Goal: Participate in discussion: Engage in conversation with other users on a specific topic

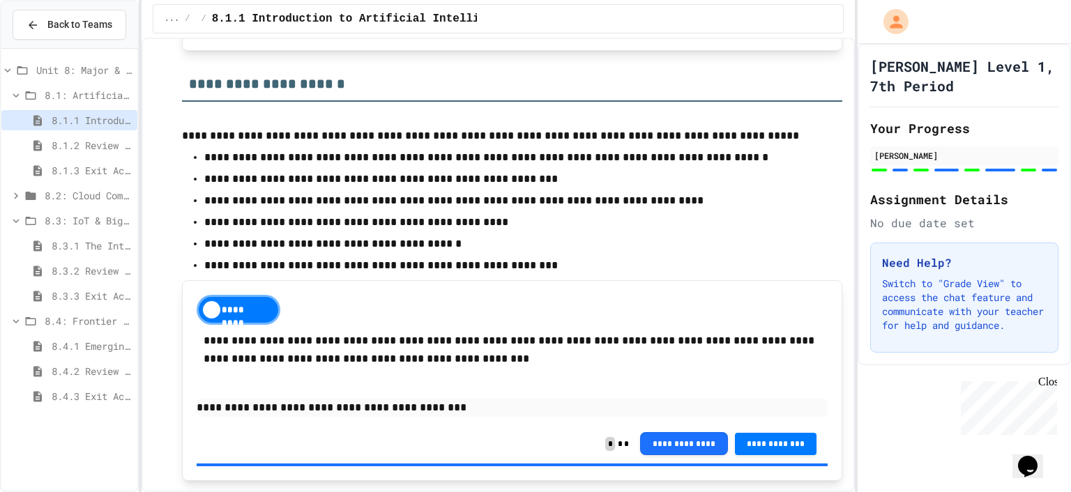
scroll to position [767, 0]
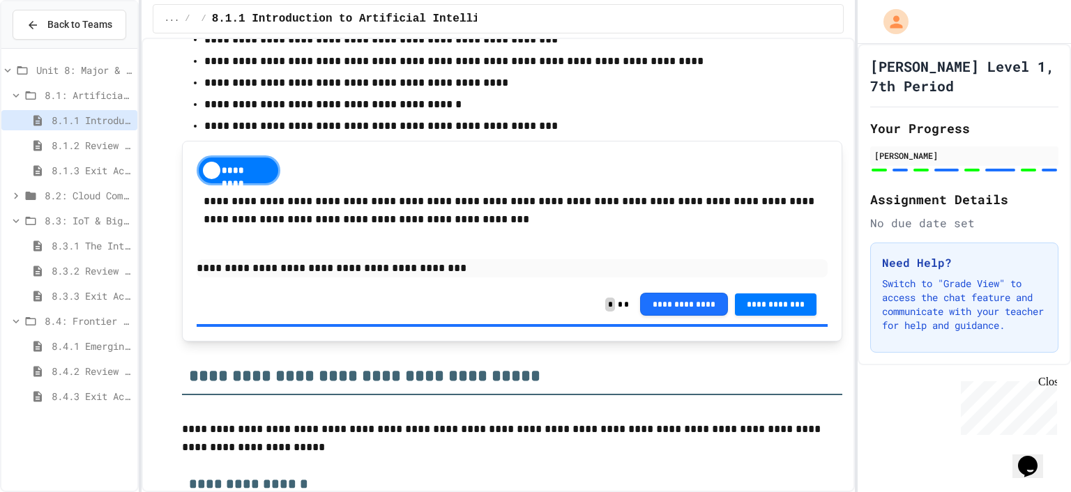
click at [96, 136] on div "8.1.2 Review - Introduction to Artificial Intelligence" at bounding box center [69, 145] width 136 height 20
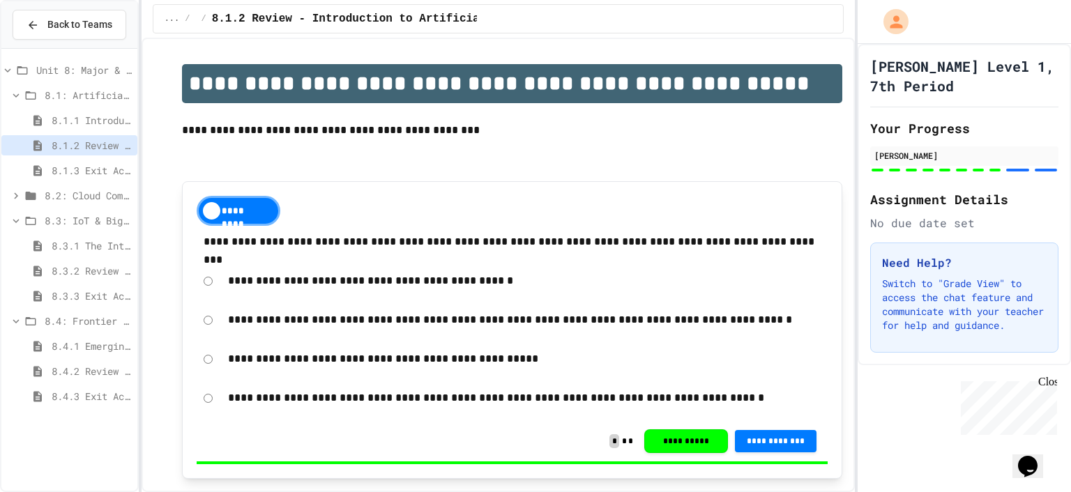
click at [84, 170] on span "8.1.3 Exit Activity - AI Detective" at bounding box center [92, 170] width 80 height 15
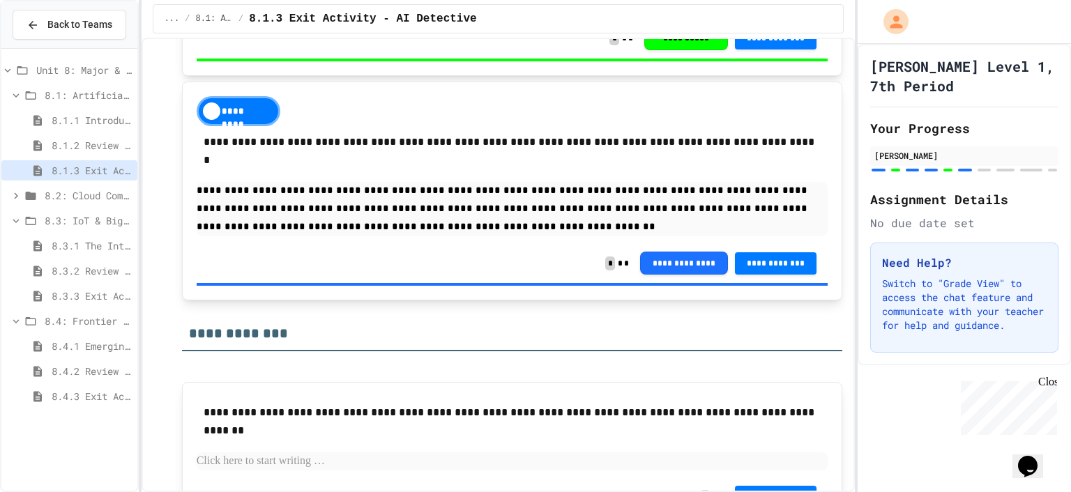
scroll to position [1814, 0]
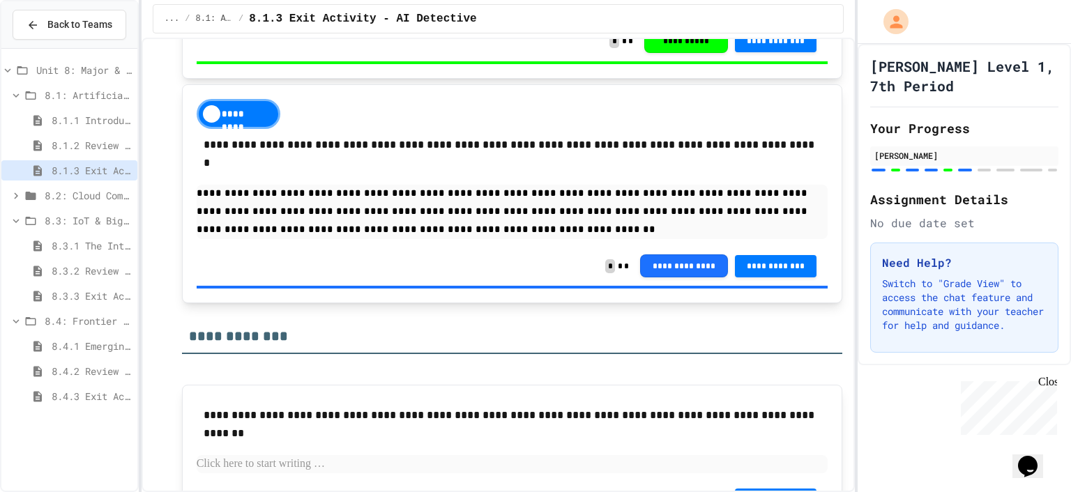
click at [331, 246] on div "**********" at bounding box center [513, 266] width 632 height 40
click at [330, 246] on div "**********" at bounding box center [513, 266] width 632 height 40
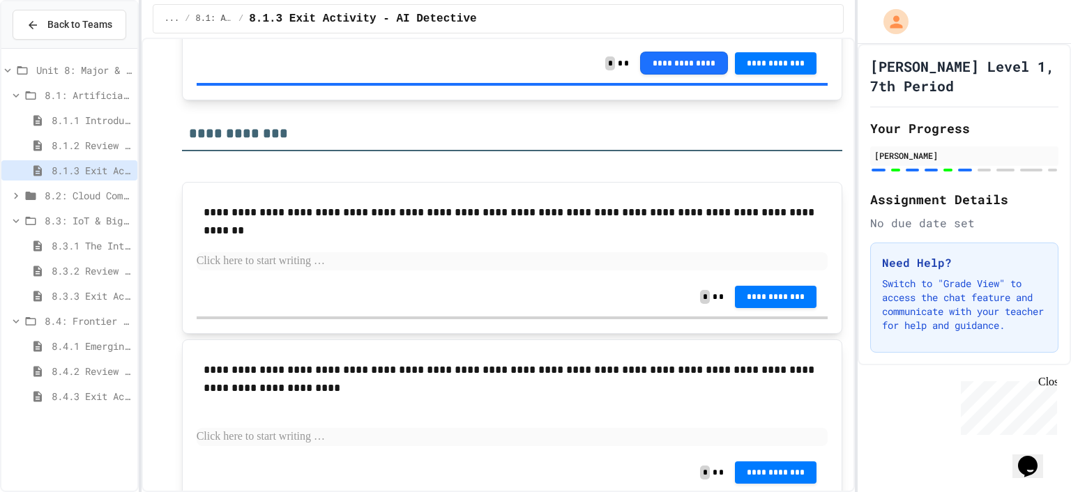
scroll to position [2023, 0]
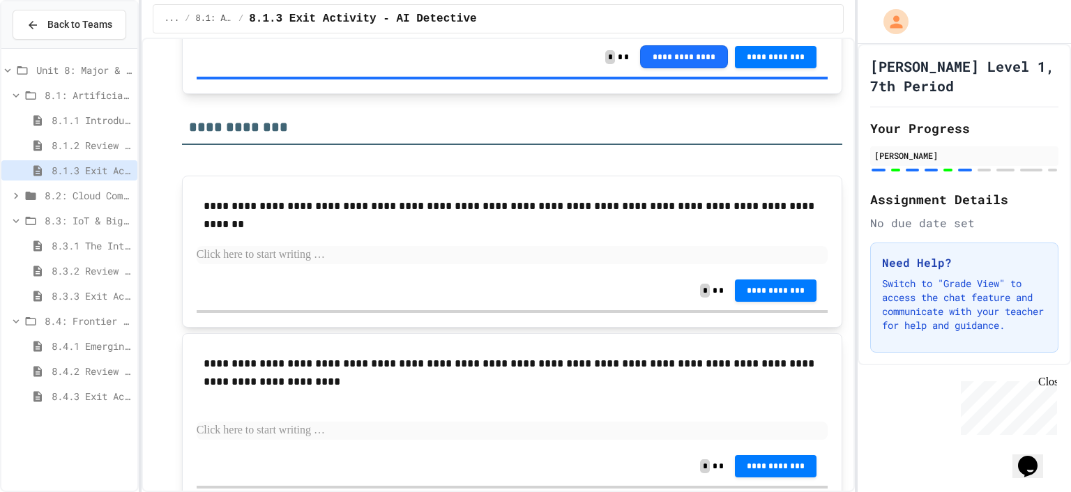
click at [315, 246] on p at bounding box center [513, 255] width 632 height 18
click at [84, 114] on span "8.1.1 Introduction to Artificial Intelligence" at bounding box center [92, 120] width 80 height 15
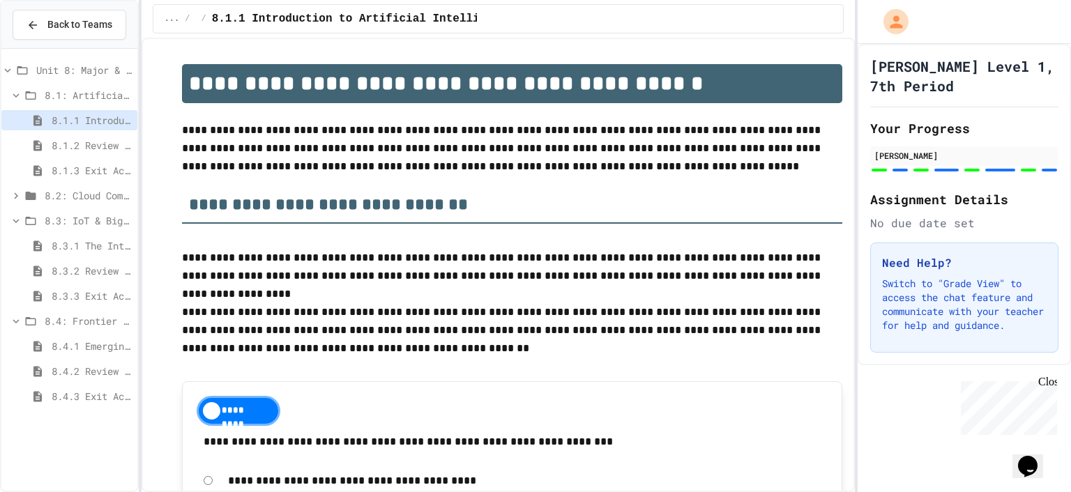
click at [75, 142] on span "8.1.2 Review - Introduction to Artificial Intelligence" at bounding box center [92, 145] width 80 height 15
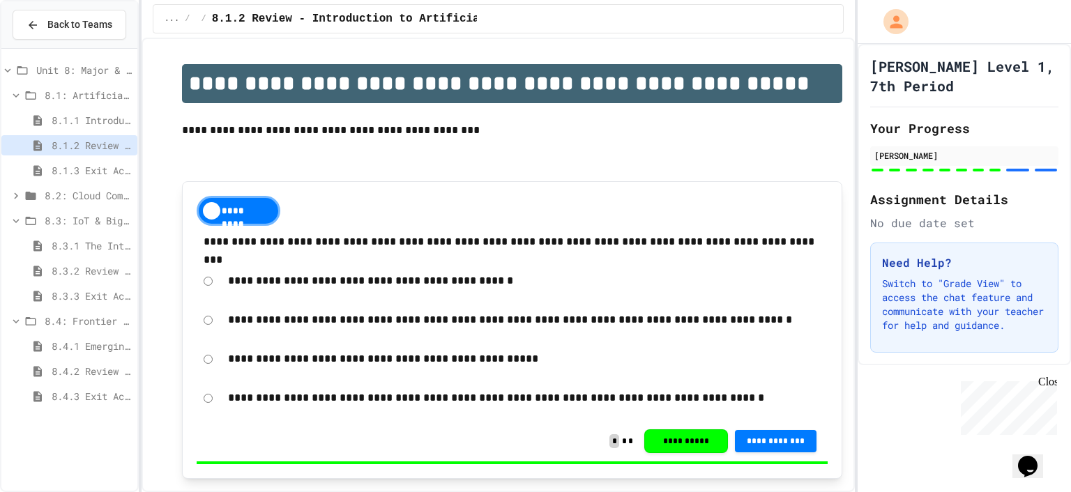
click at [81, 113] on span "8.1.1 Introduction to Artificial Intelligence" at bounding box center [92, 120] width 80 height 15
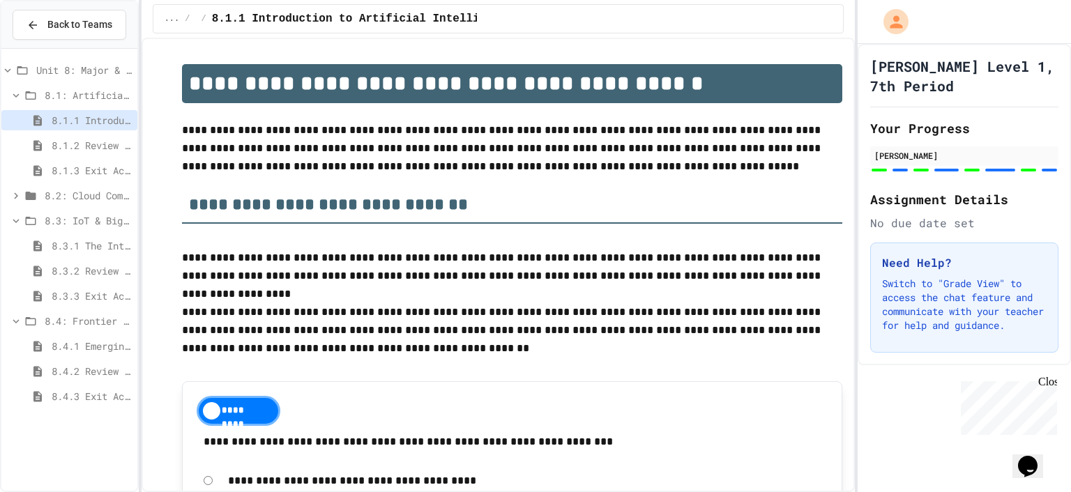
click at [79, 131] on div "8.1.1 Introduction to Artificial Intelligence" at bounding box center [69, 122] width 136 height 25
click at [77, 142] on span "8.1.2 Review - Introduction to Artificial Intelligence" at bounding box center [92, 145] width 80 height 15
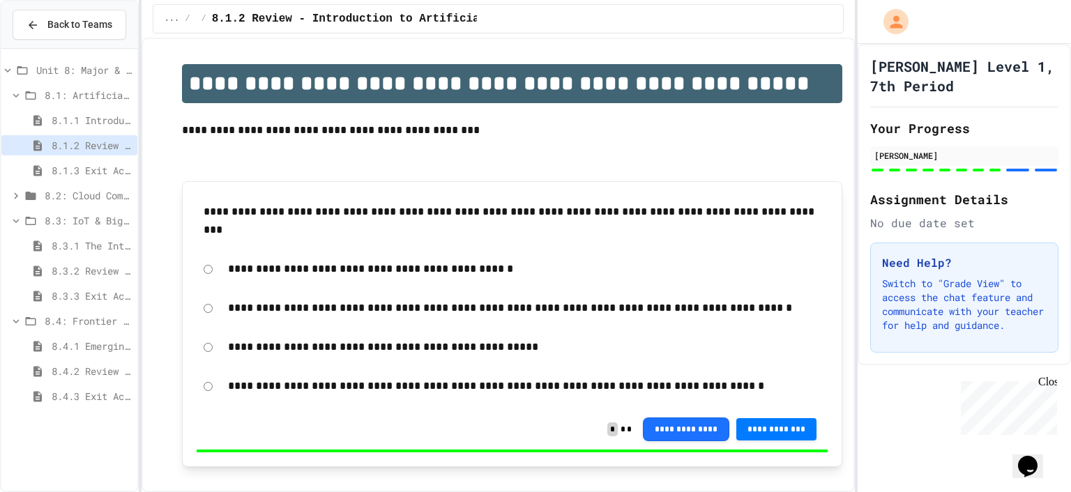
click at [73, 160] on div "8.1.3 Exit Activity - AI Detective" at bounding box center [69, 170] width 136 height 20
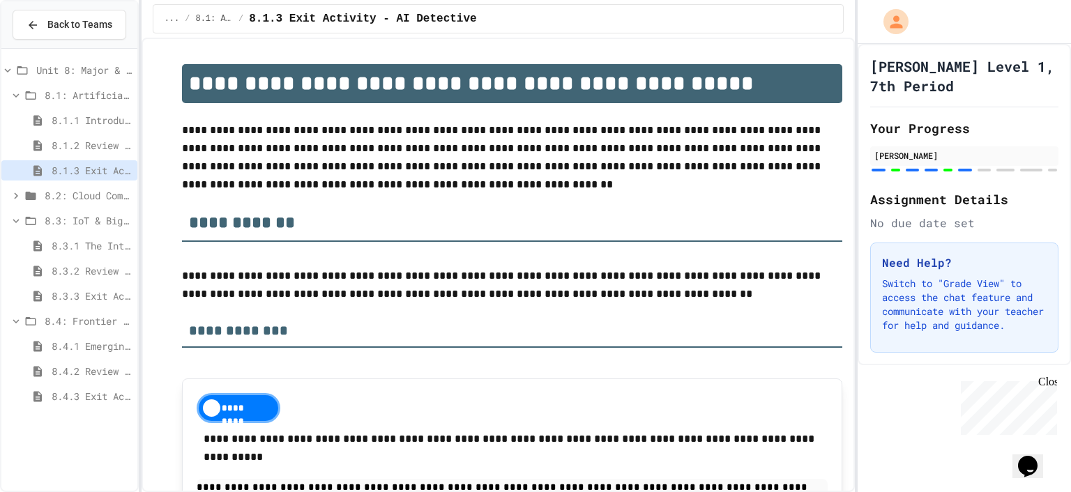
click at [56, 341] on span "8.4.1 Emerging Technologies: Shaping Our Digital Future" at bounding box center [92, 346] width 80 height 15
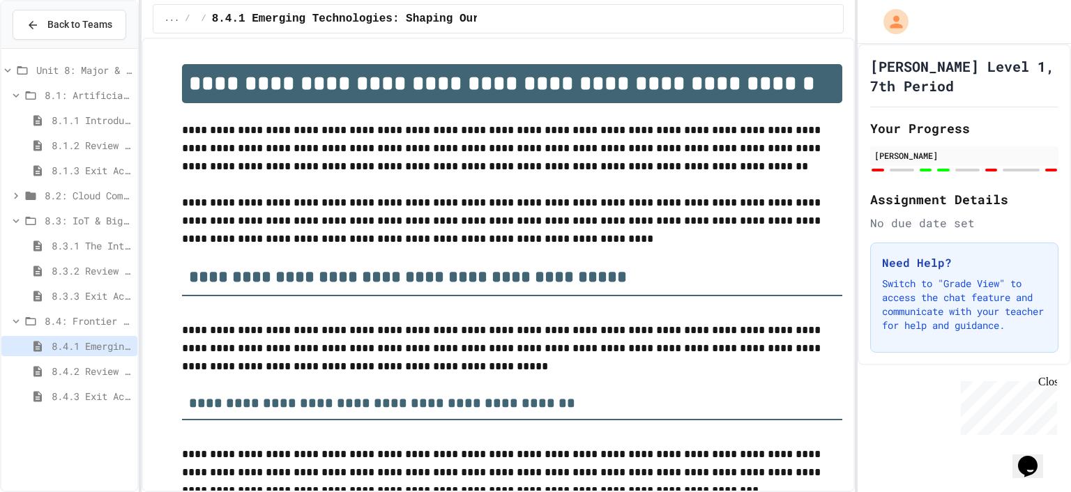
click at [63, 359] on div "8.4.1 Emerging Technologies: Shaping Our Digital Future" at bounding box center [69, 348] width 136 height 25
click at [64, 387] on div "8.4.3 Exit Activity - Future Tech Challenge" at bounding box center [69, 396] width 136 height 20
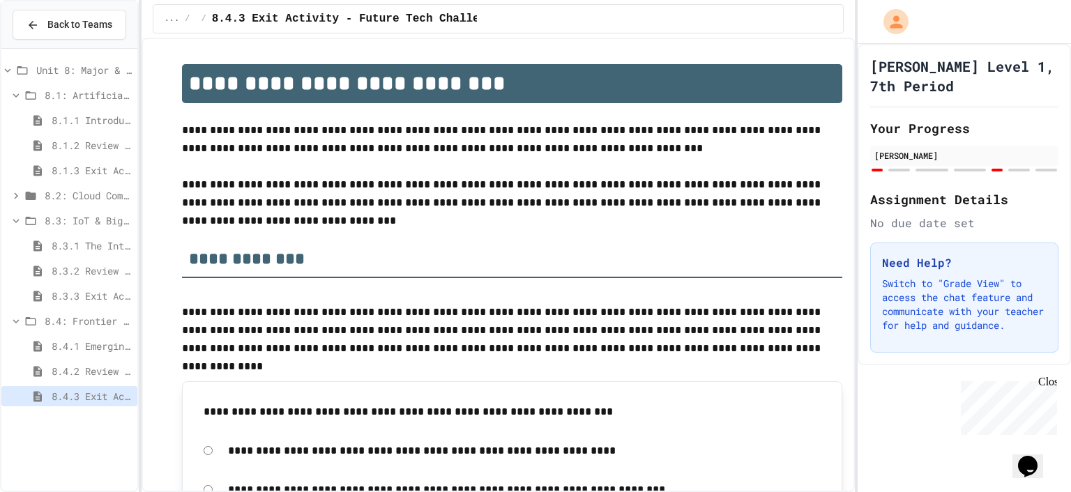
click at [73, 368] on span "8.4.2 Review - Emerging Technologies: Shaping Our Digital Future" at bounding box center [92, 371] width 80 height 15
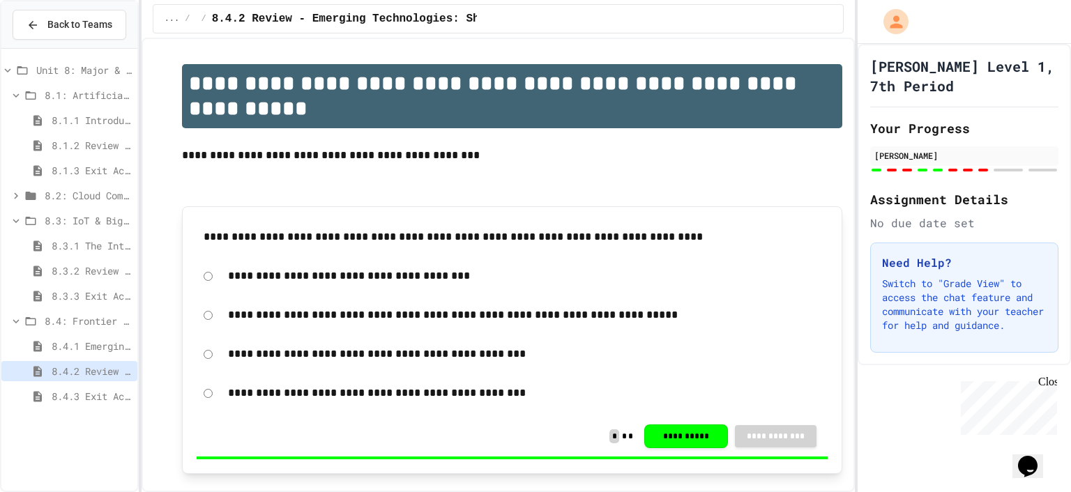
drag, startPoint x: 1052, startPoint y: 382, endPoint x: 2006, endPoint y: 755, distance: 1024.9
click at [1052, 382] on div "Close" at bounding box center [1047, 384] width 17 height 17
click at [890, 169] on div at bounding box center [892, 170] width 10 height 3
click at [924, 149] on div "[PERSON_NAME]" at bounding box center [965, 155] width 180 height 13
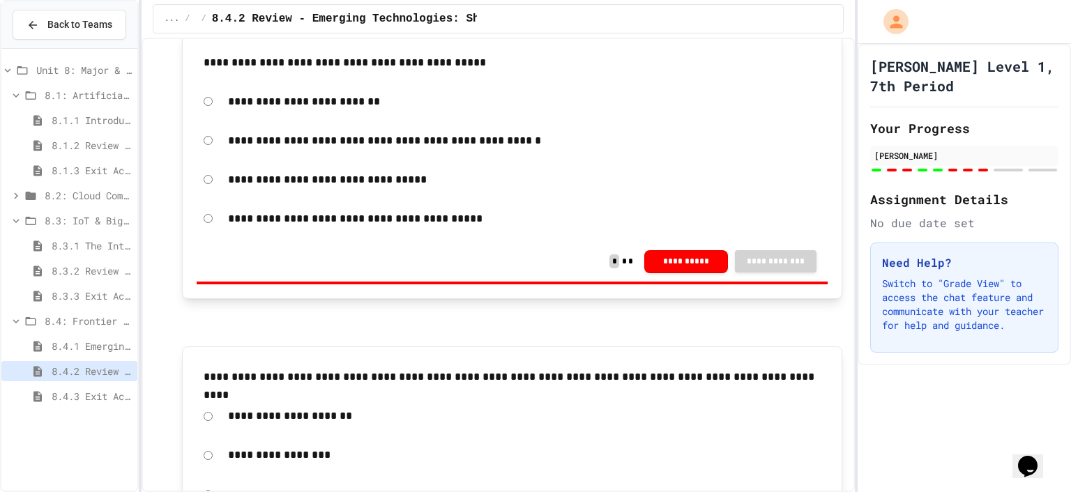
scroll to position [488, 0]
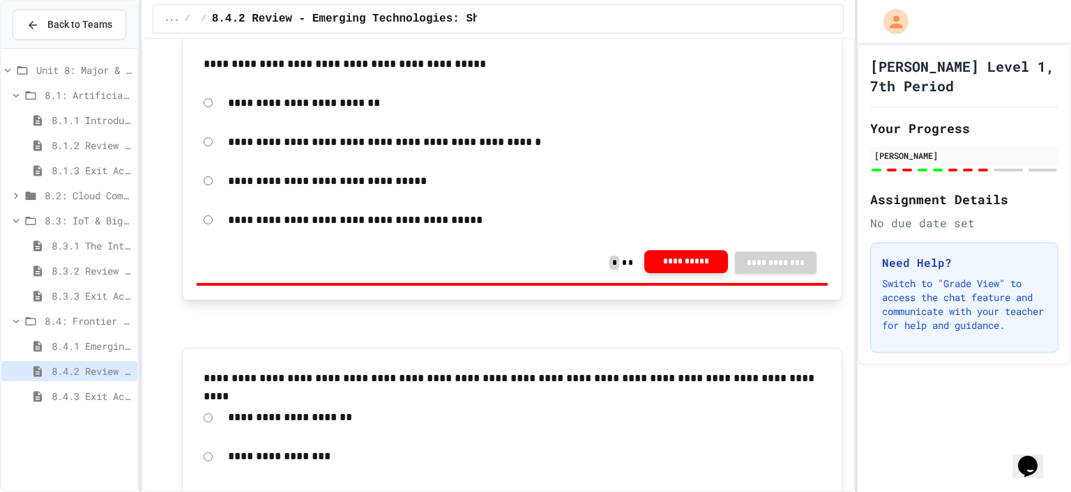
click at [684, 255] on button "**********" at bounding box center [687, 262] width 84 height 24
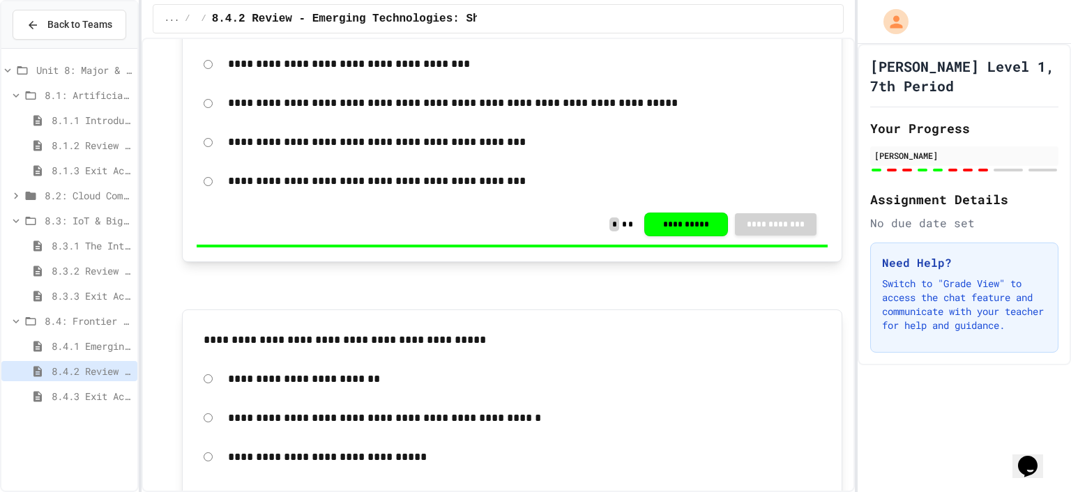
scroll to position [0, 0]
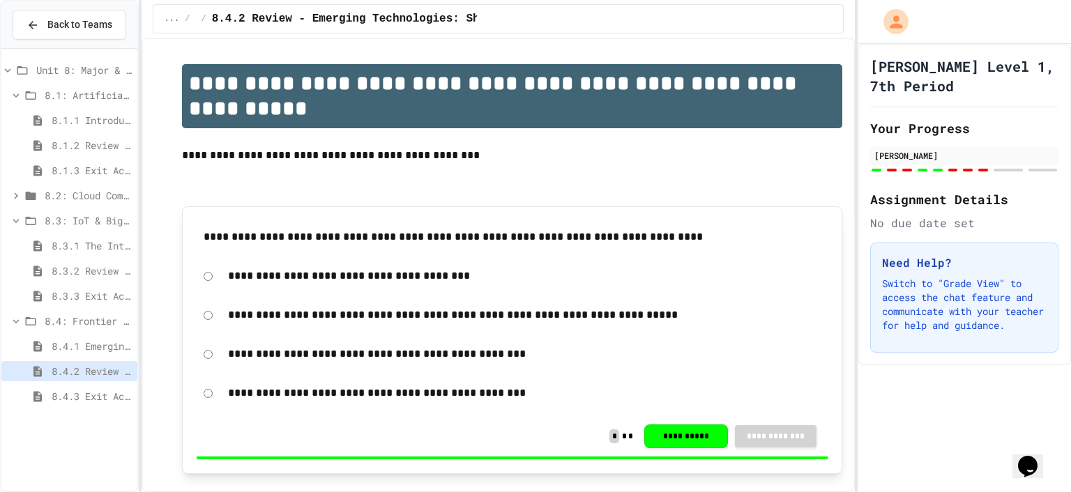
click at [76, 150] on span "8.1.2 Review - Introduction to Artificial Intelligence" at bounding box center [92, 145] width 80 height 15
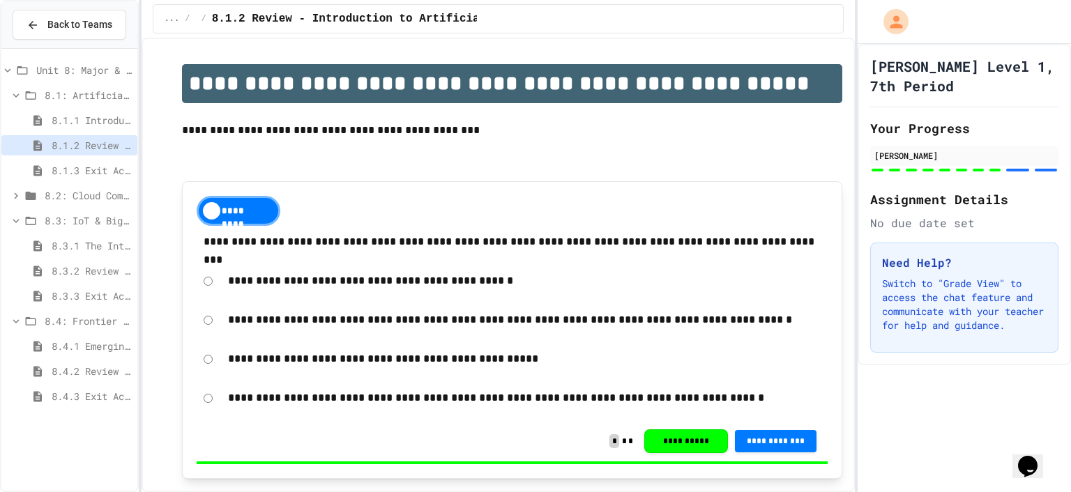
click at [103, 167] on span "8.1.3 Exit Activity - AI Detective" at bounding box center [92, 170] width 80 height 15
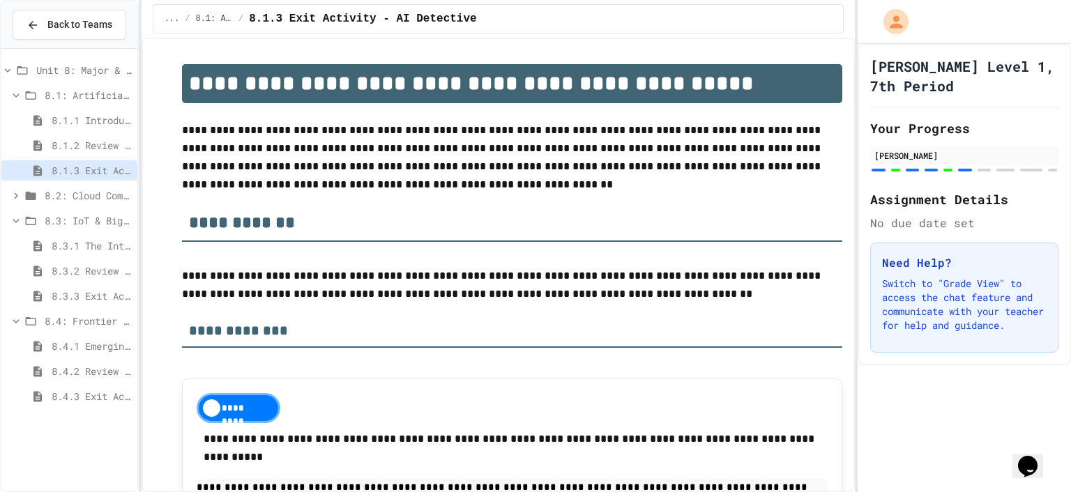
click at [93, 342] on span "8.4.1 Emerging Technologies: Shaping Our Digital Future" at bounding box center [92, 346] width 80 height 15
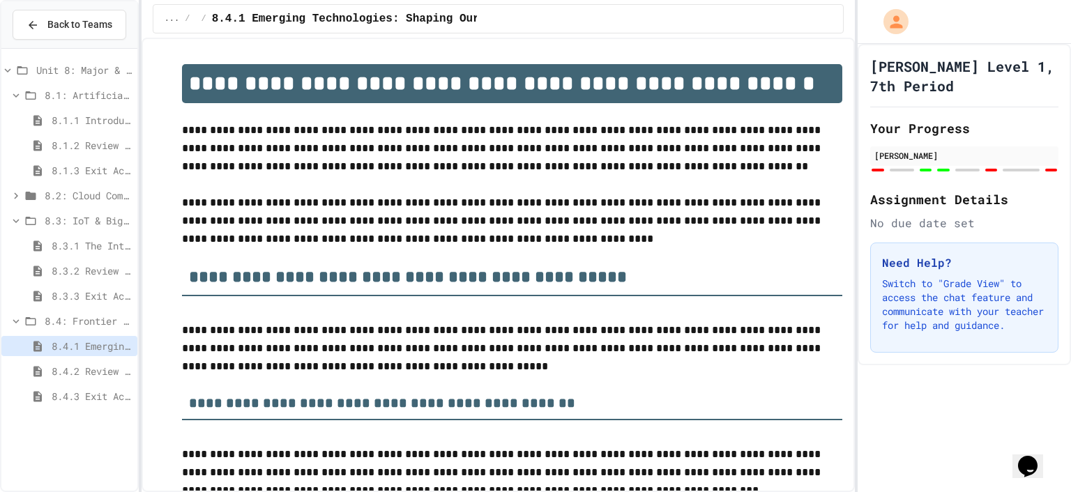
click at [64, 110] on div "8.1.1 Introduction to Artificial Intelligence" at bounding box center [69, 120] width 136 height 20
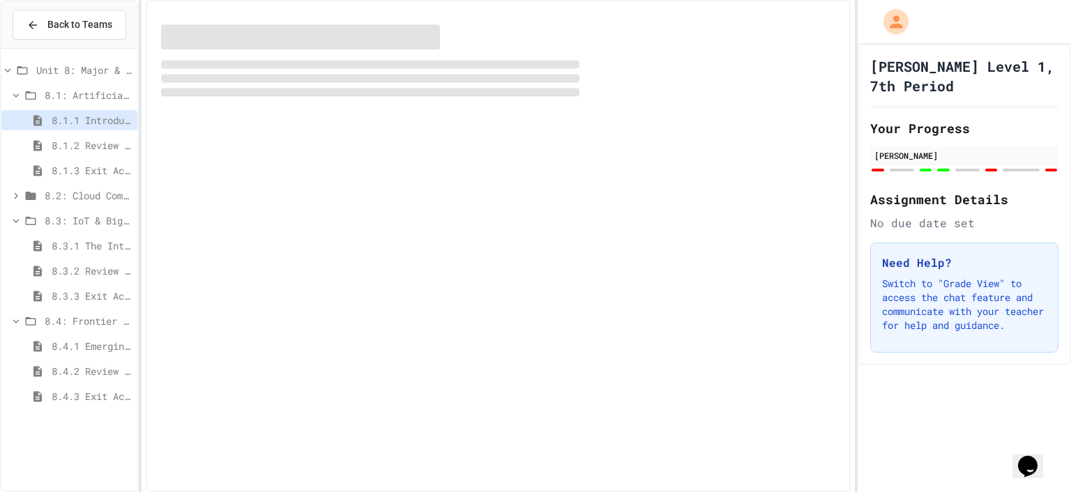
click at [66, 130] on div "8.1.1 Introduction to Artificial Intelligence" at bounding box center [69, 122] width 136 height 25
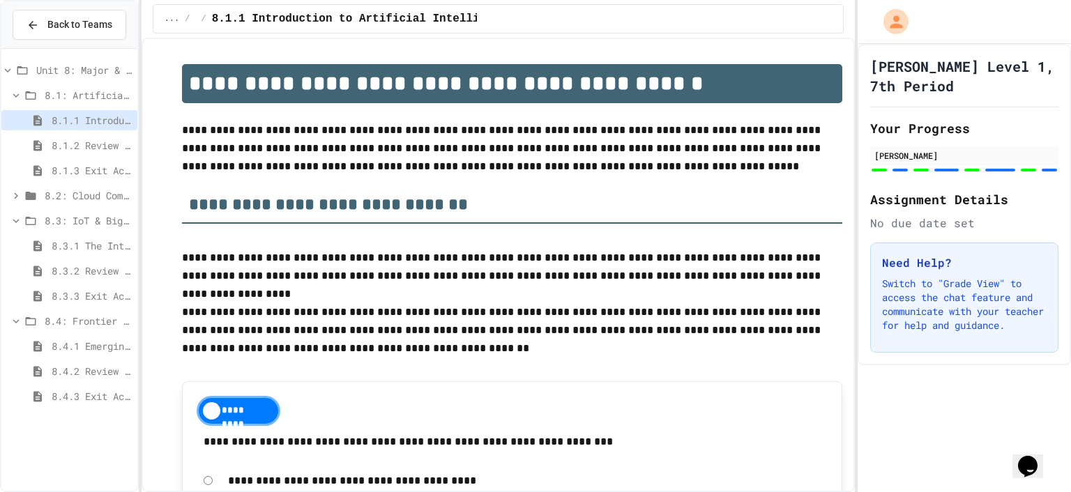
click at [88, 146] on span "8.1.2 Review - Introduction to Artificial Intelligence" at bounding box center [92, 145] width 80 height 15
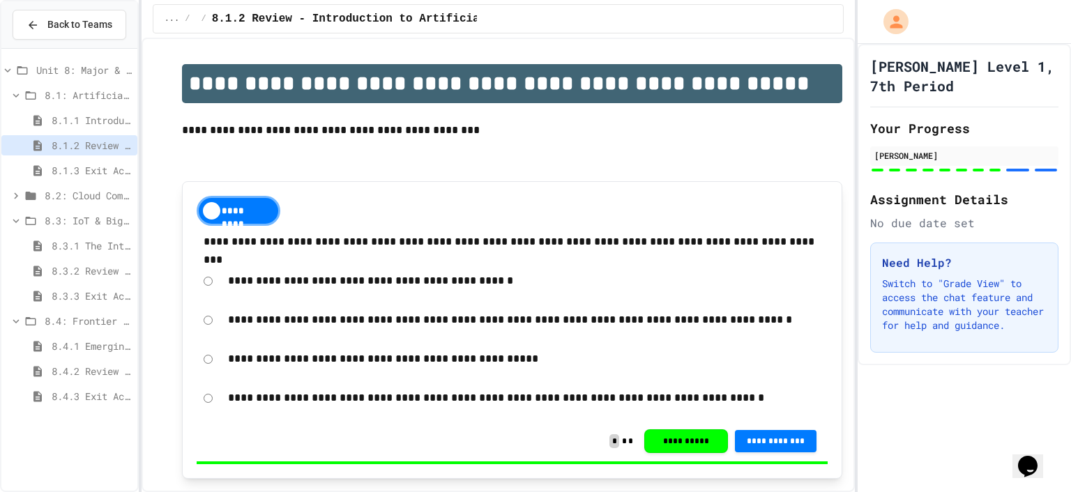
click at [90, 167] on span "8.1.3 Exit Activity - AI Detective" at bounding box center [92, 170] width 80 height 15
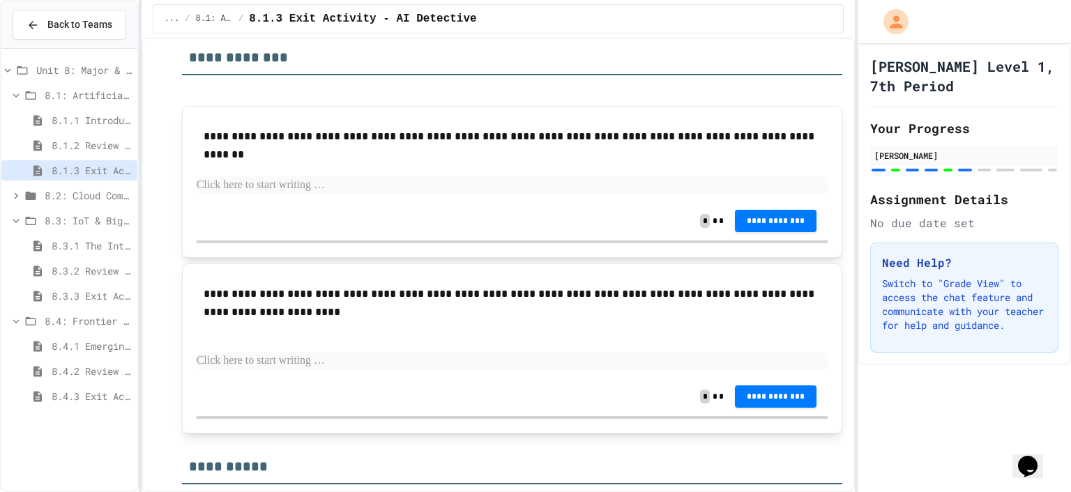
scroll to position [2023, 0]
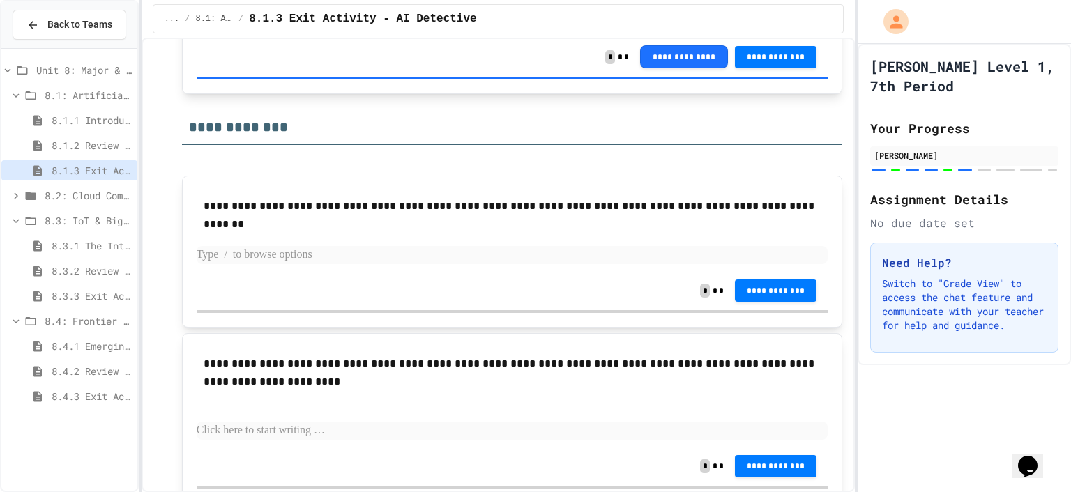
click at [251, 246] on p at bounding box center [513, 255] width 632 height 18
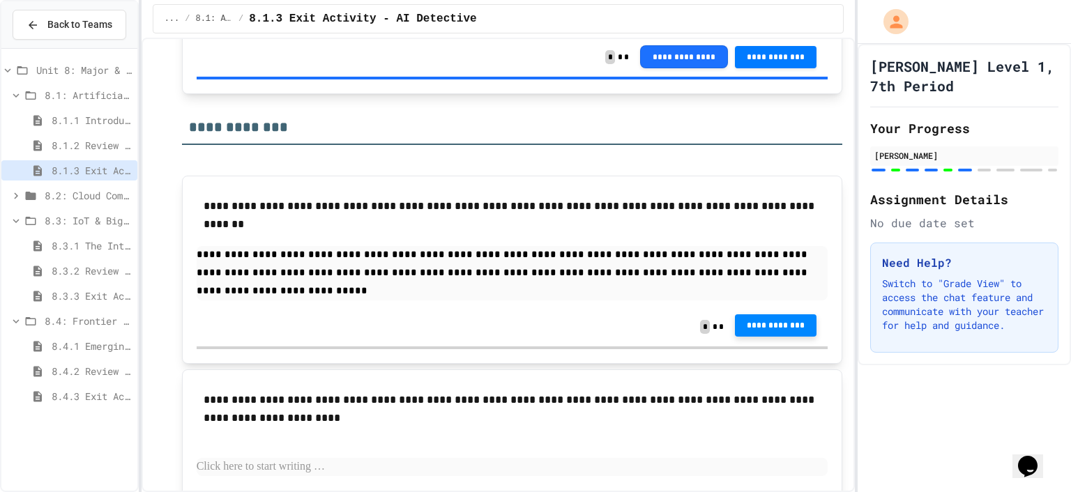
click at [762, 320] on span "**********" at bounding box center [776, 325] width 60 height 11
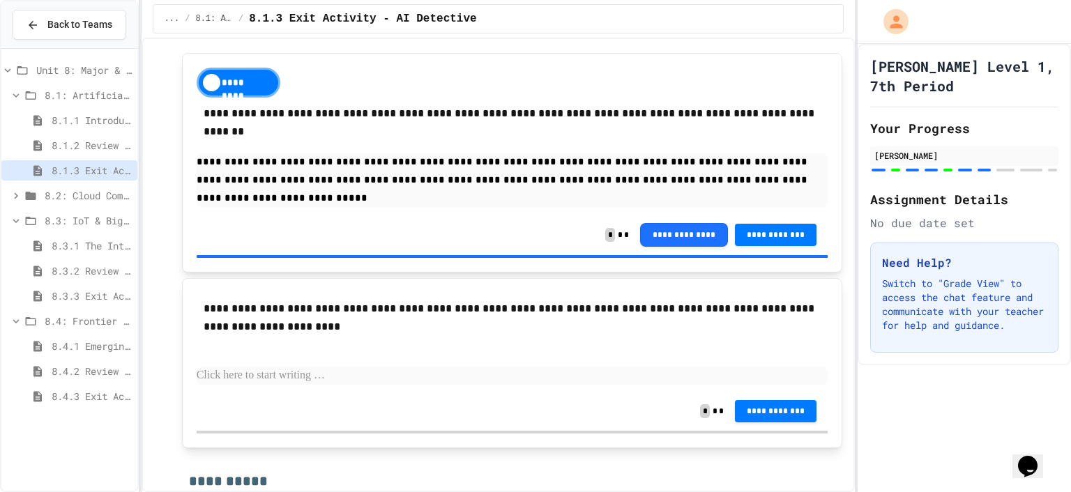
scroll to position [2162, 0]
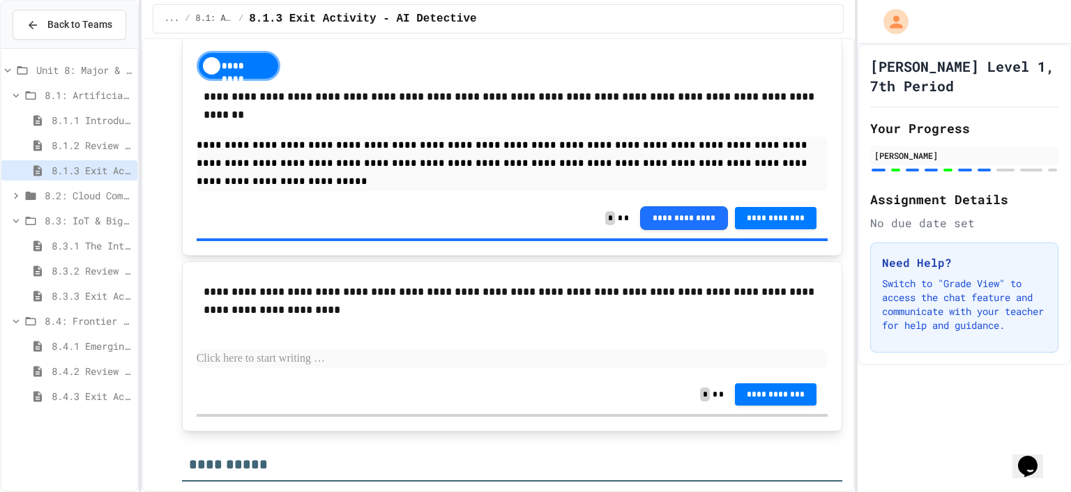
click at [289, 350] on p at bounding box center [513, 359] width 632 height 18
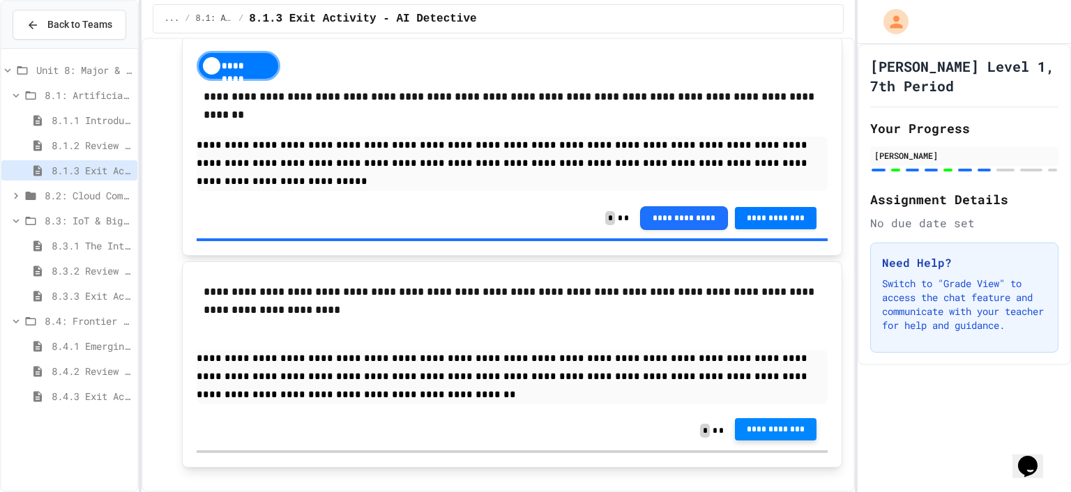
click at [787, 424] on span "**********" at bounding box center [776, 429] width 60 height 11
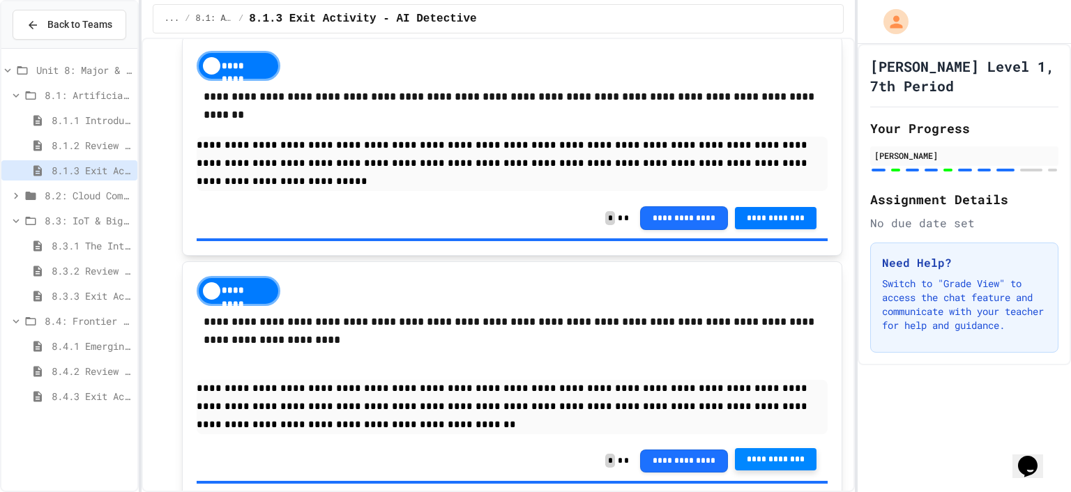
drag, startPoint x: 979, startPoint y: 193, endPoint x: 979, endPoint y: 200, distance: 7.7
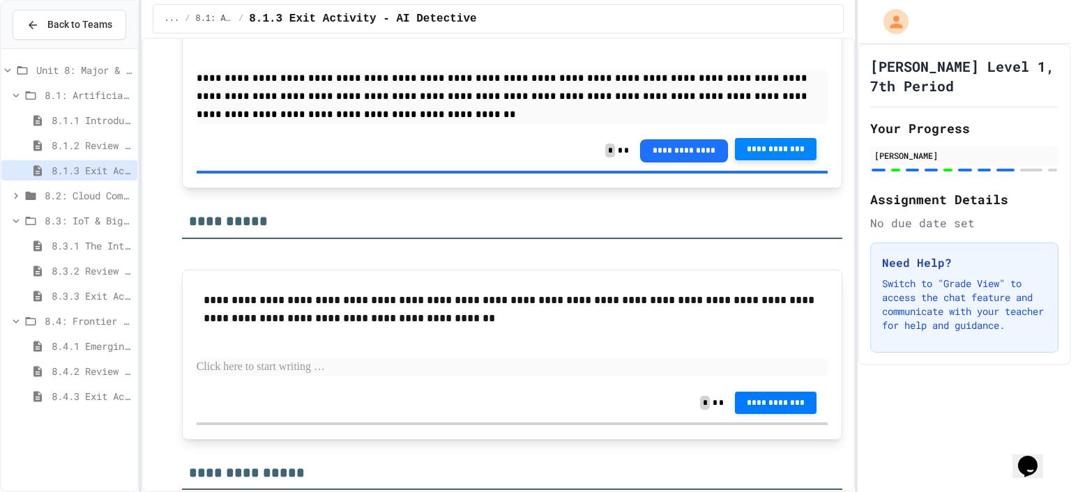
scroll to position [2511, 0]
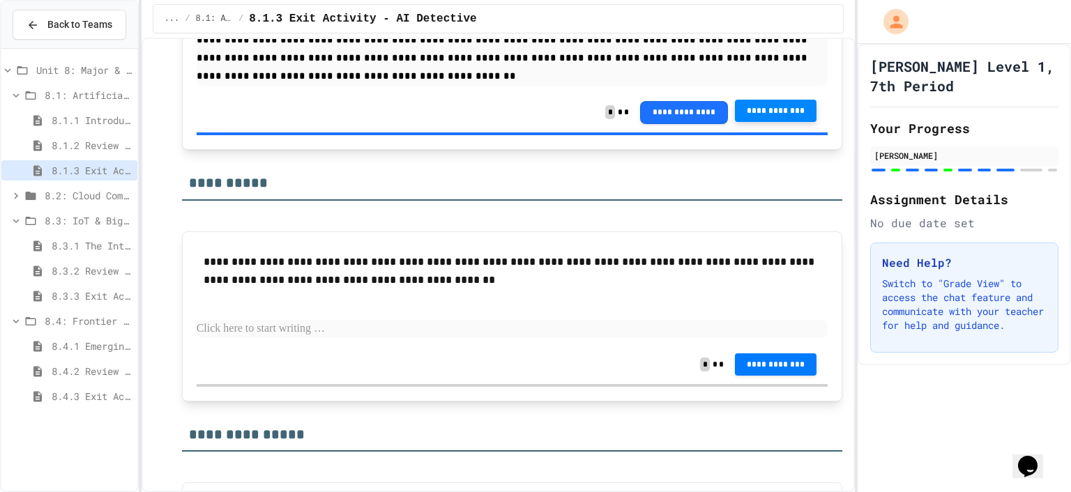
click at [212, 248] on div "**********" at bounding box center [513, 295] width 632 height 99
click at [210, 320] on p at bounding box center [513, 329] width 632 height 18
click at [84, 340] on span "8.4.1 Emerging Technologies: Shaping Our Digital Future" at bounding box center [92, 346] width 80 height 15
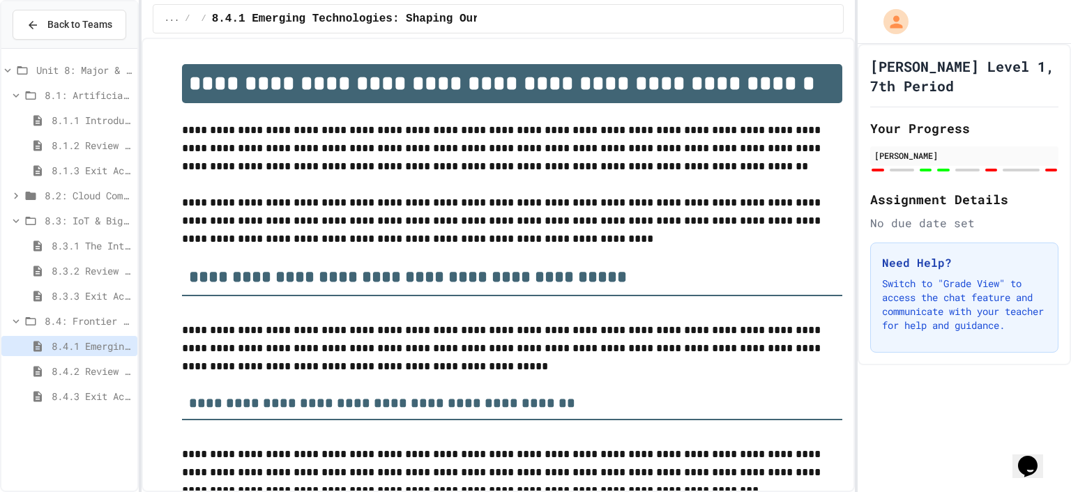
click at [86, 140] on span "8.1.2 Review - Introduction to Artificial Intelligence" at bounding box center [92, 145] width 80 height 15
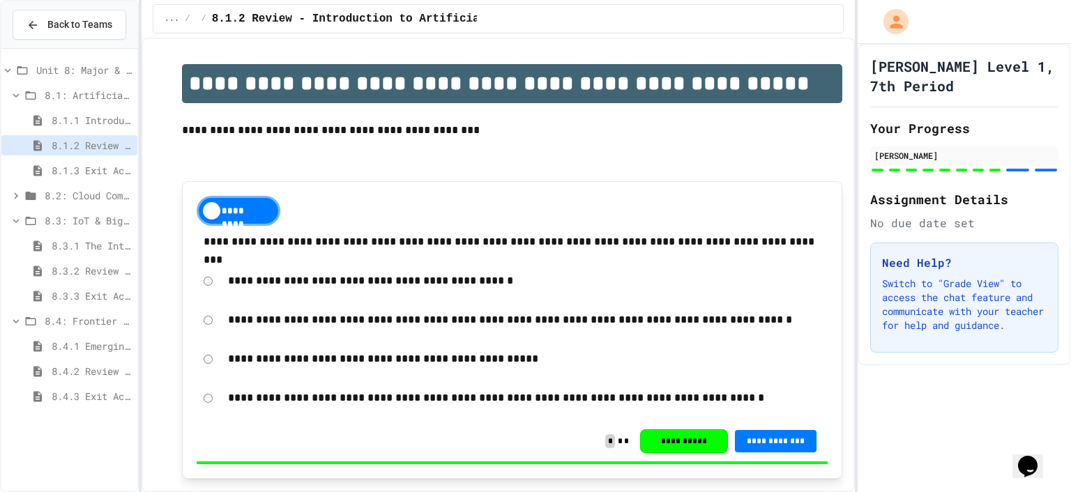
click at [75, 158] on div "8.1.2 Review - Introduction to Artificial Intelligence" at bounding box center [69, 147] width 136 height 25
click at [105, 164] on span "8.1.3 Exit Activity - AI Detective" at bounding box center [92, 170] width 80 height 15
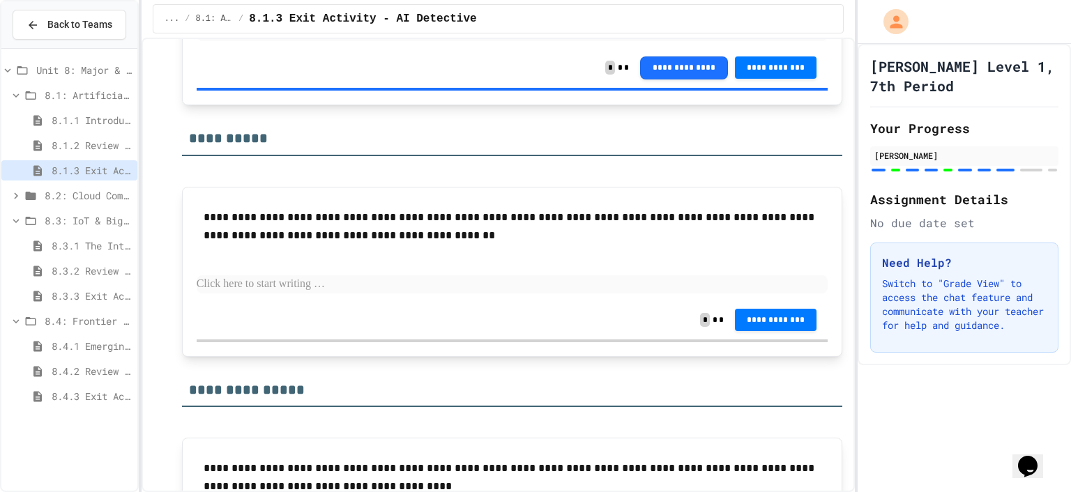
scroll to position [2581, 0]
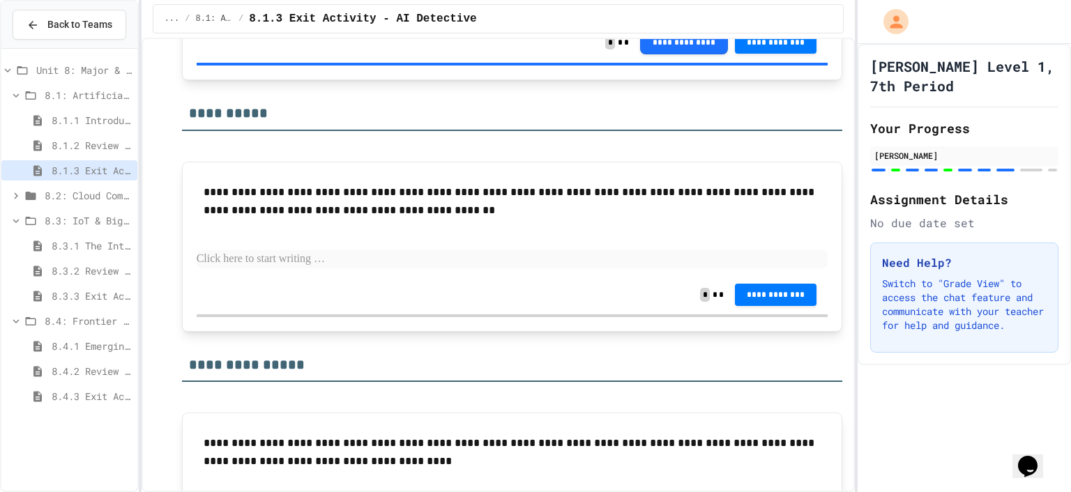
click at [257, 250] on p at bounding box center [513, 259] width 632 height 18
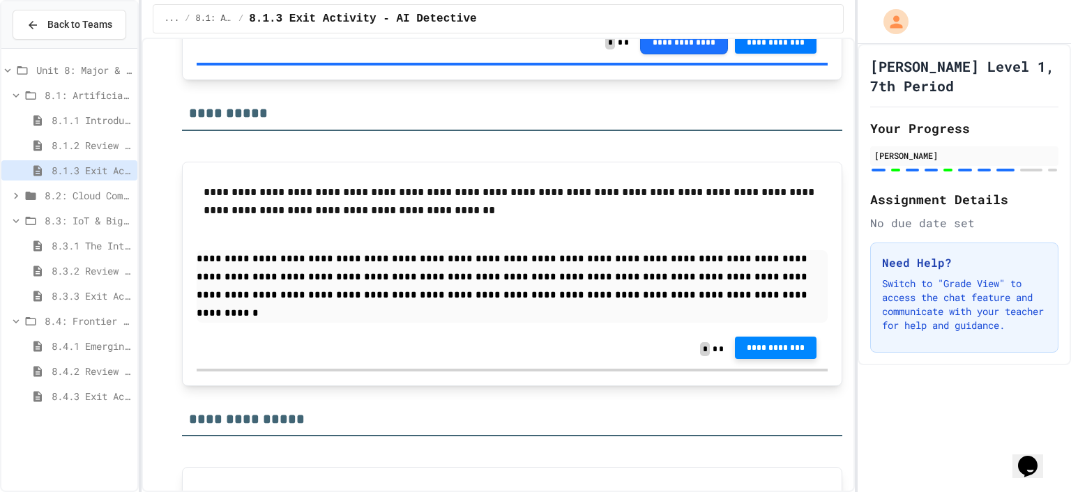
click at [735, 337] on button "**********" at bounding box center [776, 348] width 82 height 22
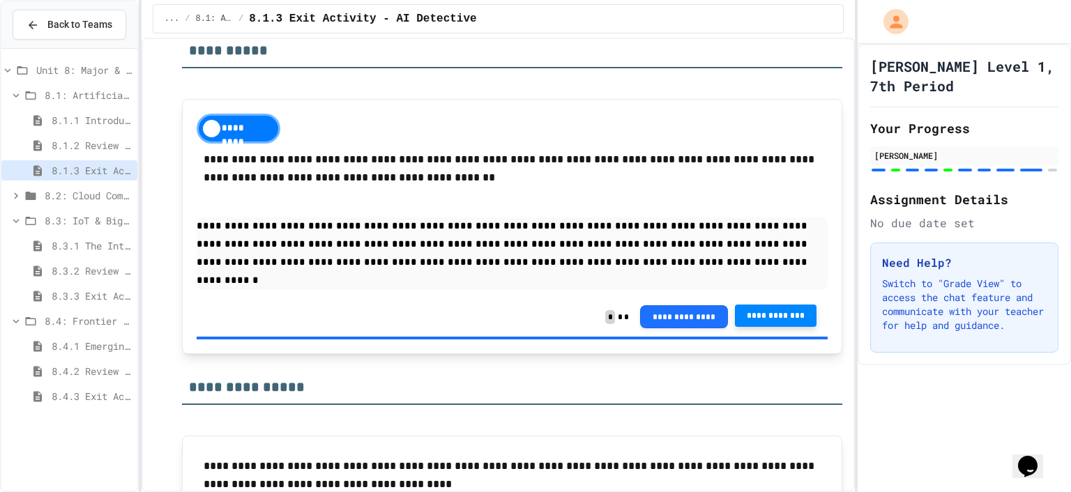
scroll to position [2720, 0]
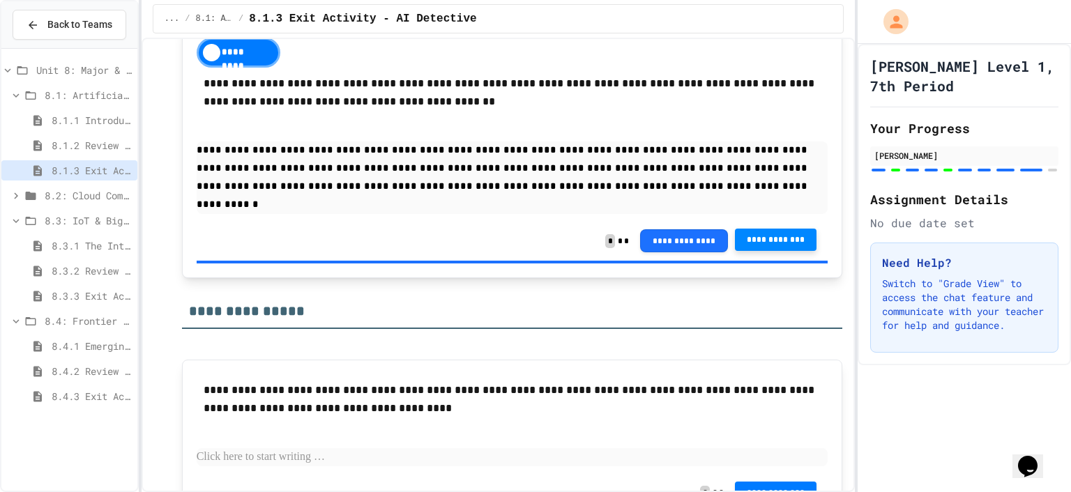
click at [325, 449] on p at bounding box center [513, 458] width 632 height 18
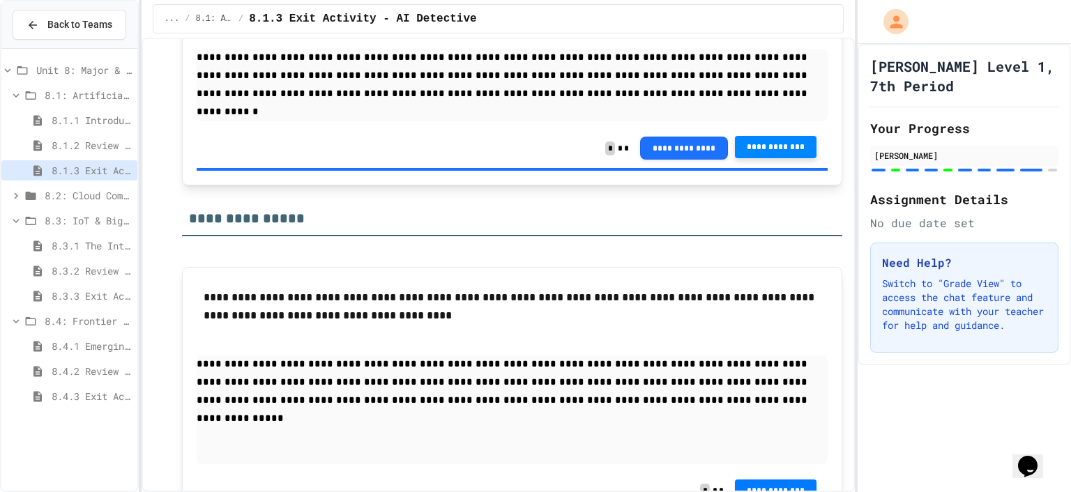
scroll to position [2776, 0]
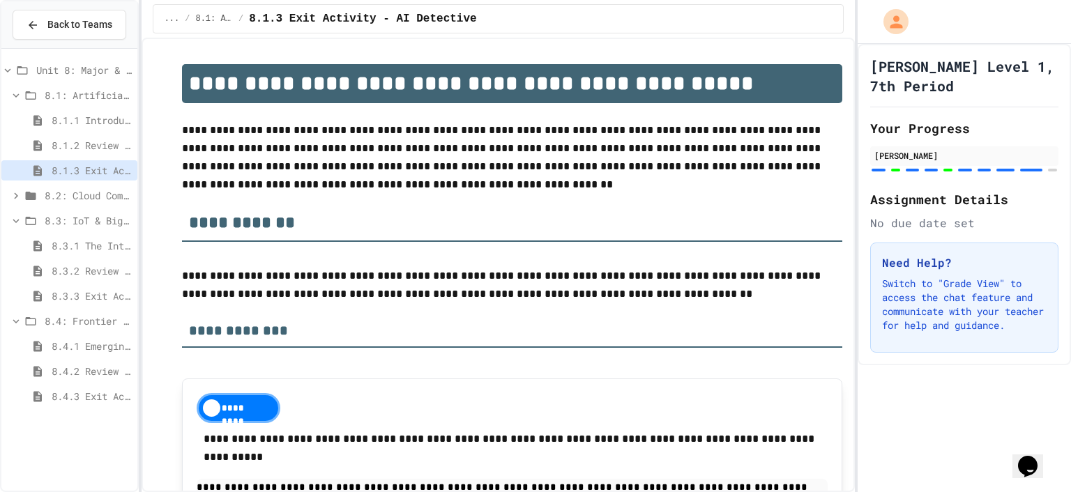
scroll to position [2758, 0]
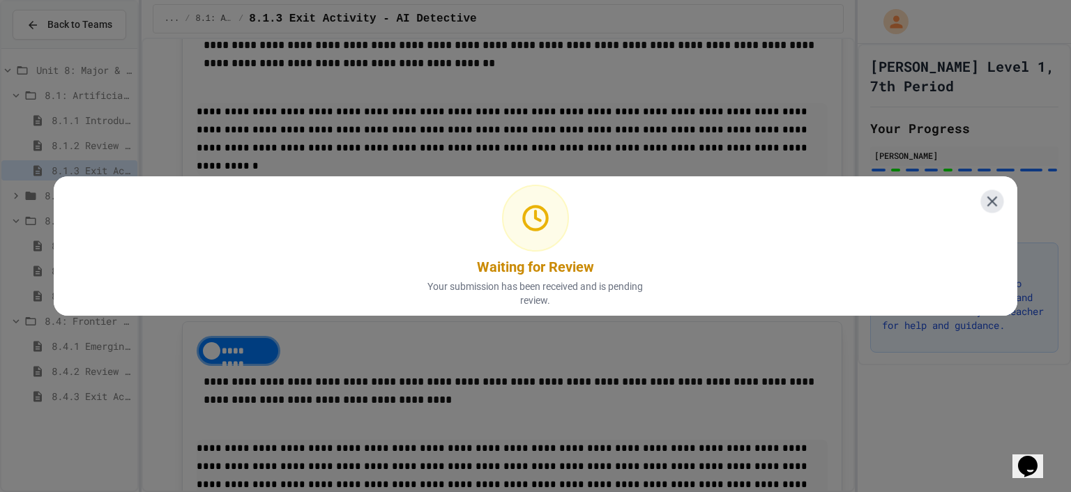
click at [984, 193] on icon at bounding box center [992, 201] width 17 height 17
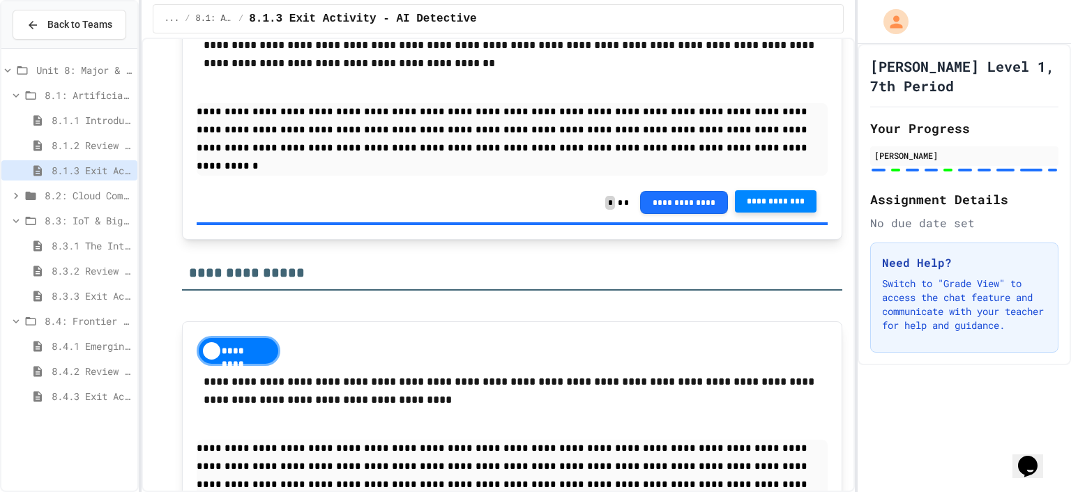
scroll to position [2789, 0]
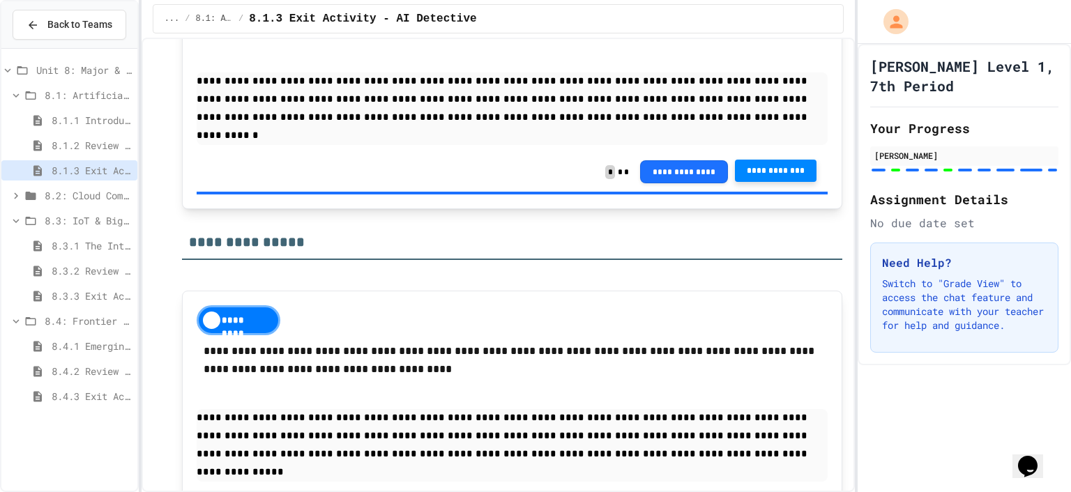
click at [100, 94] on span "8.1: Artificial Intelligence Basics" at bounding box center [88, 95] width 87 height 15
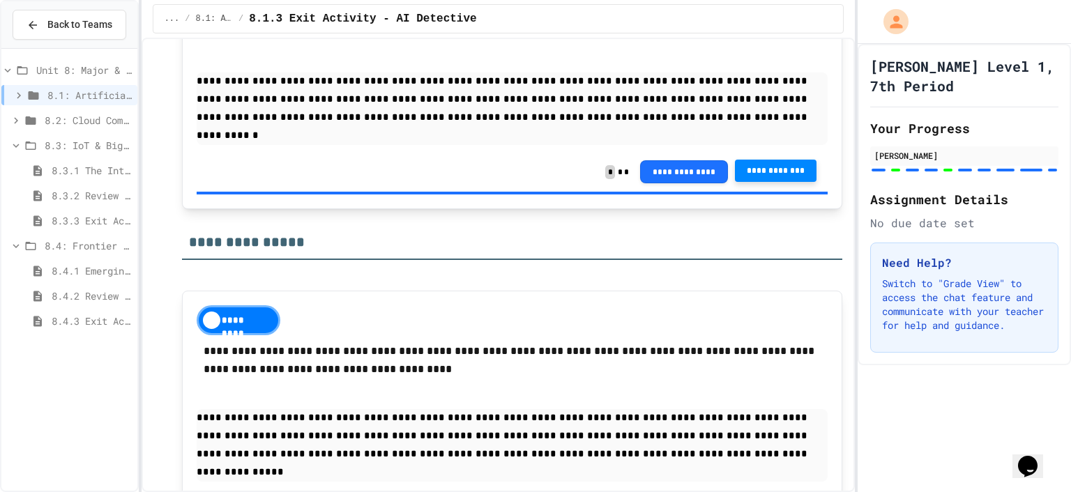
click at [81, 111] on div "8.2: Cloud Computing" at bounding box center [69, 120] width 136 height 20
click at [91, 147] on span "8.2.1 Cloud Computing: Transforming the Digital World" at bounding box center [92, 145] width 80 height 15
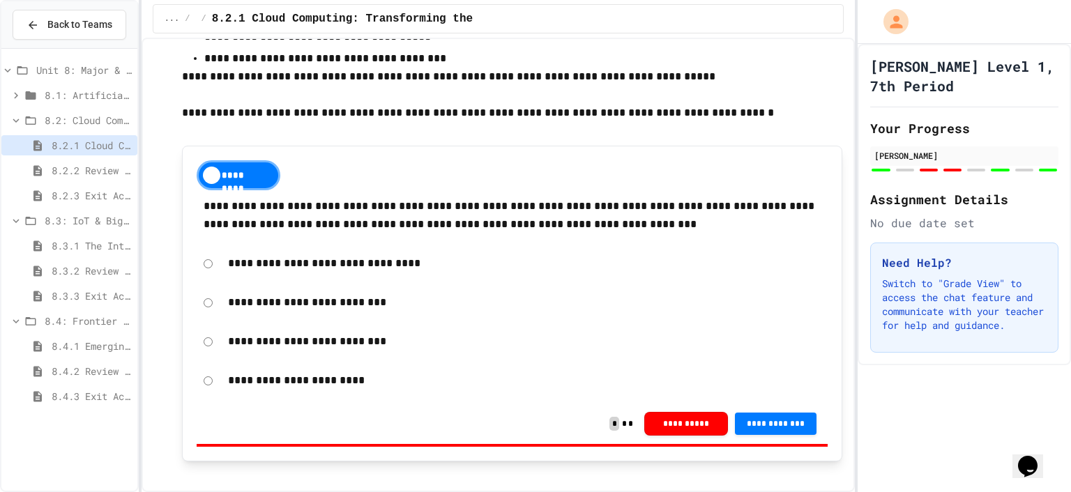
scroll to position [2372, 0]
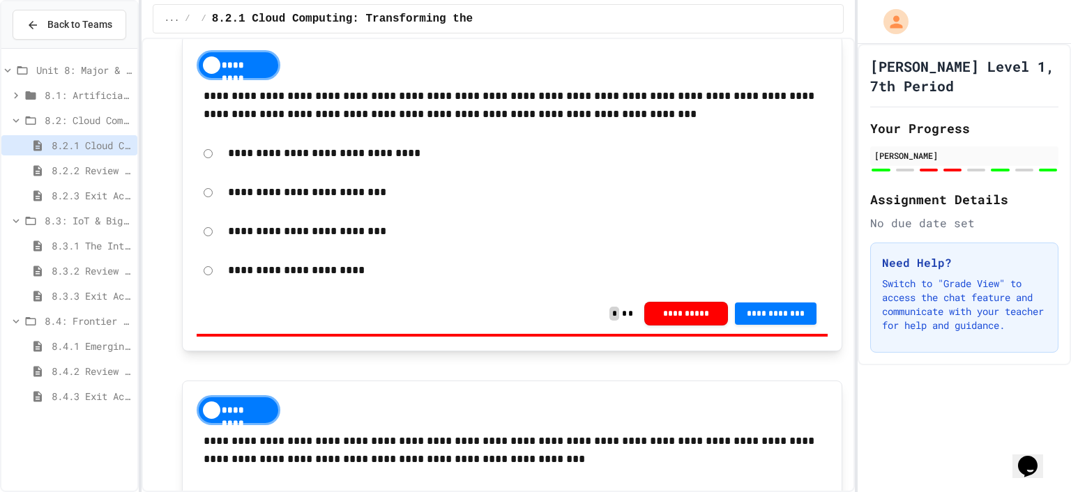
click at [242, 56] on div "*********" at bounding box center [239, 65] width 84 height 30
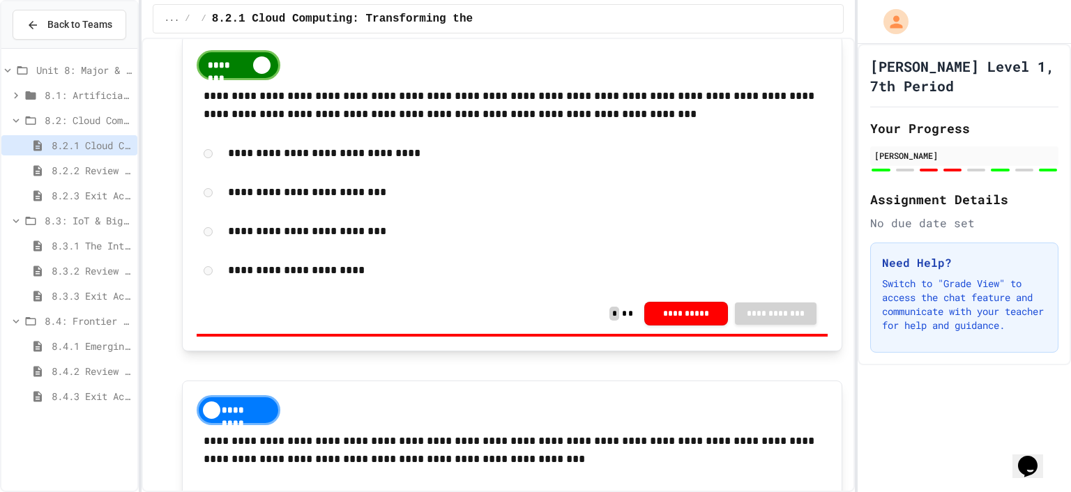
click at [248, 59] on div "********" at bounding box center [239, 65] width 84 height 30
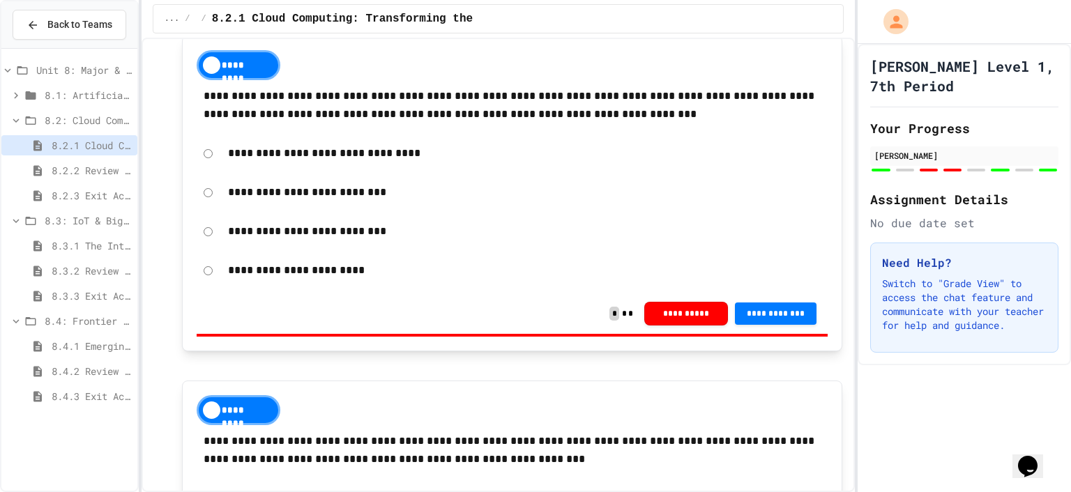
click at [201, 190] on div "**********" at bounding box center [513, 192] width 632 height 32
click at [775, 310] on span "**********" at bounding box center [776, 312] width 60 height 11
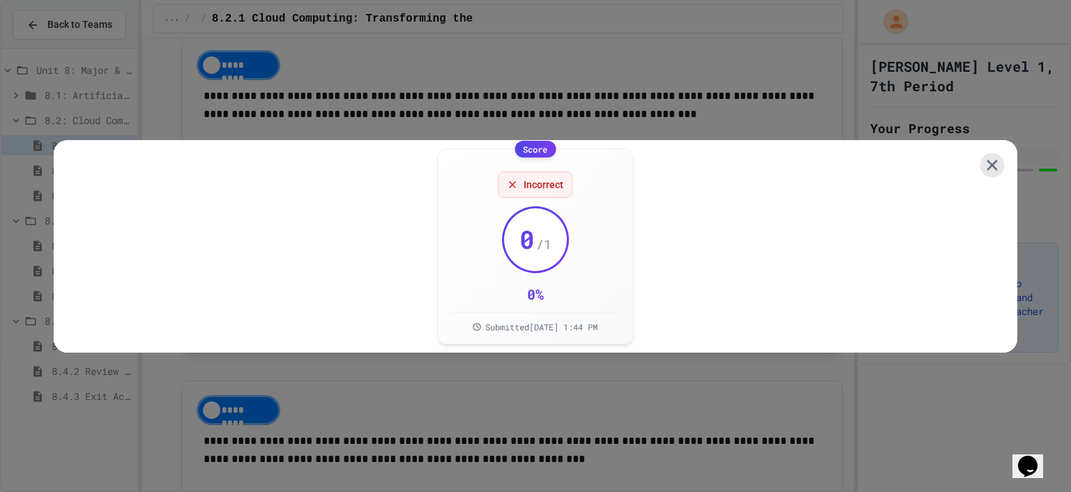
click at [984, 156] on icon at bounding box center [993, 165] width 18 height 18
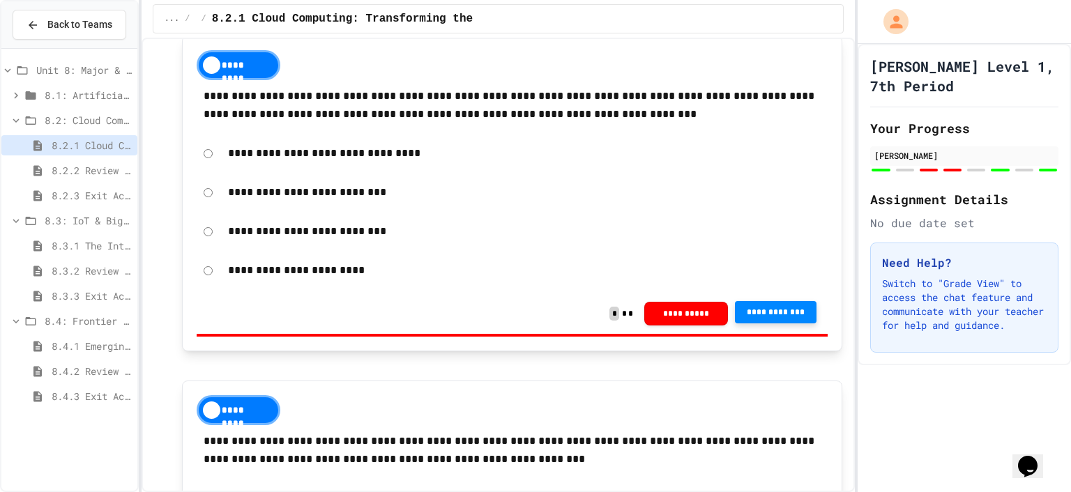
click at [767, 306] on button "**********" at bounding box center [776, 312] width 82 height 22
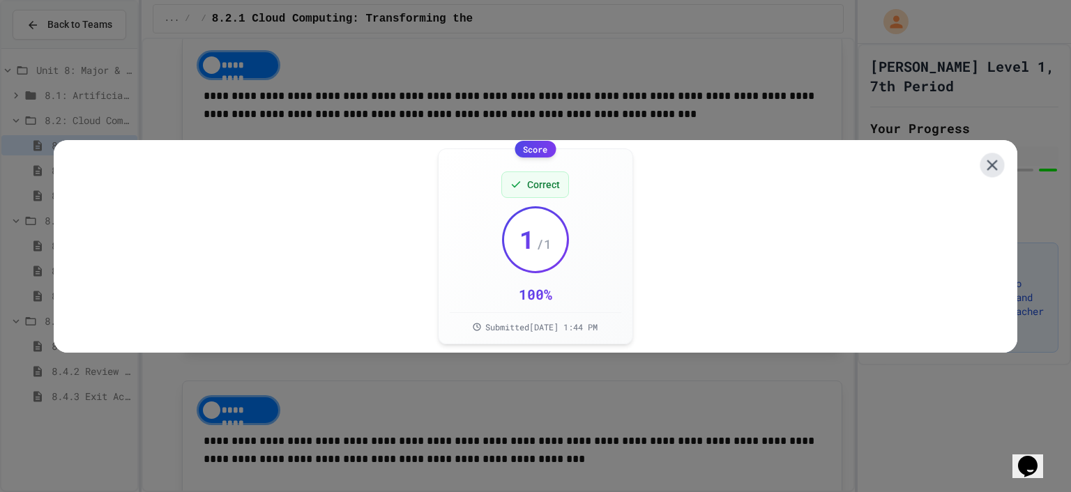
click at [981, 161] on button at bounding box center [993, 165] width 24 height 24
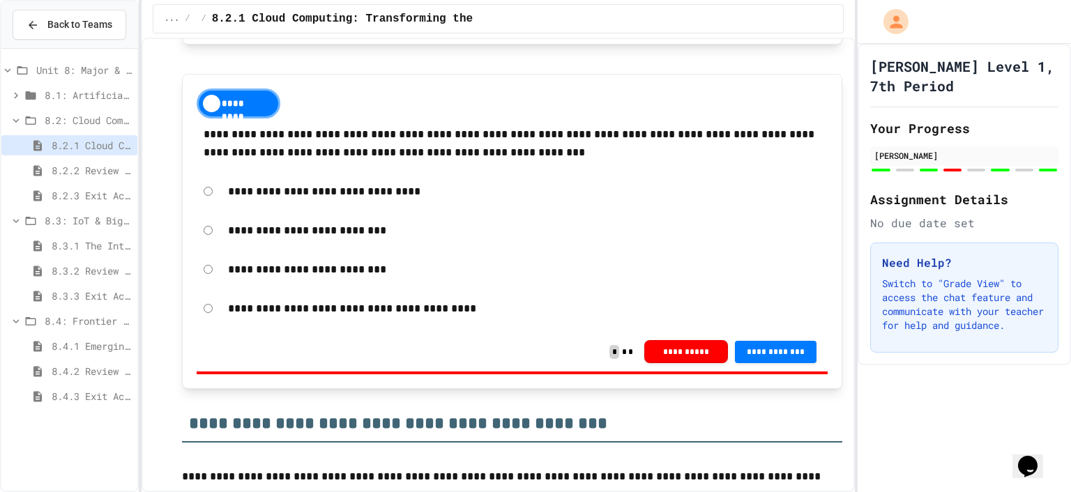
scroll to position [2651, 0]
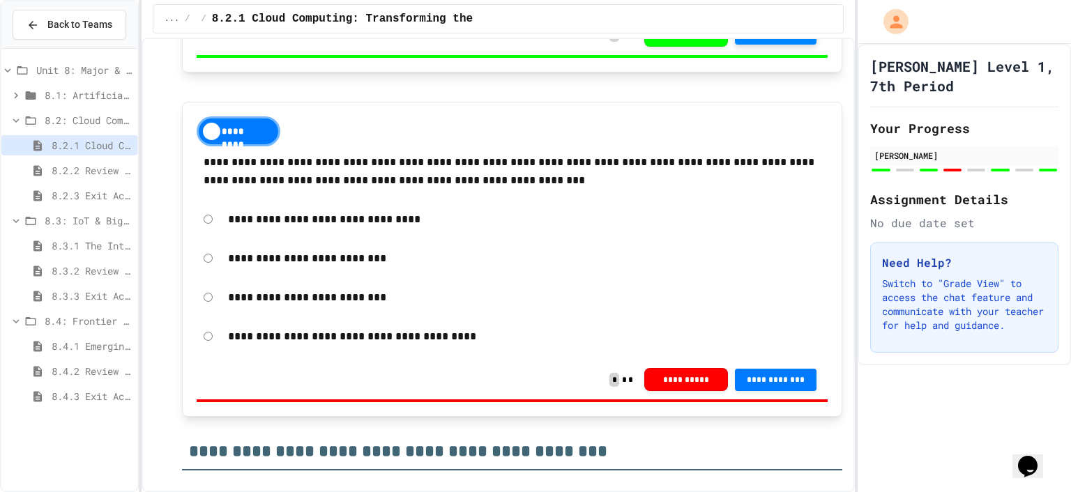
click at [223, 122] on div "*********" at bounding box center [239, 131] width 84 height 30
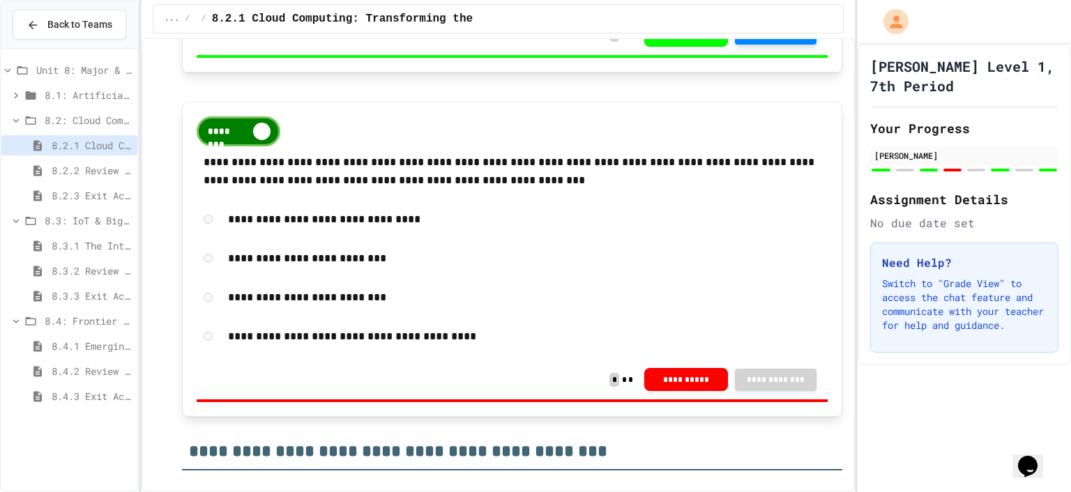
click at [223, 122] on div "********" at bounding box center [239, 131] width 84 height 30
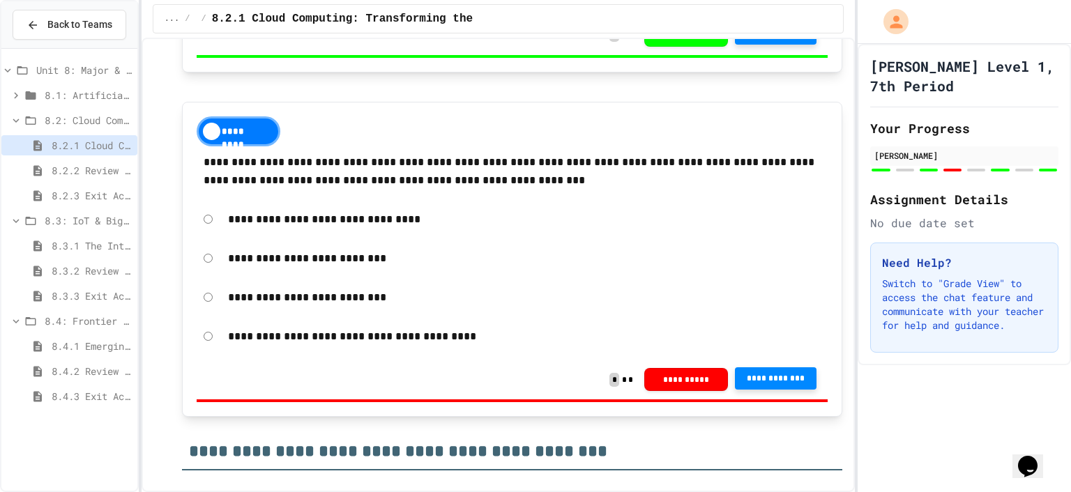
click at [746, 373] on span "**********" at bounding box center [776, 378] width 60 height 11
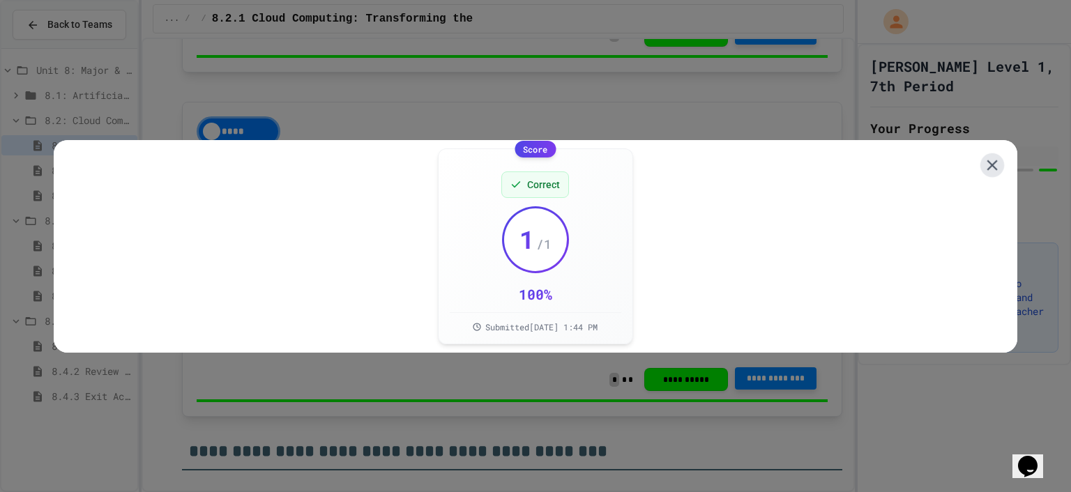
click at [985, 165] on icon at bounding box center [993, 165] width 18 height 18
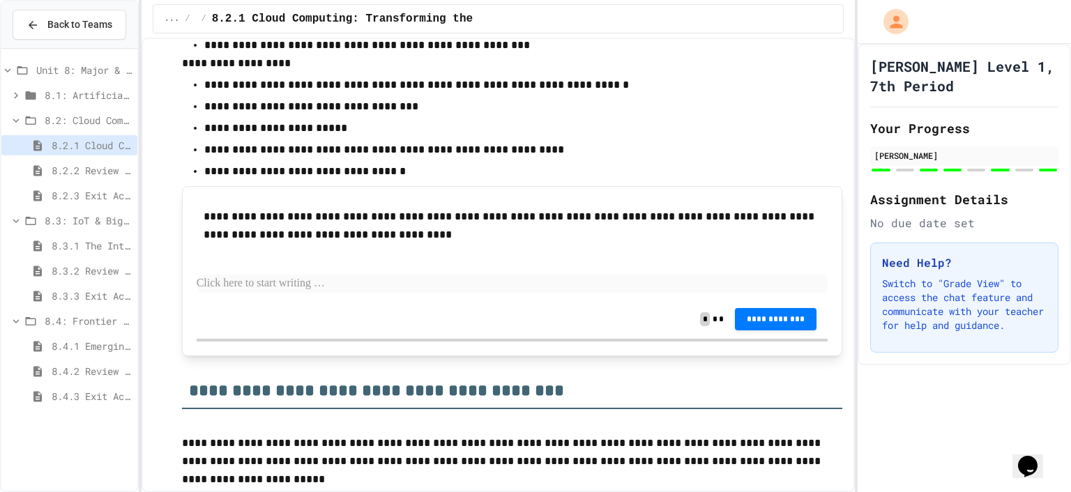
scroll to position [842, 0]
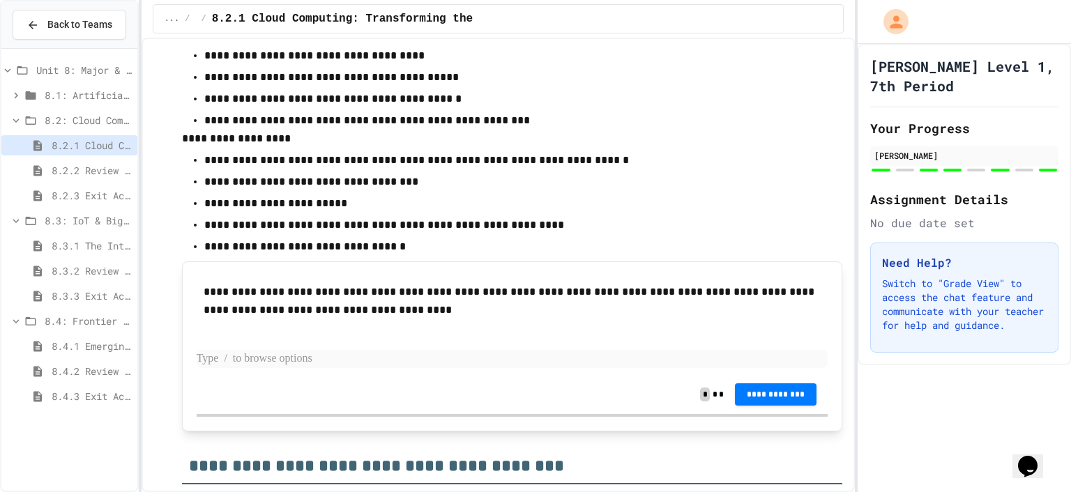
click at [330, 350] on p at bounding box center [513, 359] width 632 height 18
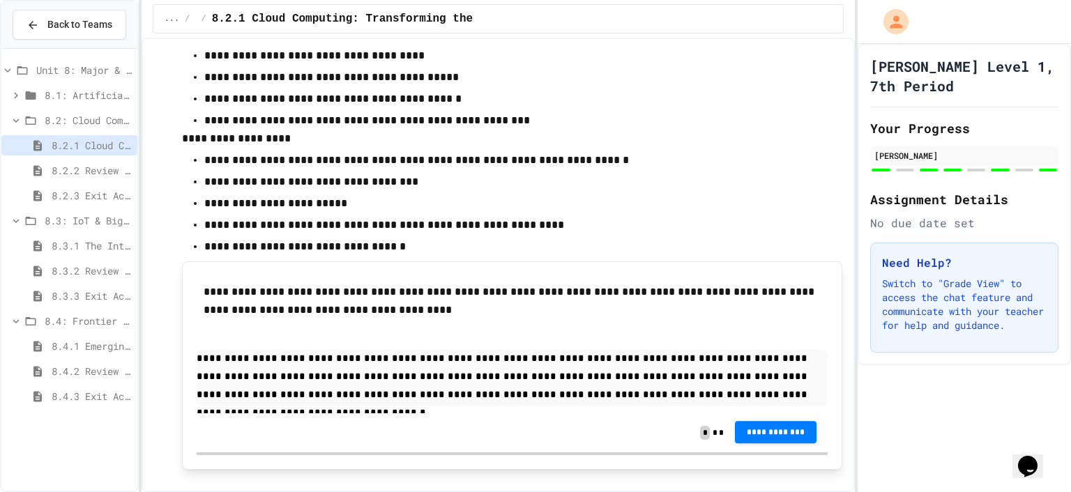
click at [790, 437] on button "**********" at bounding box center [776, 432] width 82 height 22
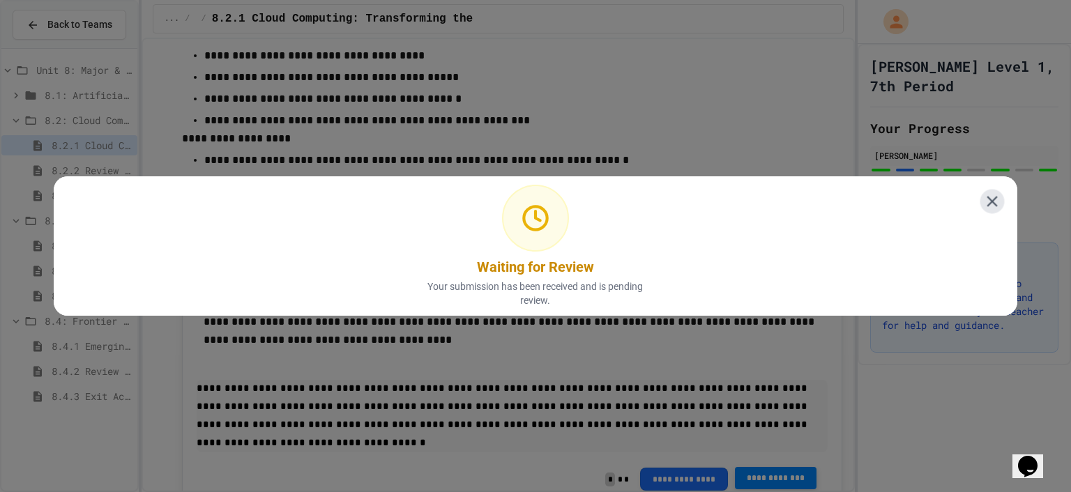
click at [984, 193] on icon at bounding box center [993, 202] width 18 height 18
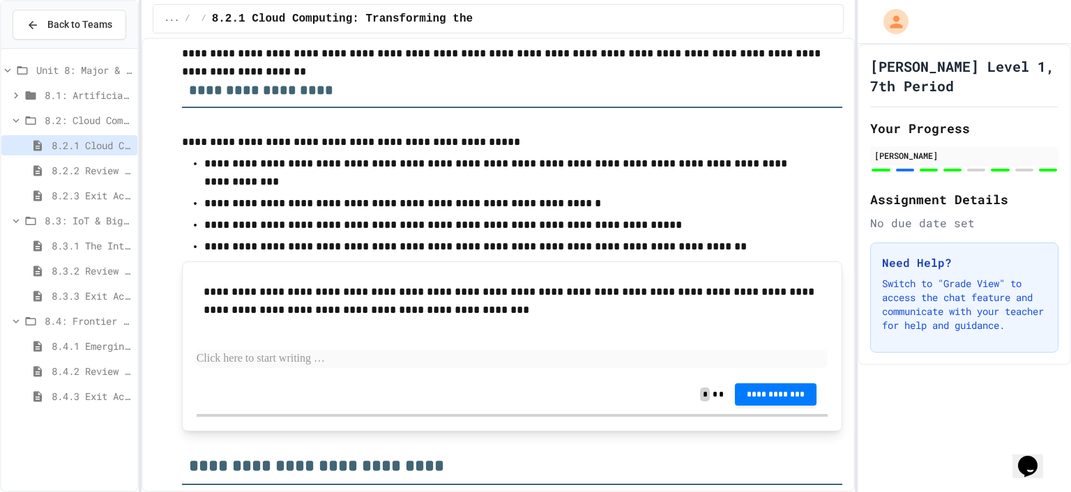
scroll to position [3702, 0]
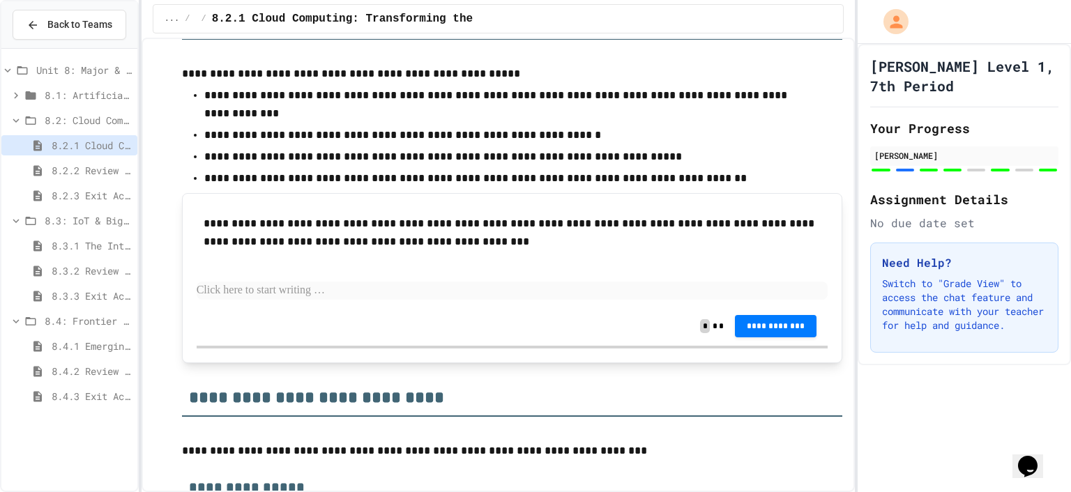
click at [428, 282] on p at bounding box center [513, 291] width 632 height 18
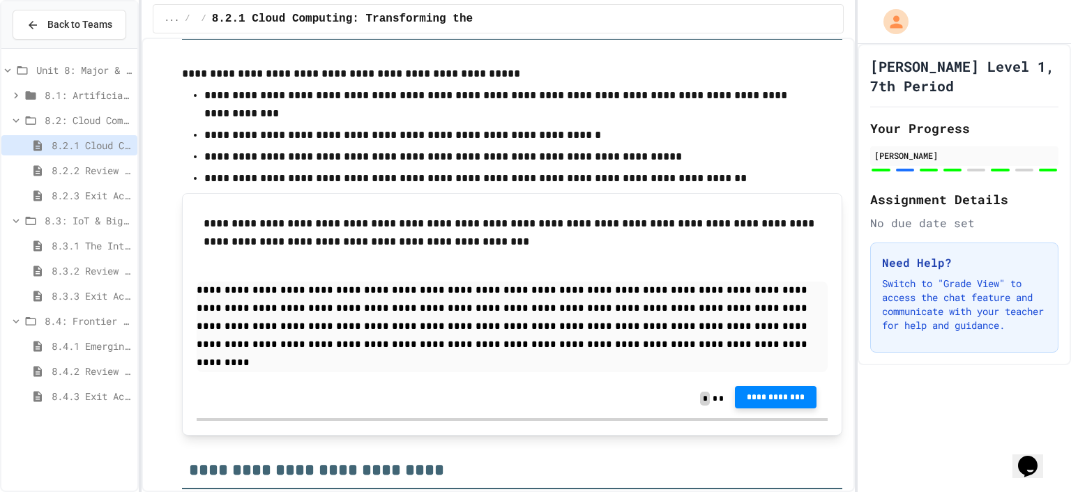
click at [774, 392] on span "**********" at bounding box center [776, 397] width 60 height 11
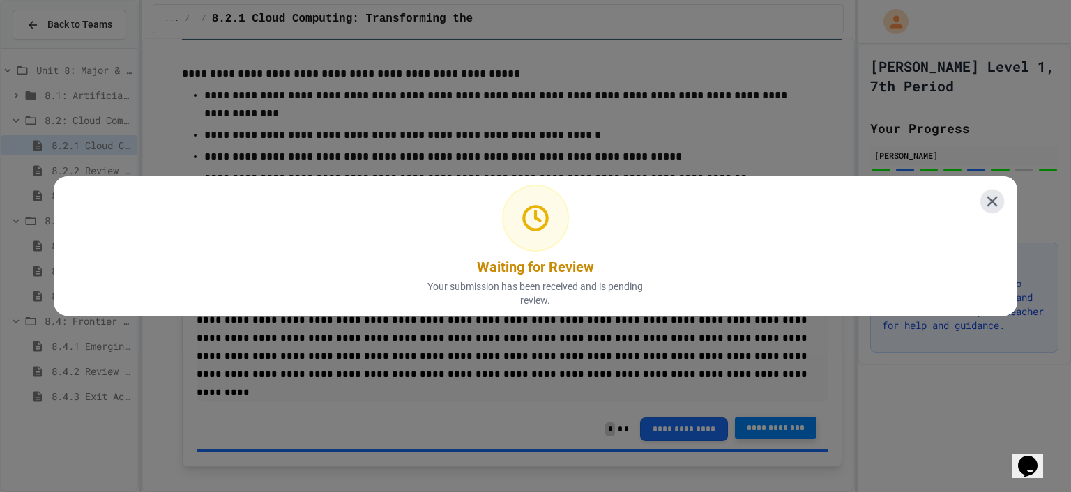
click at [984, 194] on icon at bounding box center [993, 202] width 18 height 18
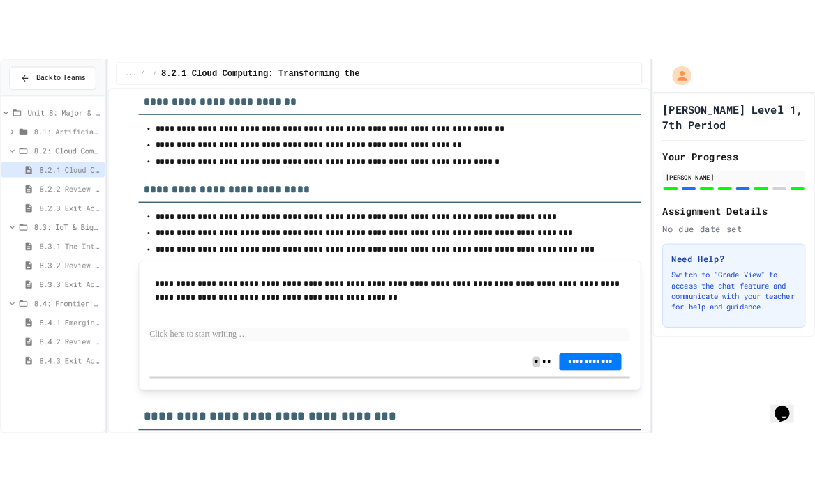
scroll to position [5585, 0]
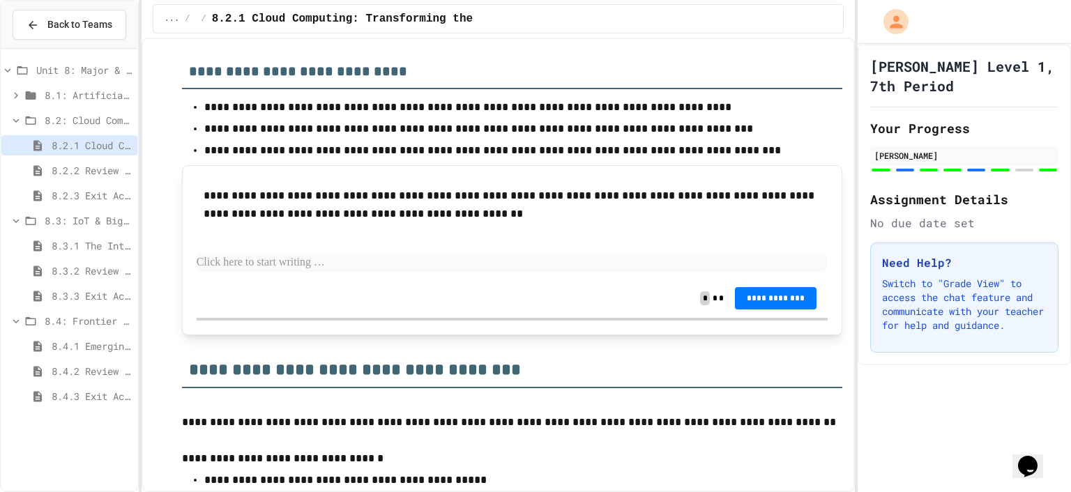
click at [201, 180] on div "**********" at bounding box center [513, 205] width 632 height 50
click at [335, 254] on p at bounding box center [513, 263] width 632 height 18
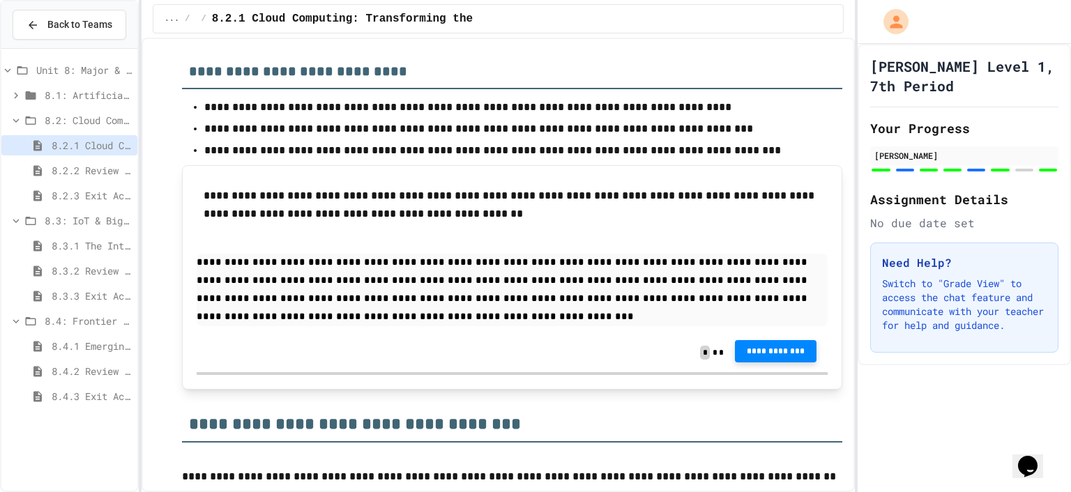
click at [770, 346] on span "**********" at bounding box center [776, 351] width 60 height 11
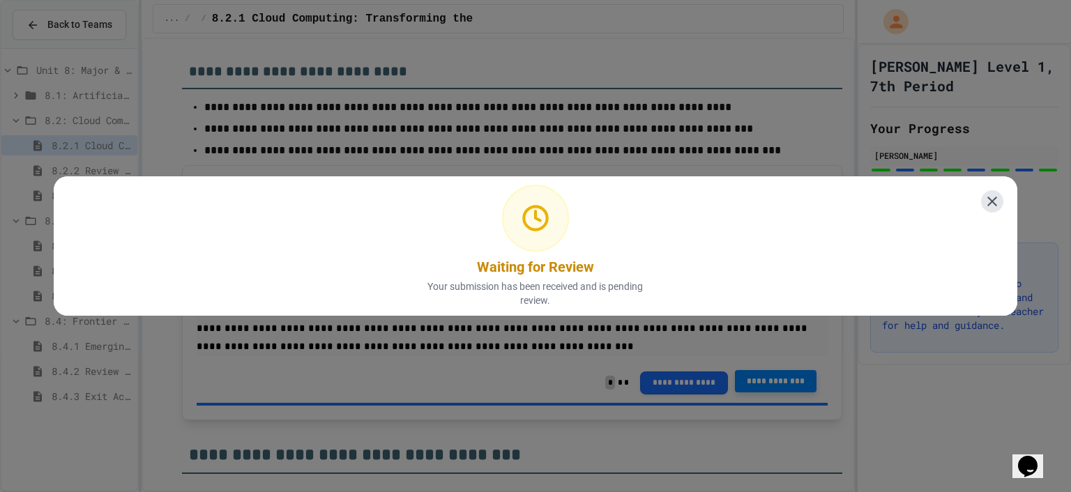
click at [983, 205] on button at bounding box center [992, 201] width 22 height 22
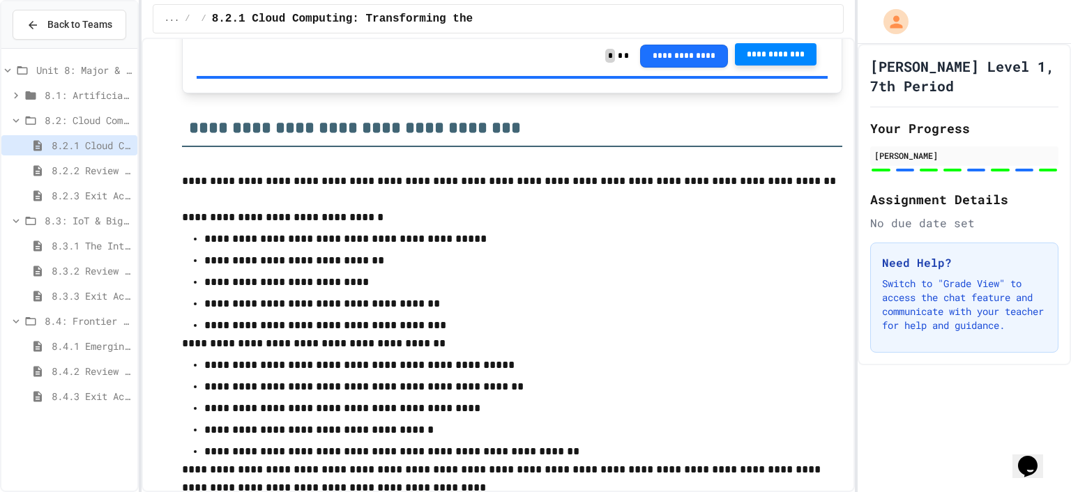
scroll to position [5934, 0]
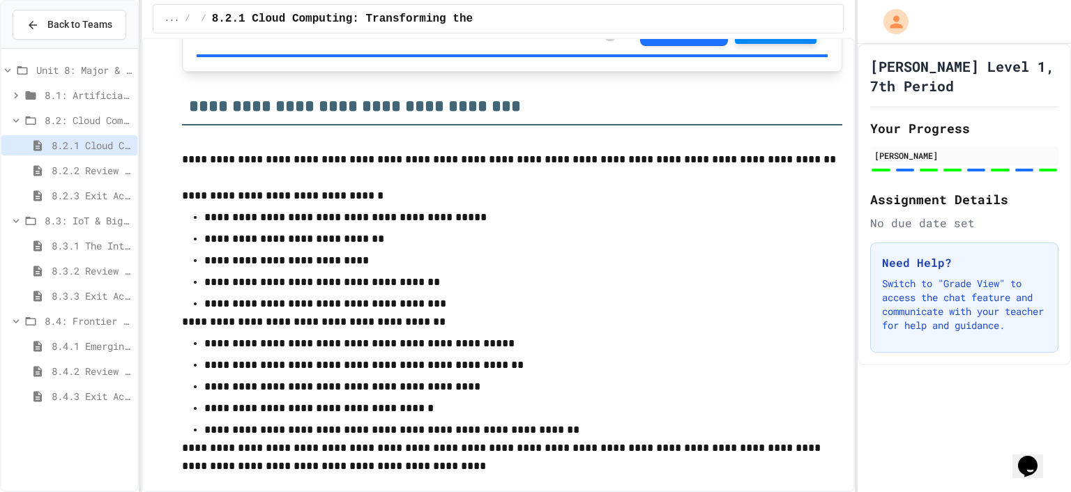
click at [109, 170] on span "8.2.2 Review - Cloud Computing" at bounding box center [92, 170] width 80 height 15
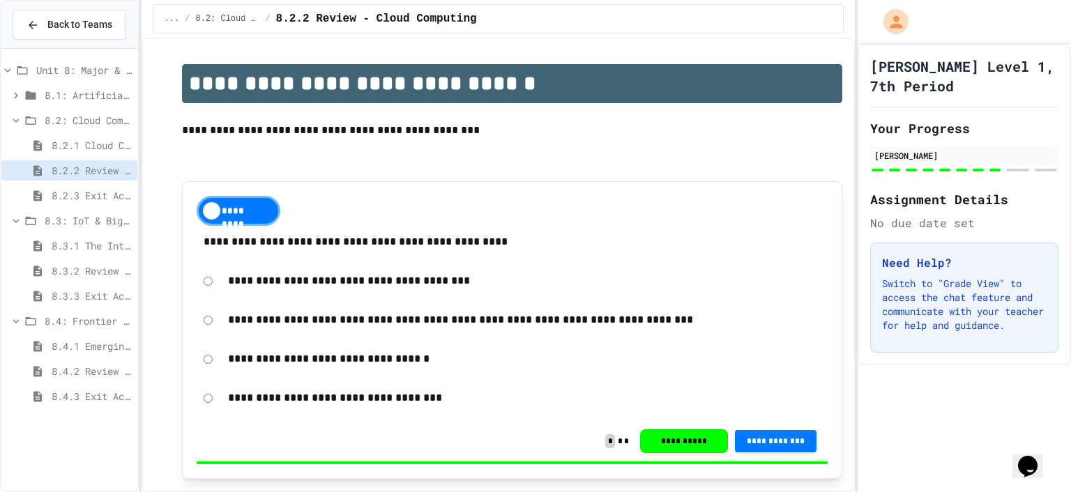
click at [111, 186] on div "8.2.3 Exit Activity - Cloud Service Detective" at bounding box center [69, 196] width 136 height 20
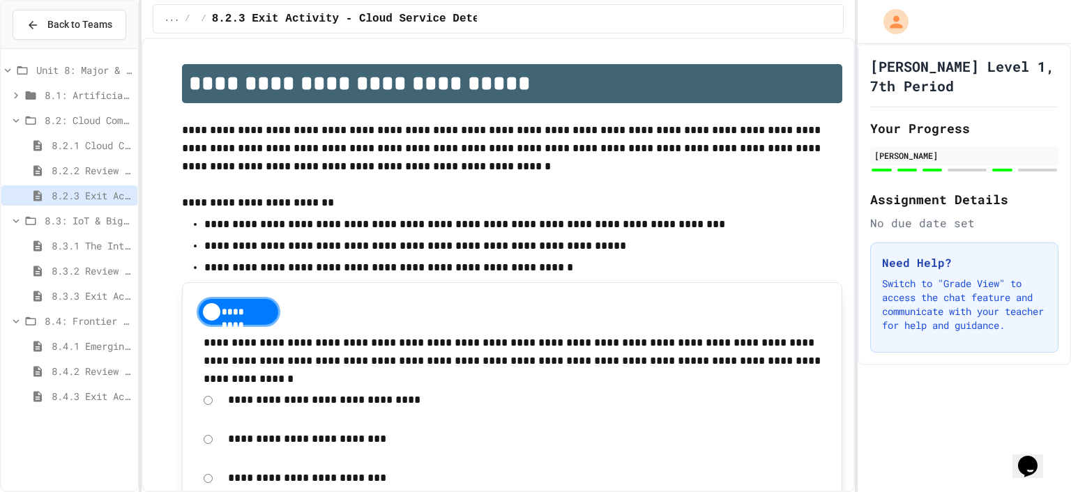
click at [95, 156] on div "8.2.1 Cloud Computing: Transforming the Digital World" at bounding box center [69, 147] width 136 height 25
click at [96, 164] on span "8.2.2 Review - Cloud Computing" at bounding box center [92, 170] width 80 height 15
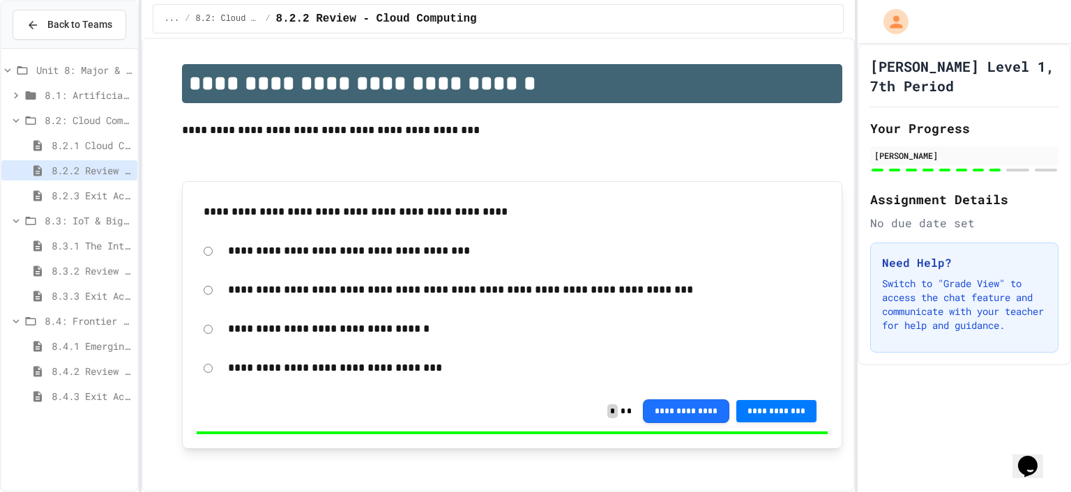
click at [103, 228] on div "8.3: IoT & Big Data" at bounding box center [69, 221] width 136 height 20
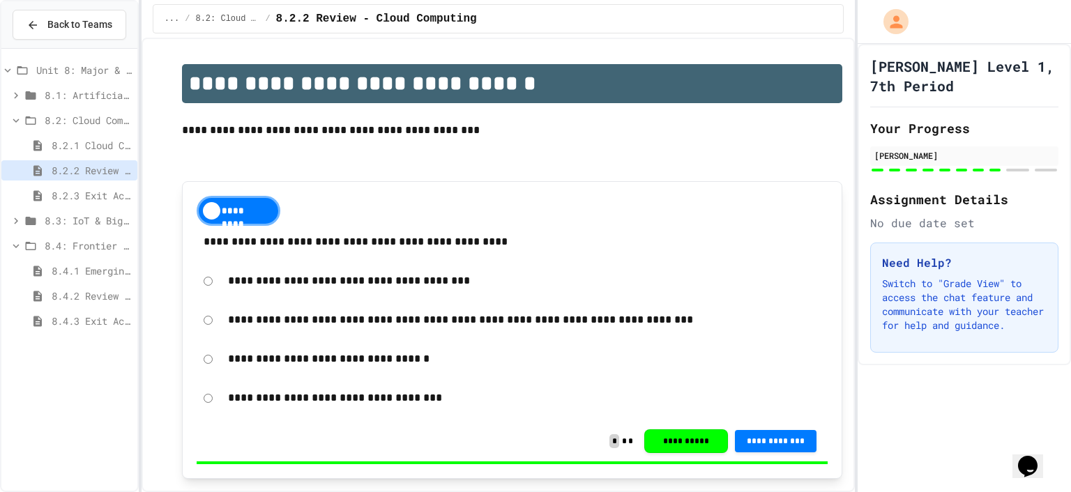
click at [92, 265] on span "8.4.1 Emerging Technologies: Shaping Our Digital Future" at bounding box center [92, 271] width 80 height 15
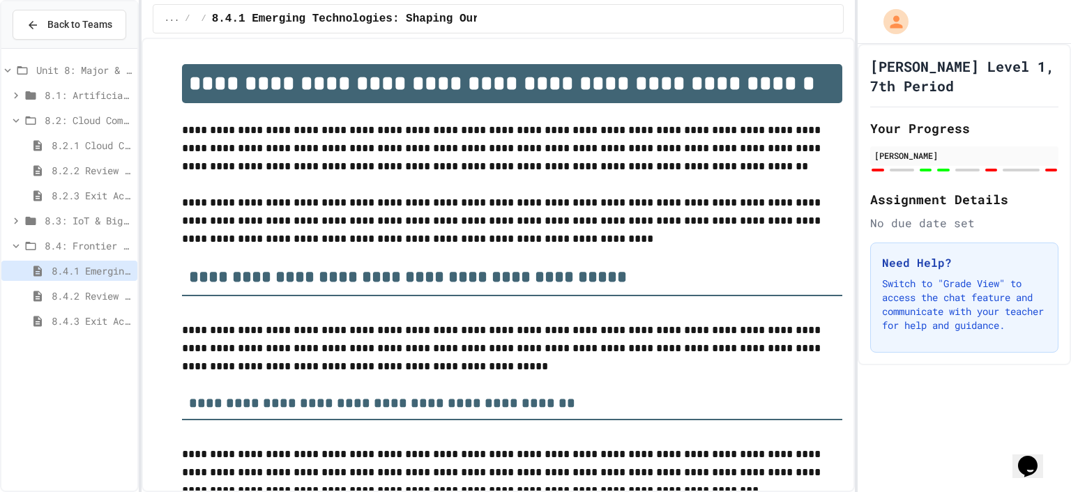
click at [86, 206] on div "8.2.3 Exit Activity - Cloud Service Detective" at bounding box center [69, 198] width 136 height 25
click at [87, 220] on span "8.3: IoT & Big Data" at bounding box center [88, 220] width 87 height 15
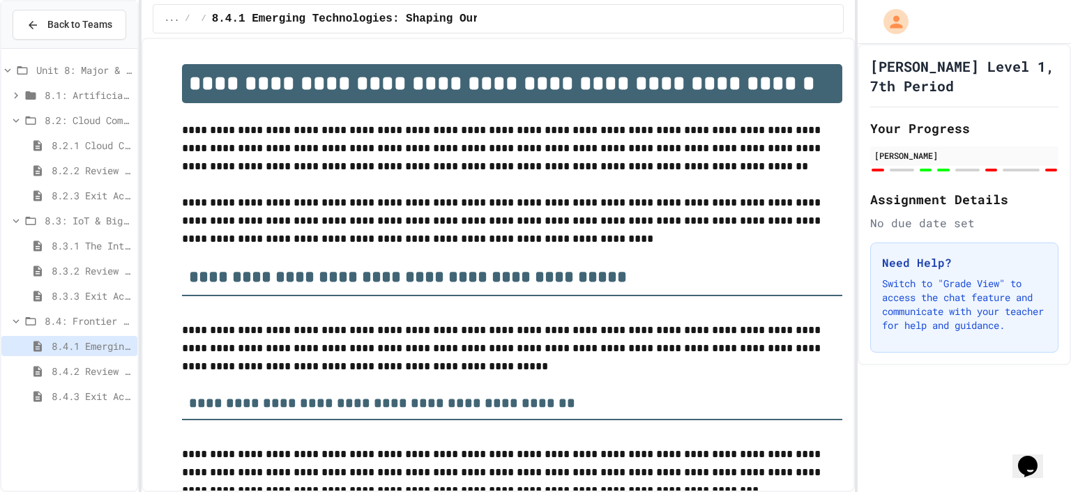
click at [77, 365] on span "8.4.2 Review - Emerging Technologies: Shaping Our Digital Future" at bounding box center [92, 371] width 80 height 15
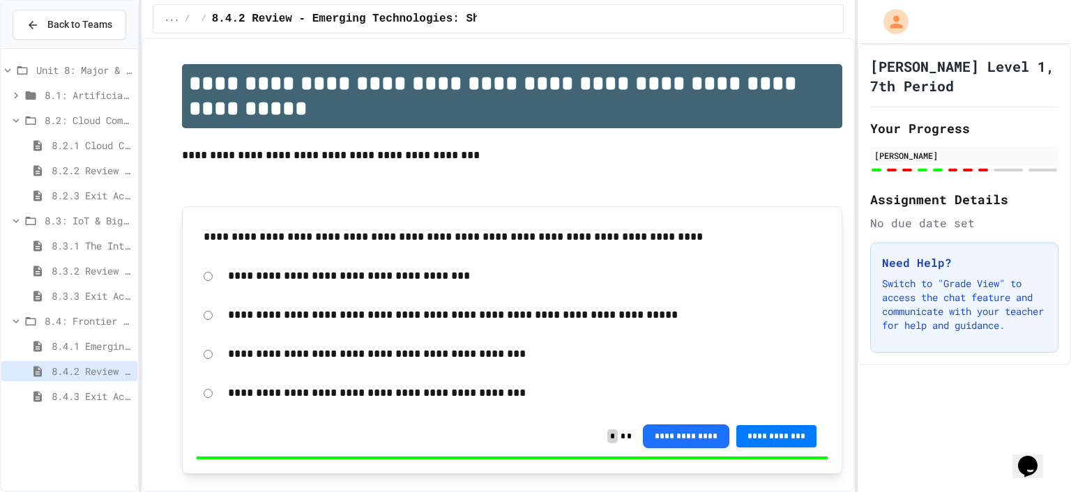
click at [76, 379] on div "8.4.2 Review - Emerging Technologies: Shaping Our Digital Future" at bounding box center [69, 371] width 136 height 20
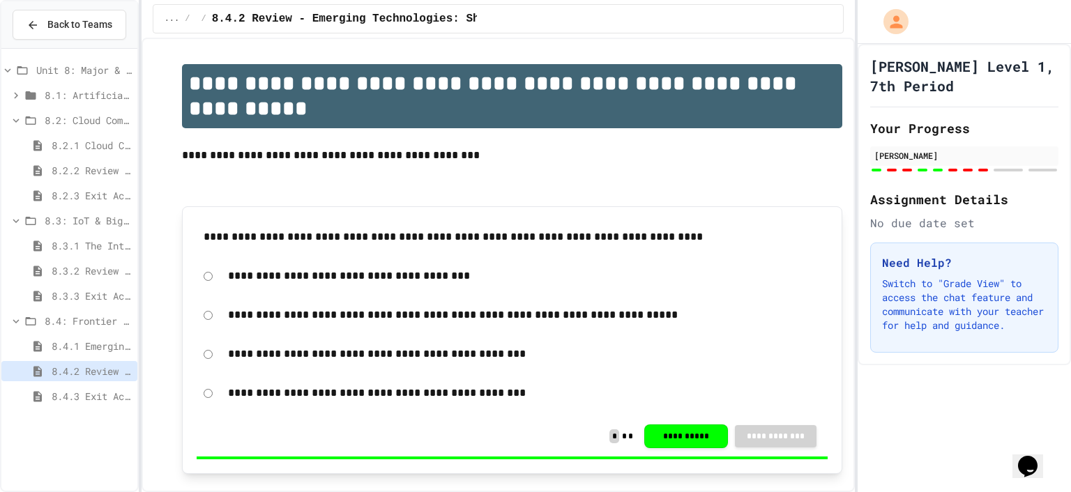
click at [73, 387] on div "8.4.3 Exit Activity - Future Tech Challenge" at bounding box center [69, 396] width 136 height 20
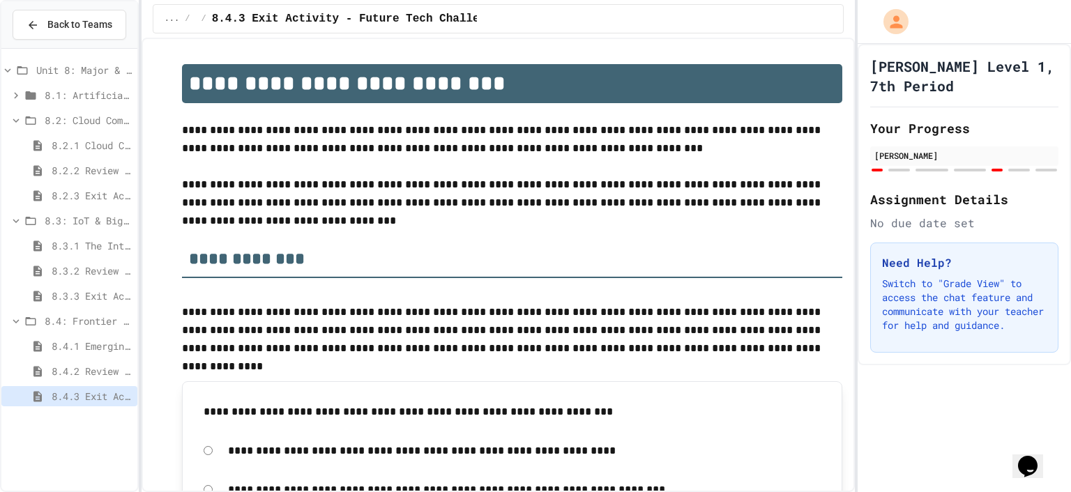
click at [92, 198] on span "8.2.3 Exit Activity - Cloud Service Detective" at bounding box center [92, 195] width 80 height 15
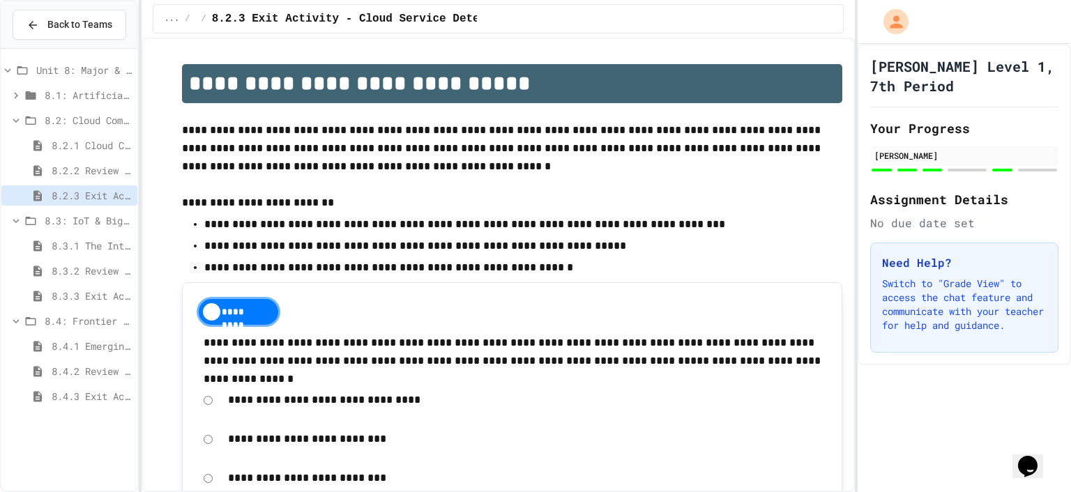
click at [85, 170] on span "8.2.2 Review - Cloud Computing" at bounding box center [92, 170] width 80 height 15
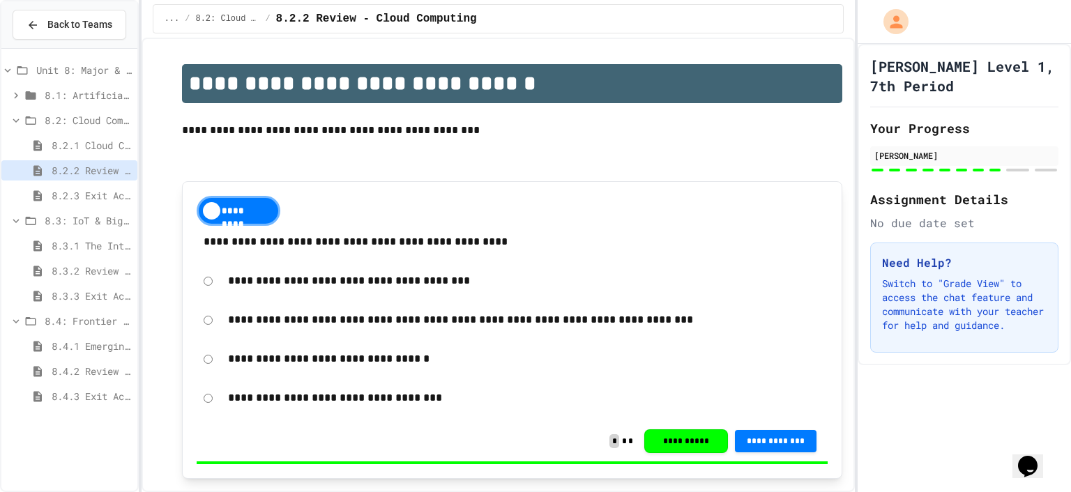
click at [99, 202] on span "8.2.3 Exit Activity - Cloud Service Detective" at bounding box center [92, 195] width 80 height 15
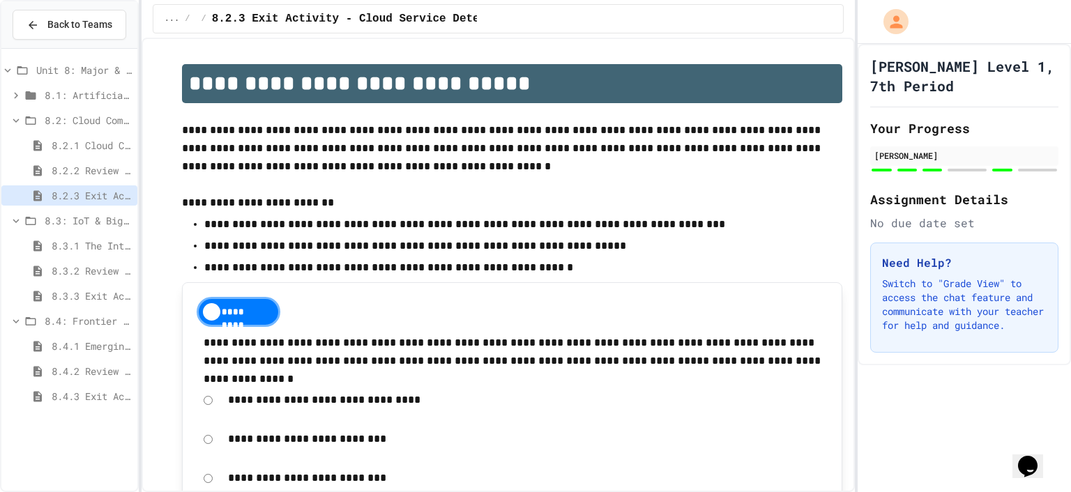
click at [103, 174] on span "8.2.2 Review - Cloud Computing" at bounding box center [92, 170] width 80 height 15
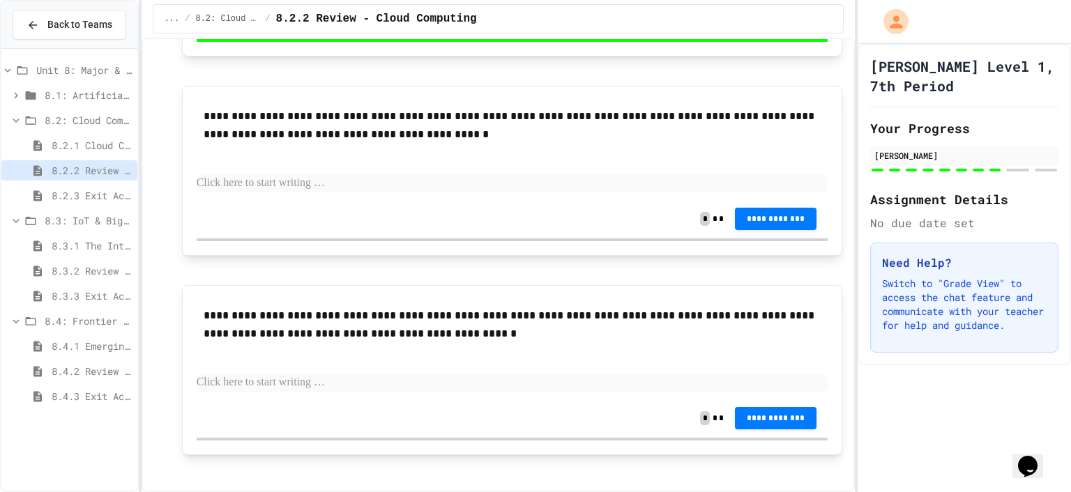
scroll to position [2877, 0]
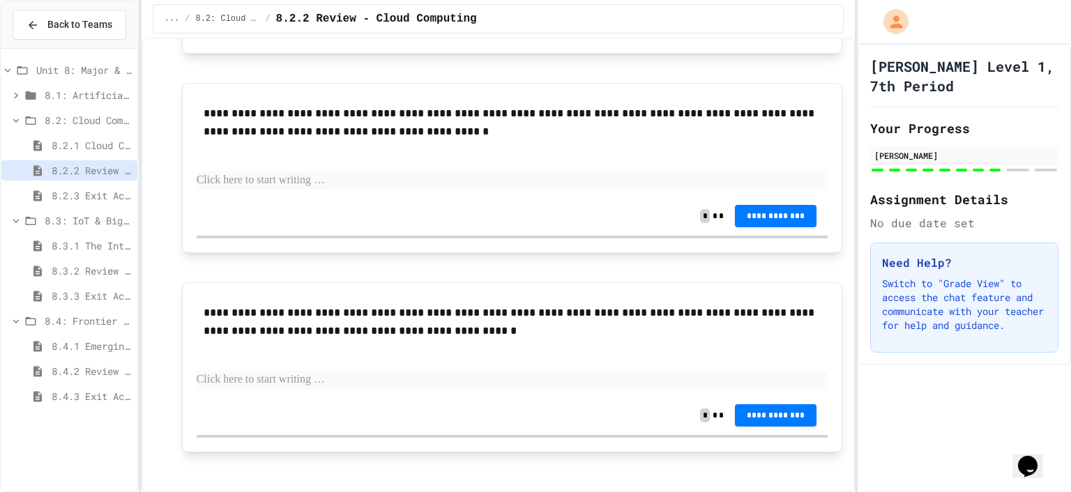
click at [100, 192] on span "8.2.3 Exit Activity - Cloud Service Detective" at bounding box center [92, 195] width 80 height 15
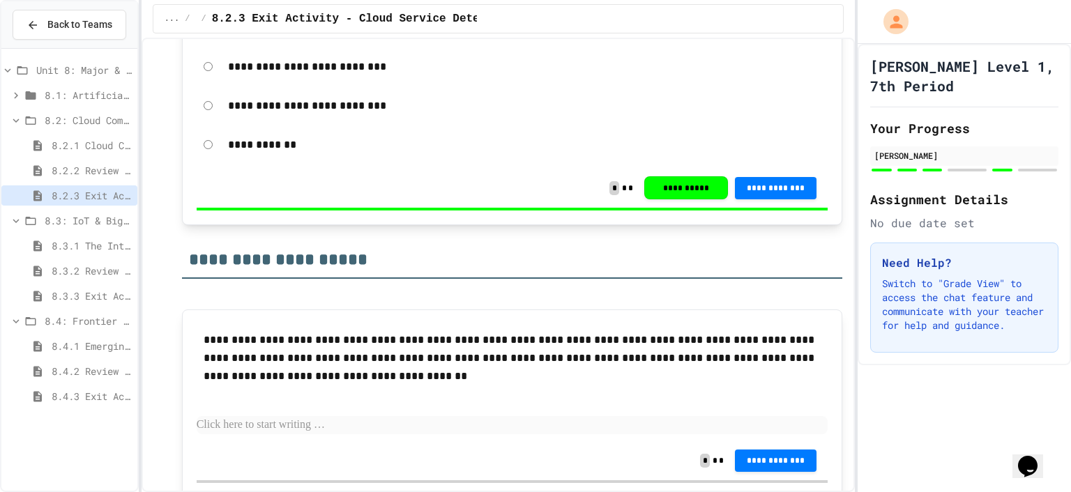
scroll to position [1724, 0]
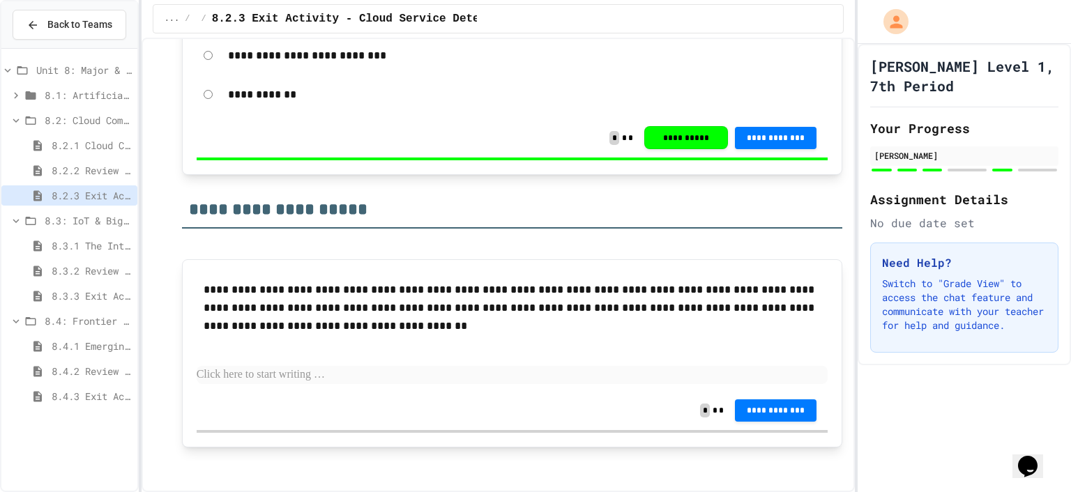
click at [91, 239] on span "8.3.1 The Internet of Things and Big Data: Our Connected Digital World" at bounding box center [92, 246] width 80 height 15
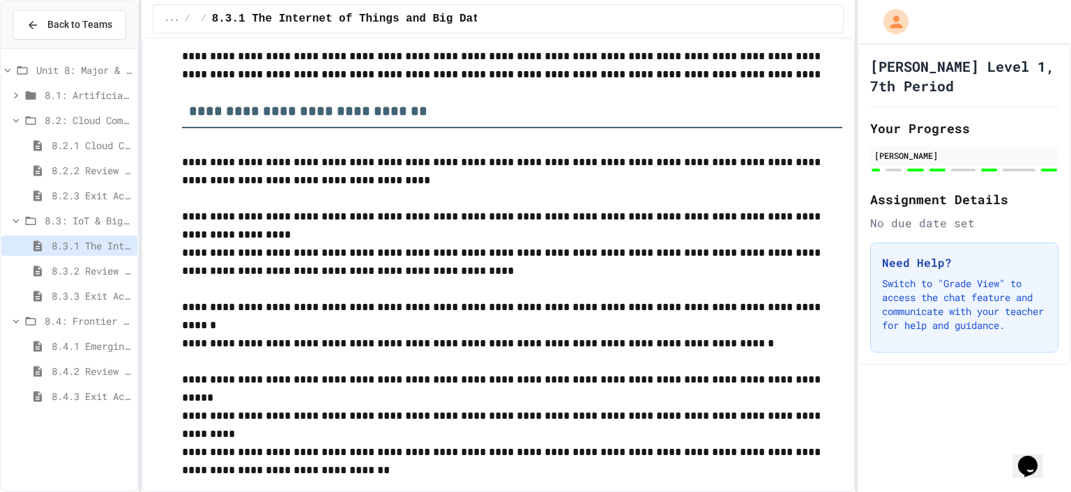
scroll to position [6172, 0]
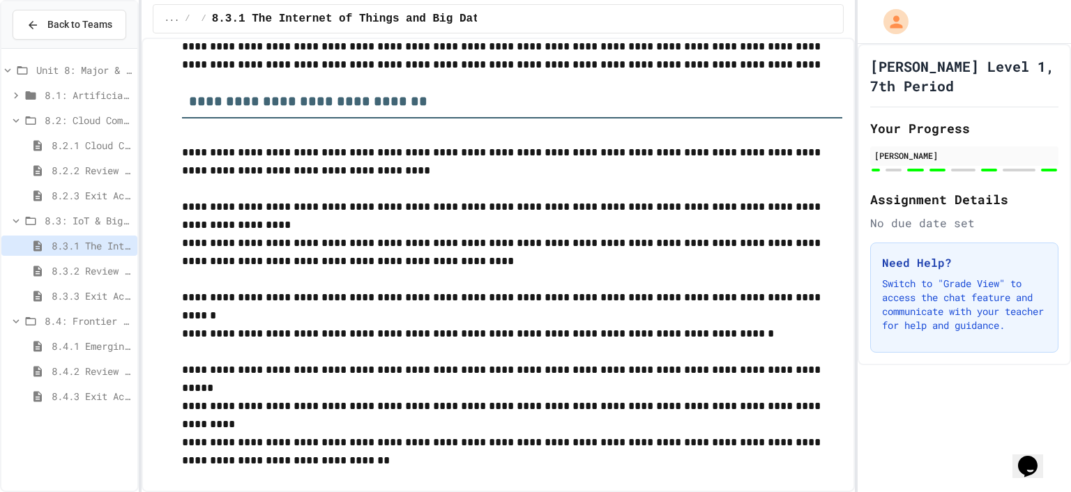
click at [105, 267] on span "8.3.2 Review - The Internet of Things and Big Data" at bounding box center [92, 271] width 80 height 15
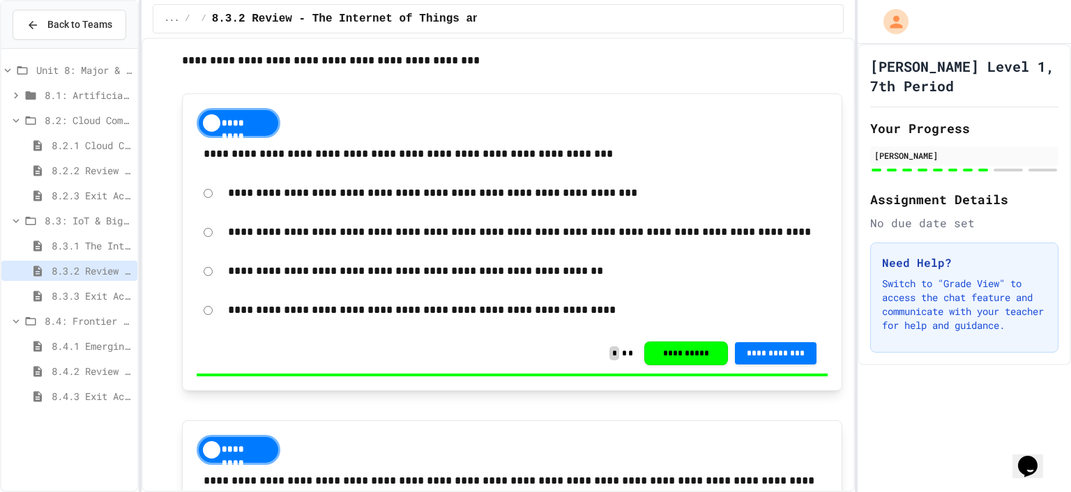
scroll to position [419, 0]
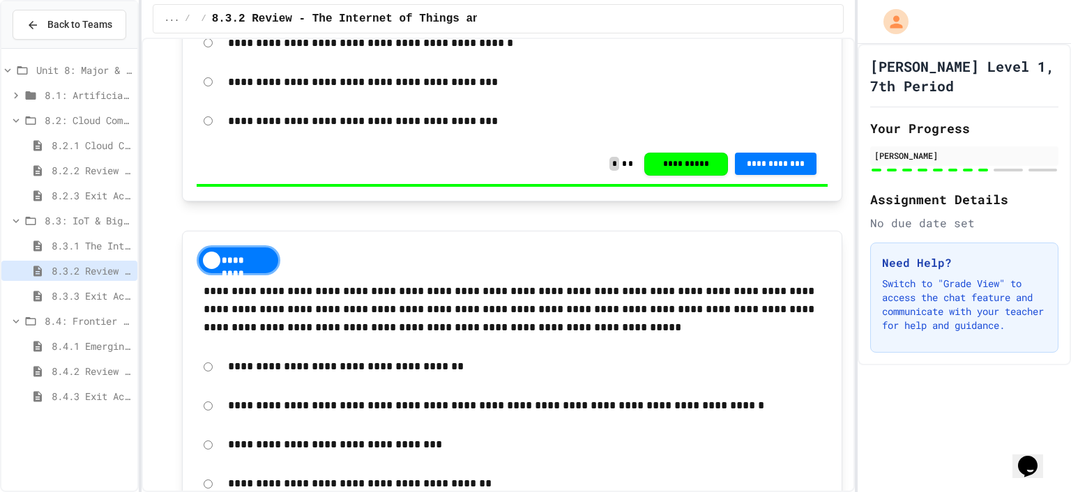
scroll to position [2829, 0]
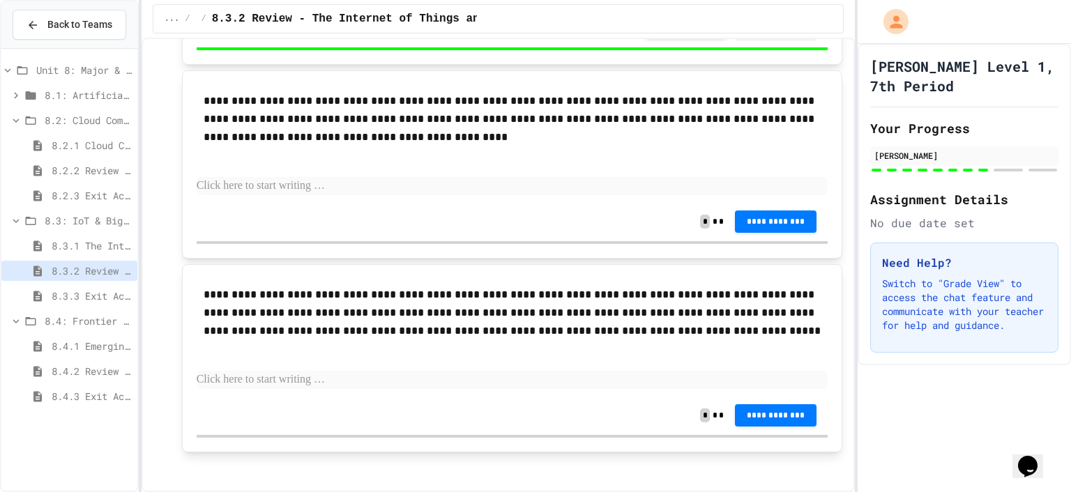
click at [96, 296] on span "8.3.3 Exit Activity - IoT Data Detective Challenge" at bounding box center [92, 296] width 80 height 15
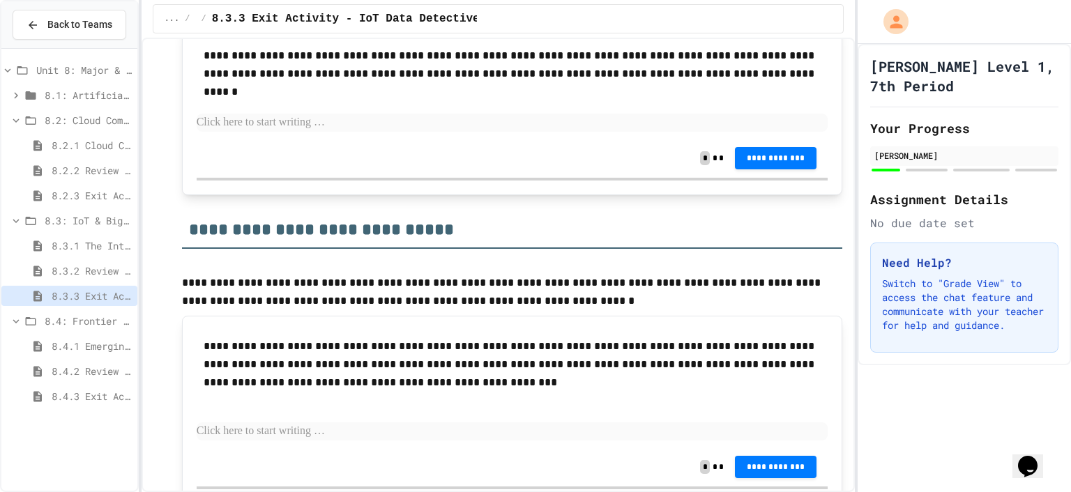
scroll to position [1245, 0]
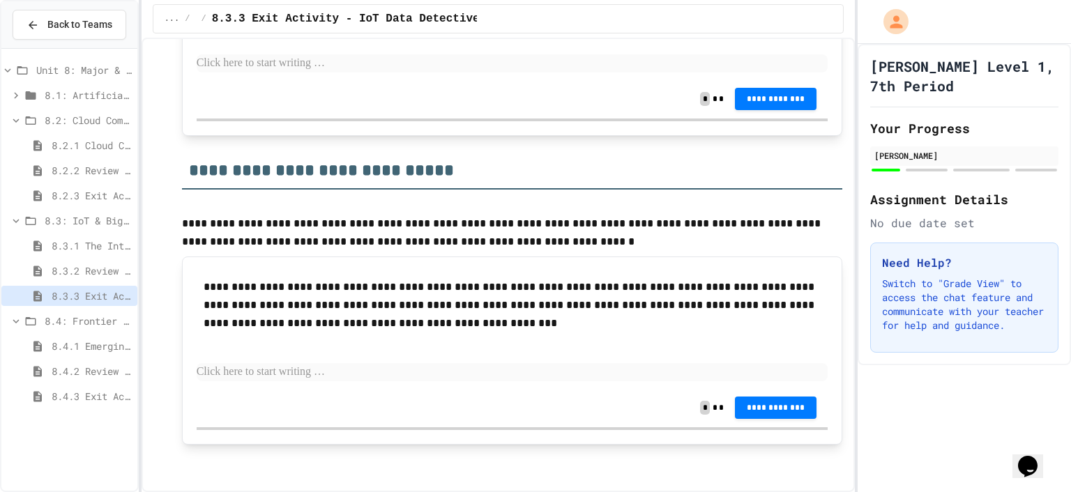
click at [93, 341] on span "8.4.1 Emerging Technologies: Shaping Our Digital Future" at bounding box center [92, 346] width 80 height 15
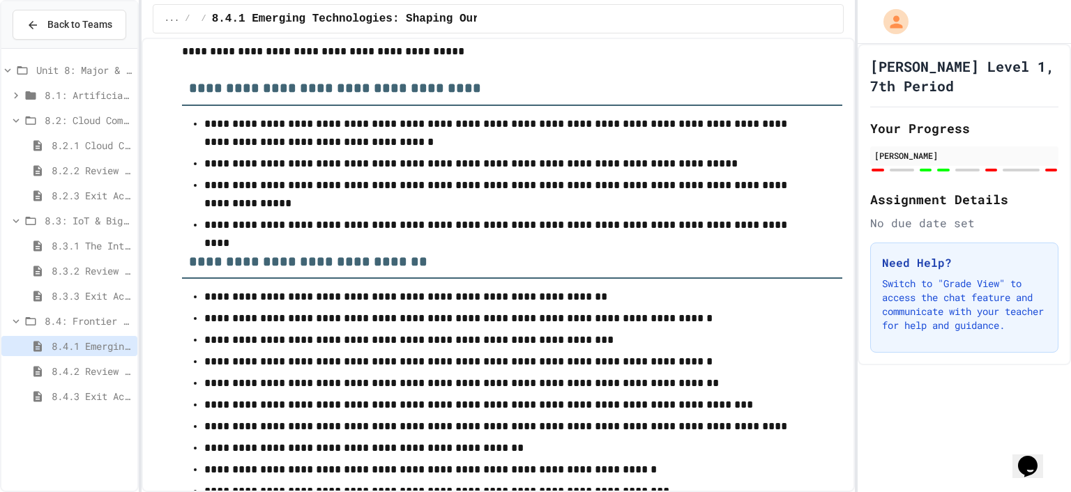
scroll to position [6202, 0]
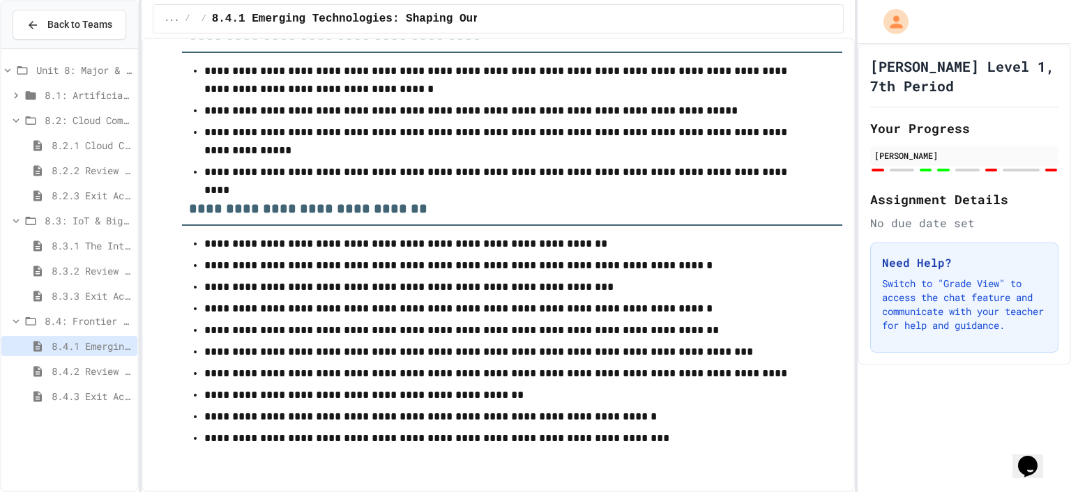
click at [100, 365] on span "8.4.2 Review - Emerging Technologies: Shaping Our Digital Future" at bounding box center [92, 371] width 80 height 15
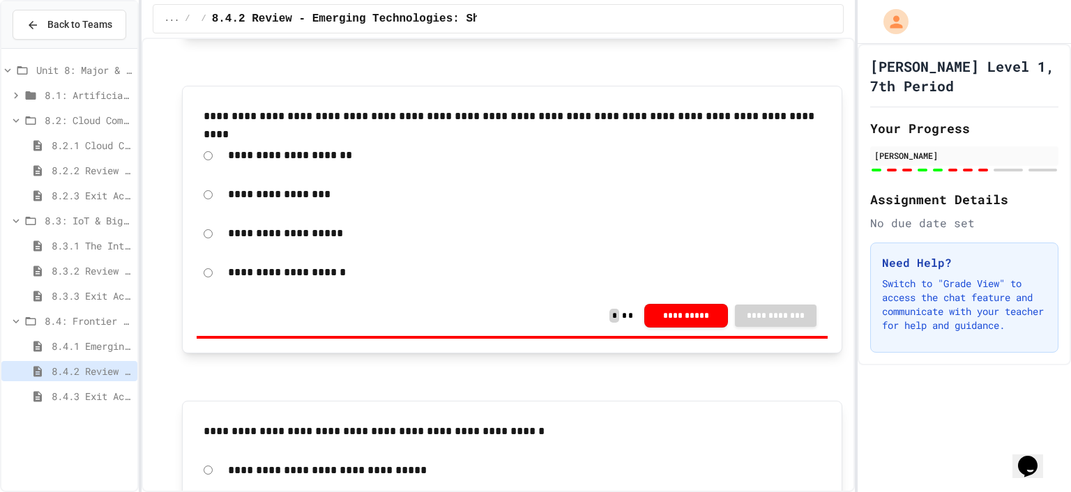
scroll to position [907, 0]
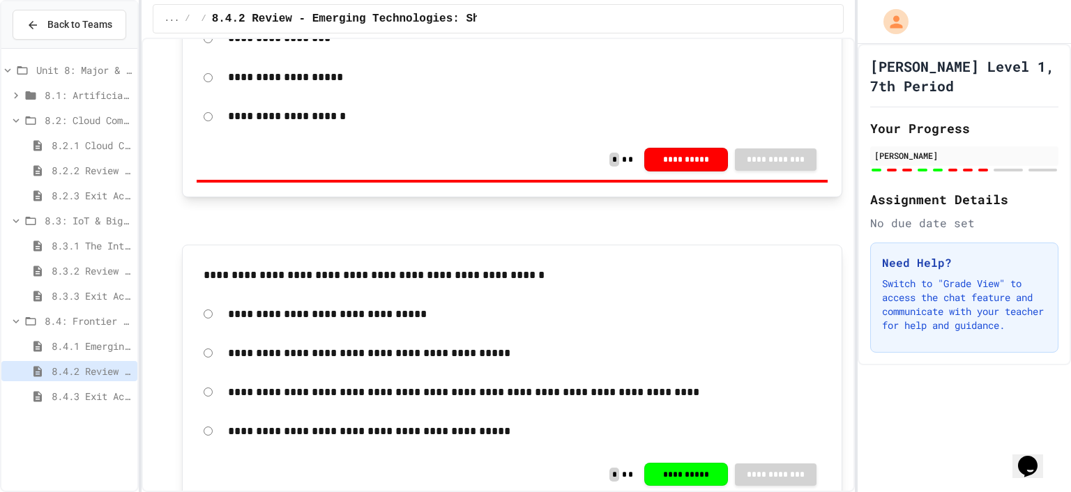
drag, startPoint x: 842, startPoint y: 200, endPoint x: 852, endPoint y: 219, distance: 21.8
click at [852, 219] on div "**********" at bounding box center [499, 265] width 714 height 455
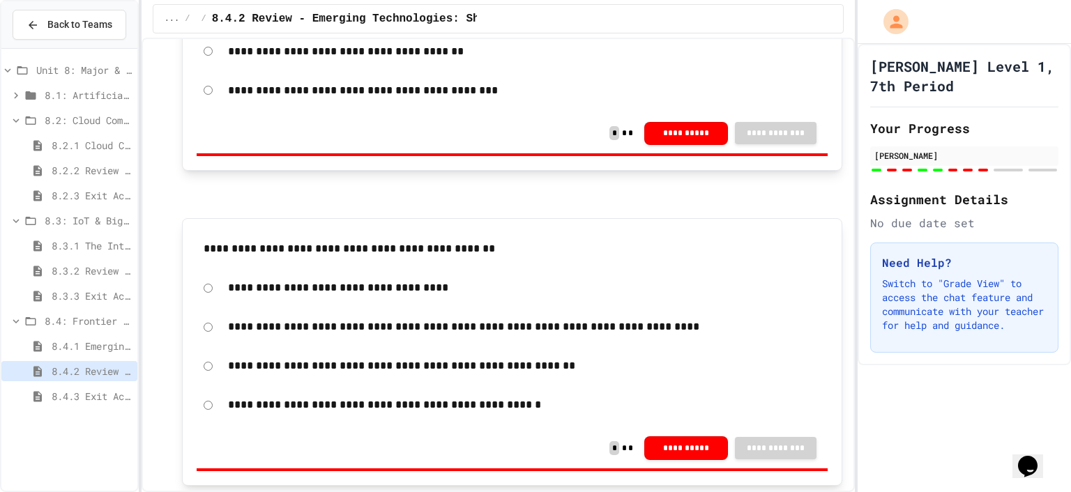
scroll to position [2669, 0]
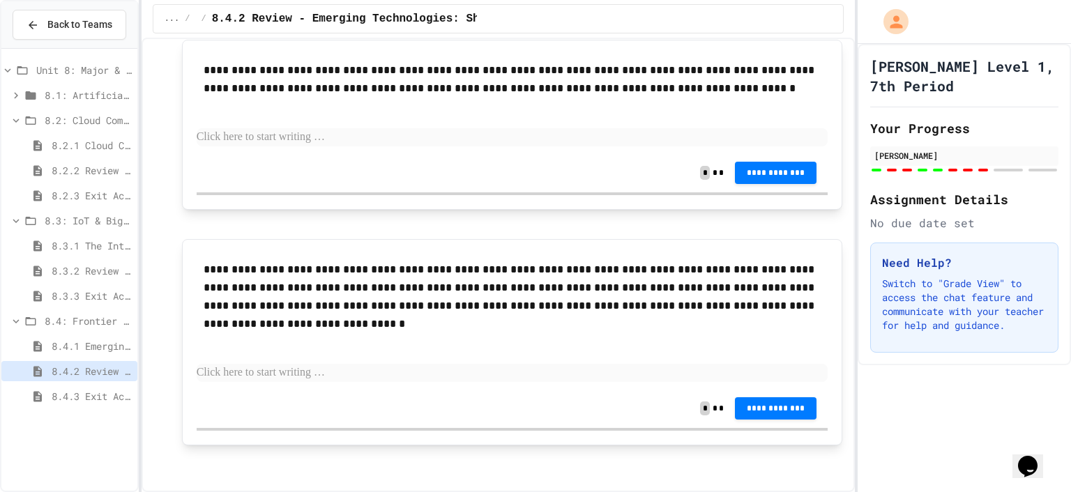
click at [120, 386] on div "8.4.3 Exit Activity - Future Tech Challenge" at bounding box center [69, 396] width 136 height 20
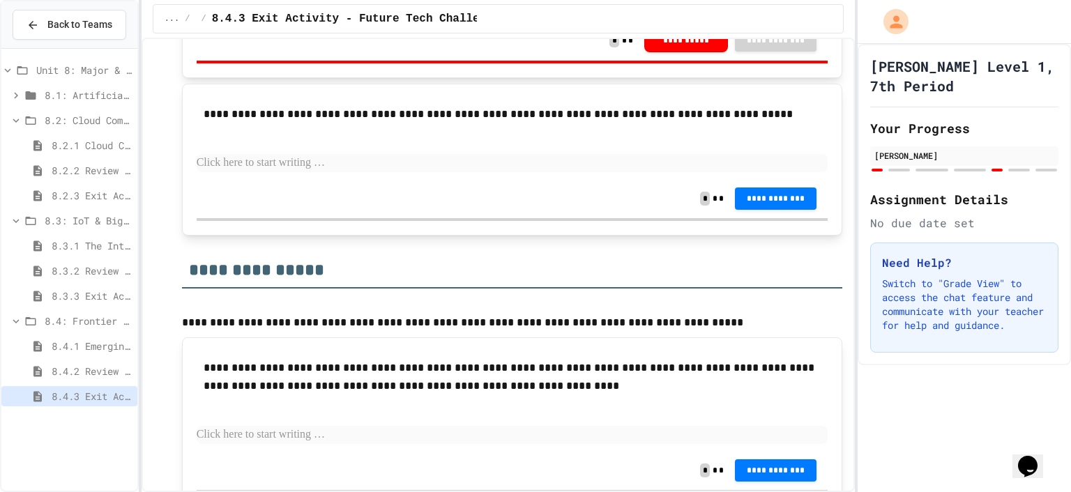
scroll to position [1459, 0]
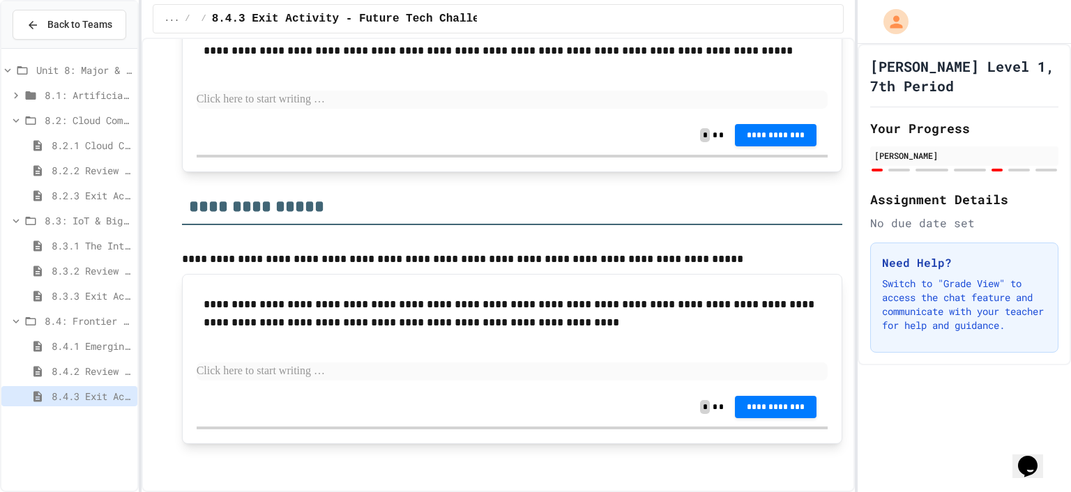
click at [103, 188] on span "8.2.3 Exit Activity - Cloud Service Detective" at bounding box center [92, 195] width 80 height 15
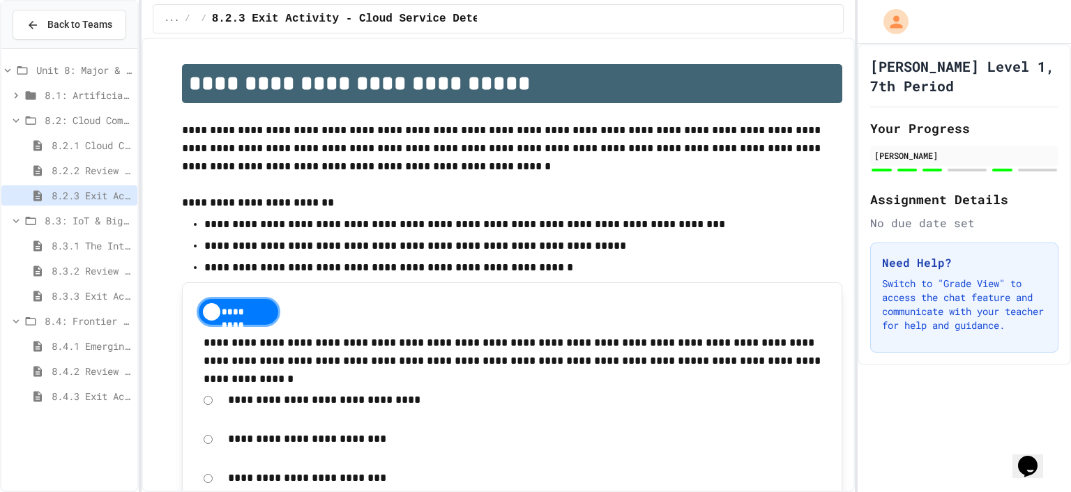
click at [96, 173] on span "8.2.2 Review - Cloud Computing" at bounding box center [92, 170] width 80 height 15
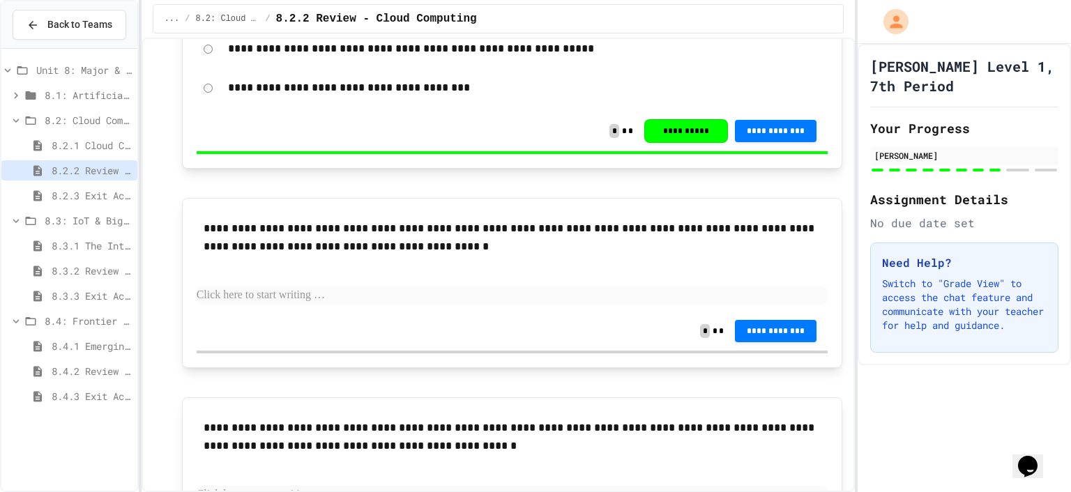
scroll to position [2877, 0]
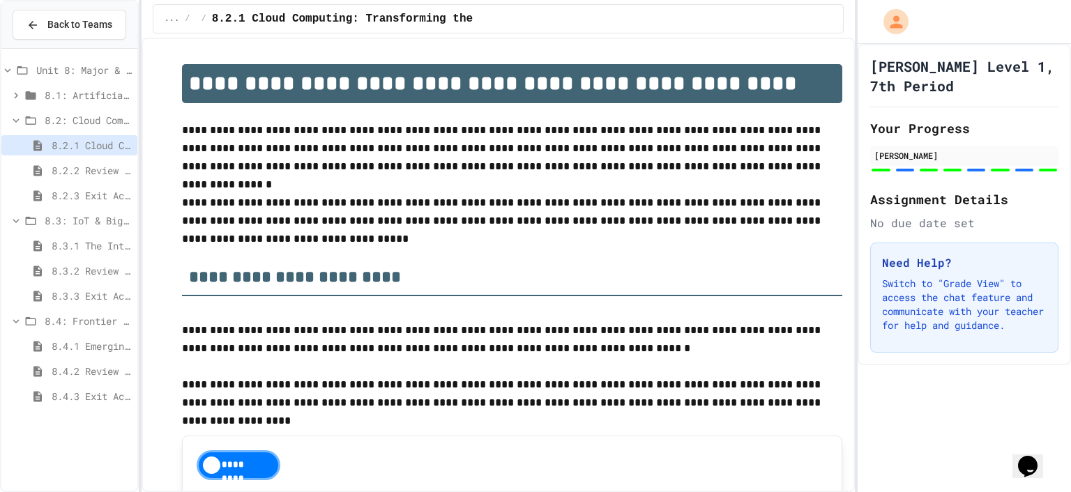
click at [109, 174] on span "8.2.2 Review - Cloud Computing" at bounding box center [92, 170] width 80 height 15
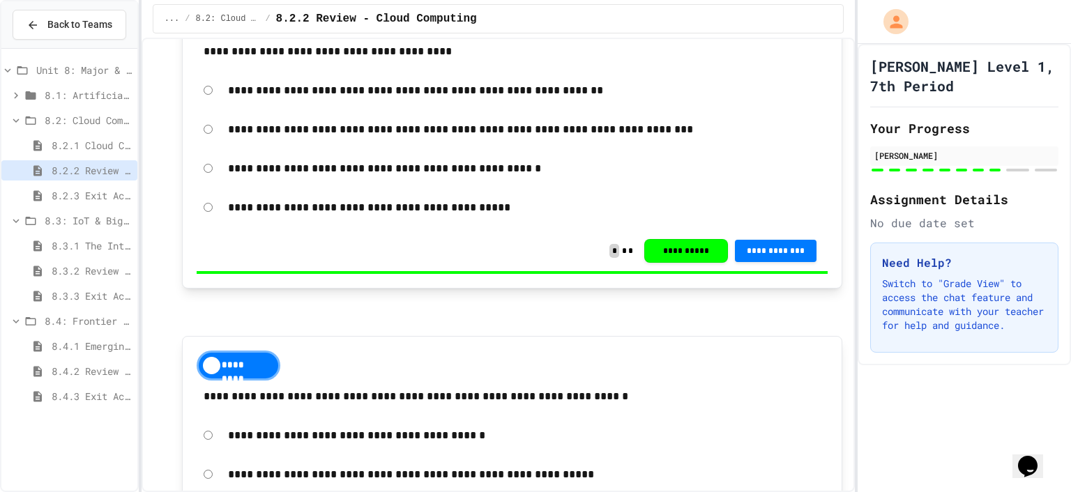
scroll to position [2877, 0]
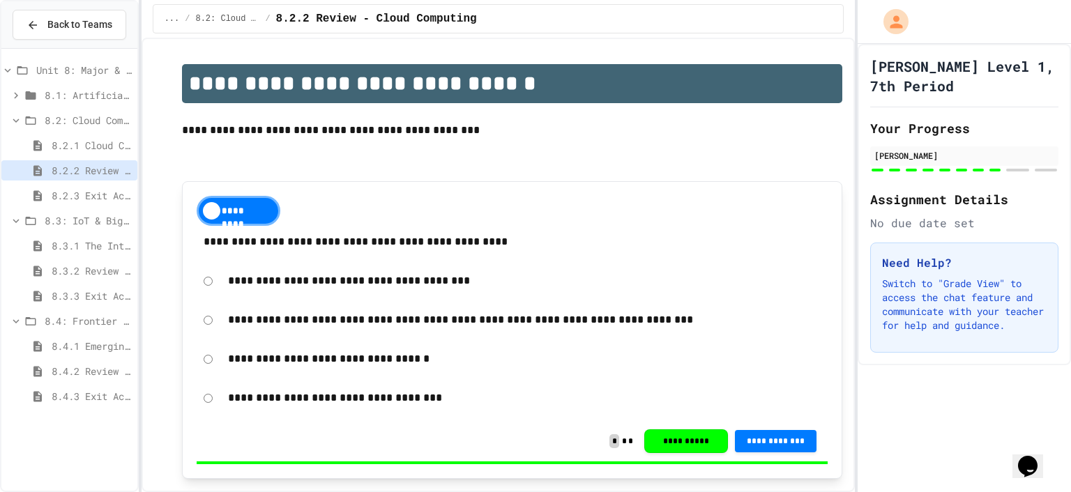
scroll to position [2877, 0]
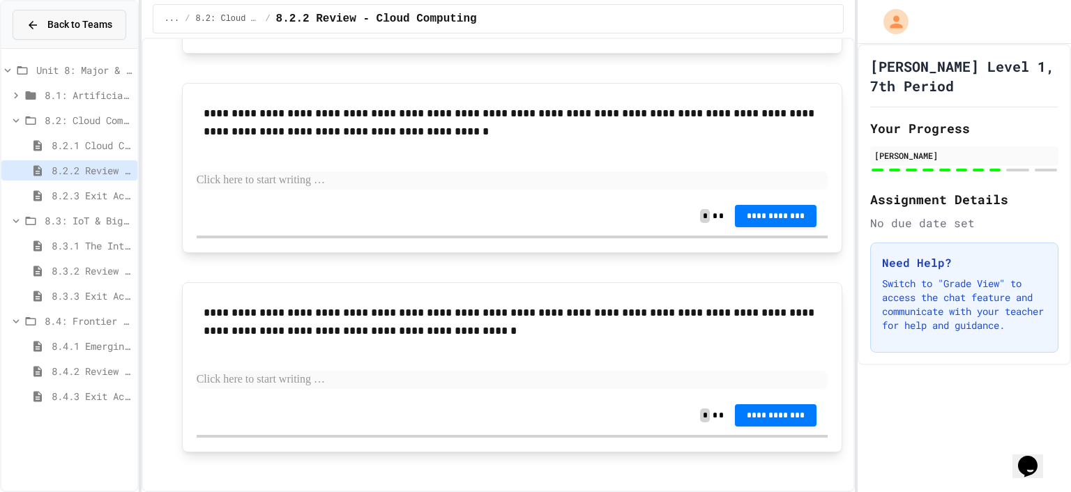
click at [67, 27] on span "Back to Teams" at bounding box center [79, 24] width 65 height 15
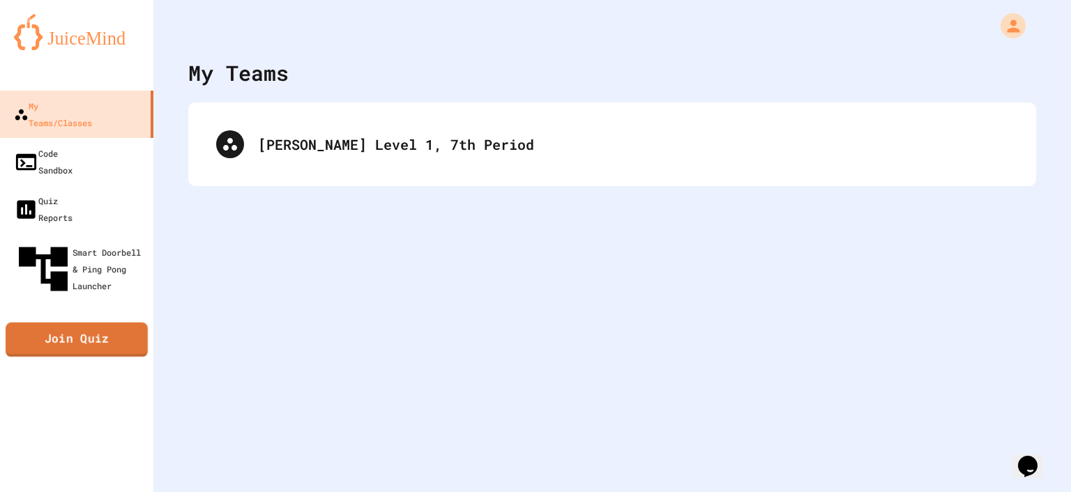
click at [61, 323] on link "Join Quiz" at bounding box center [77, 340] width 142 height 35
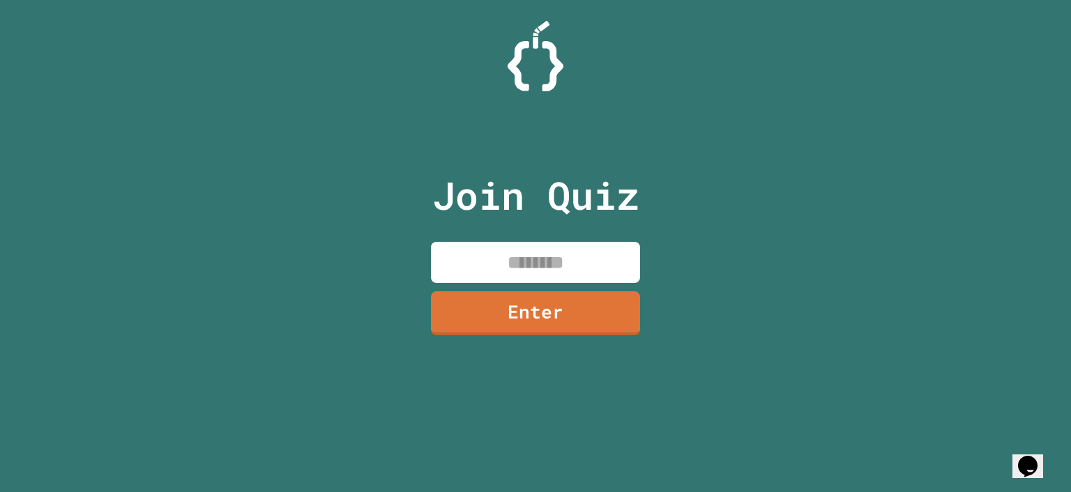
click at [511, 246] on input at bounding box center [535, 262] width 209 height 41
type input "********"
click at [611, 308] on link "Enter" at bounding box center [536, 312] width 213 height 46
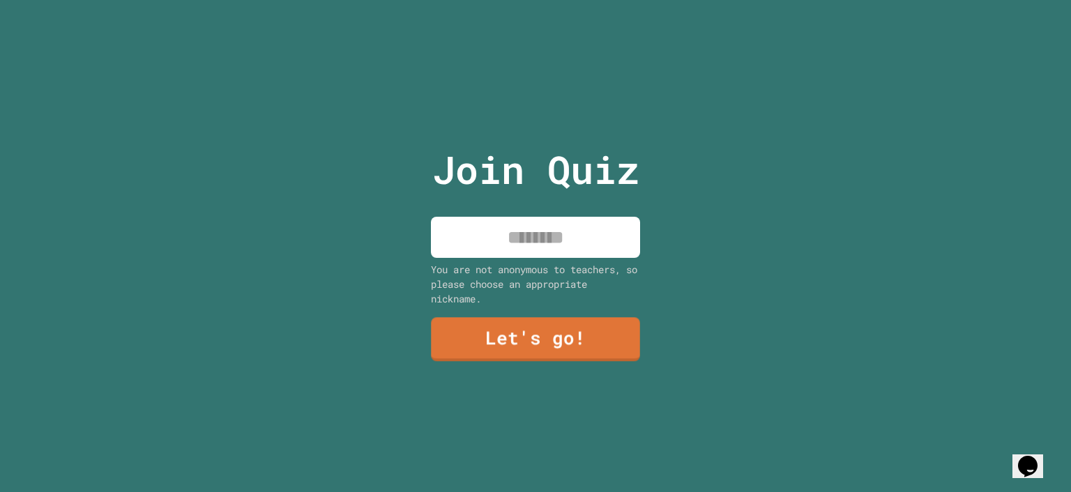
click at [518, 236] on input at bounding box center [535, 237] width 209 height 41
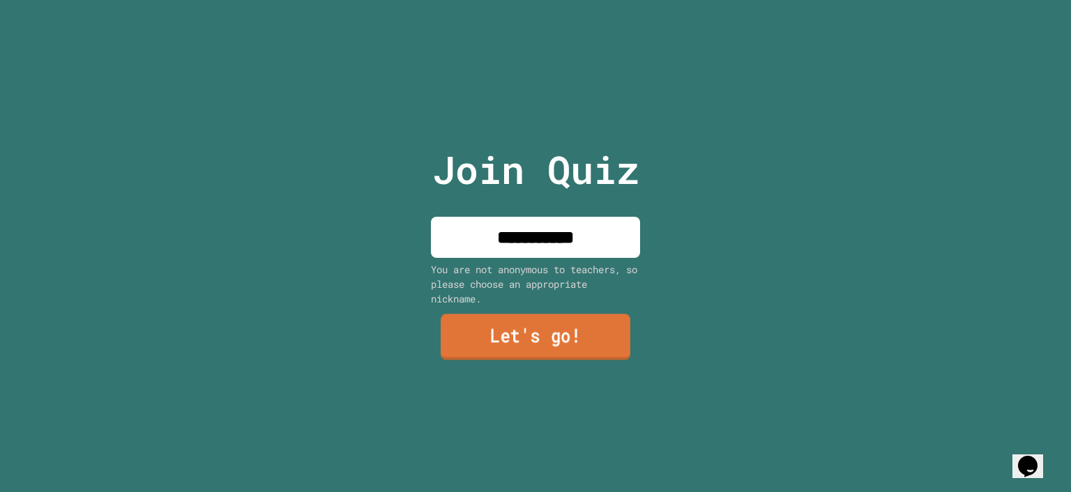
type input "**********"
click at [542, 342] on link "Let's go!" at bounding box center [536, 337] width 190 height 46
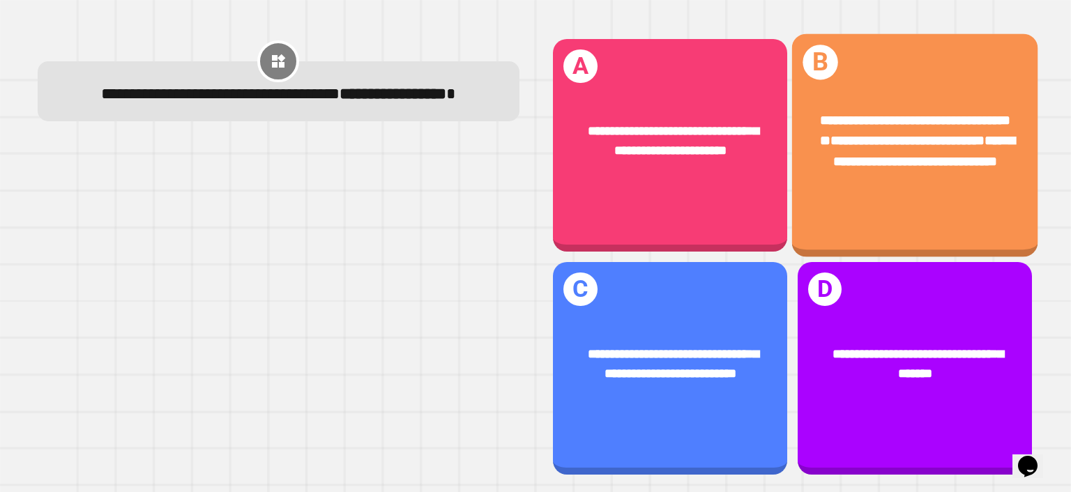
click at [856, 160] on span "**********" at bounding box center [925, 151] width 182 height 33
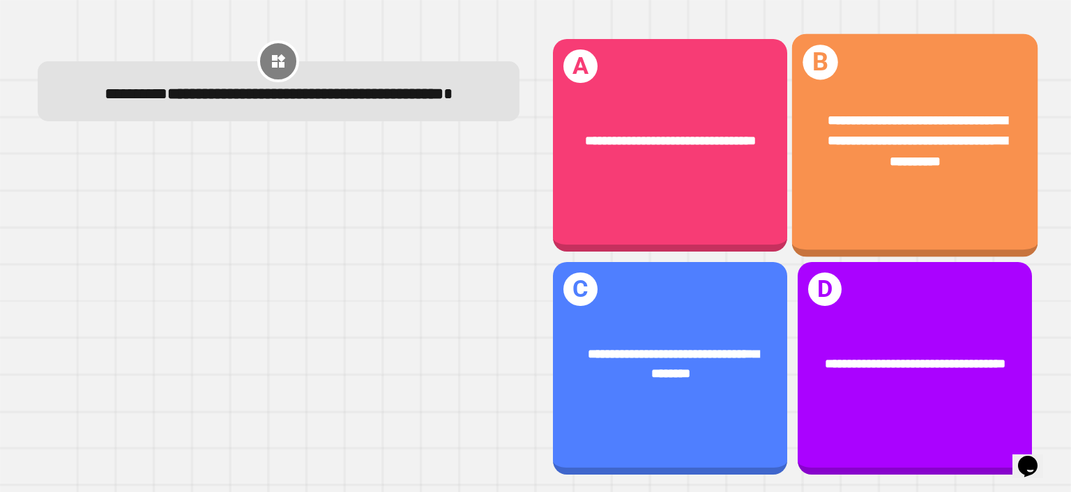
click at [878, 114] on span "**********" at bounding box center [918, 141] width 179 height 54
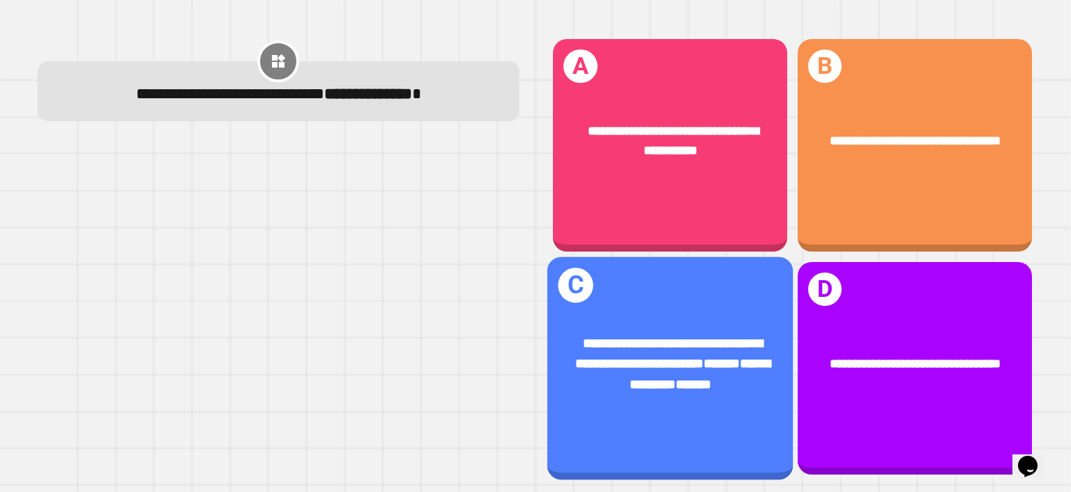
click at [561, 370] on div "**********" at bounding box center [671, 365] width 246 height 114
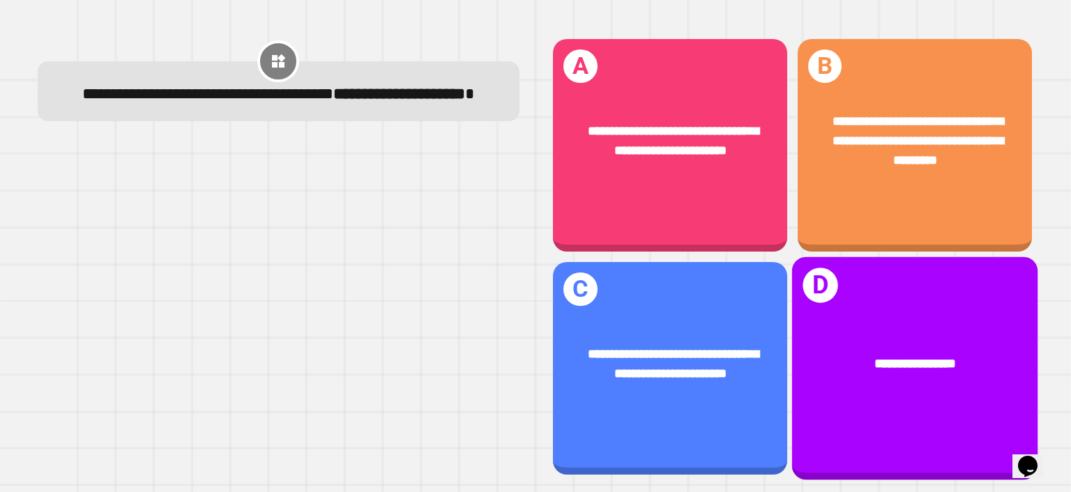
click at [849, 309] on div "**********" at bounding box center [915, 368] width 246 height 223
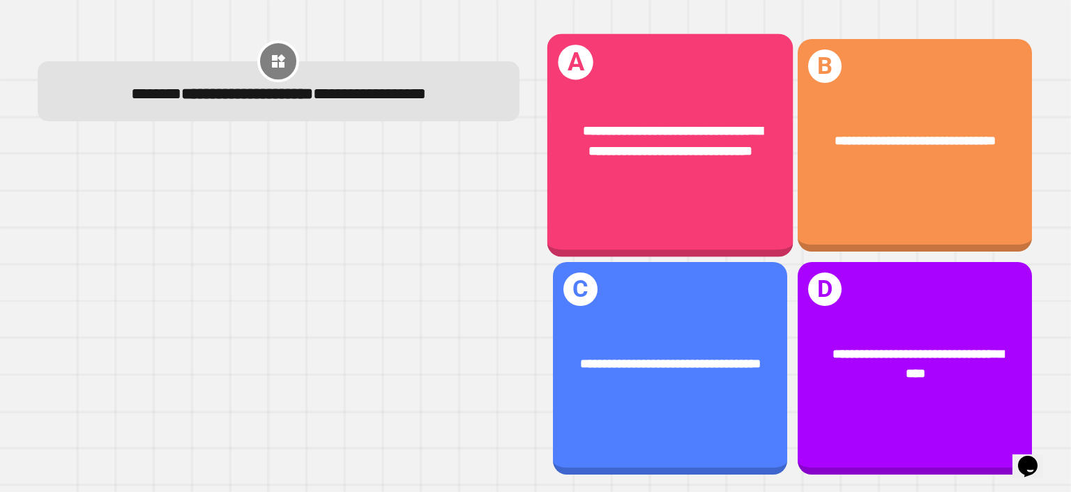
click at [730, 124] on span "**********" at bounding box center [673, 140] width 179 height 33
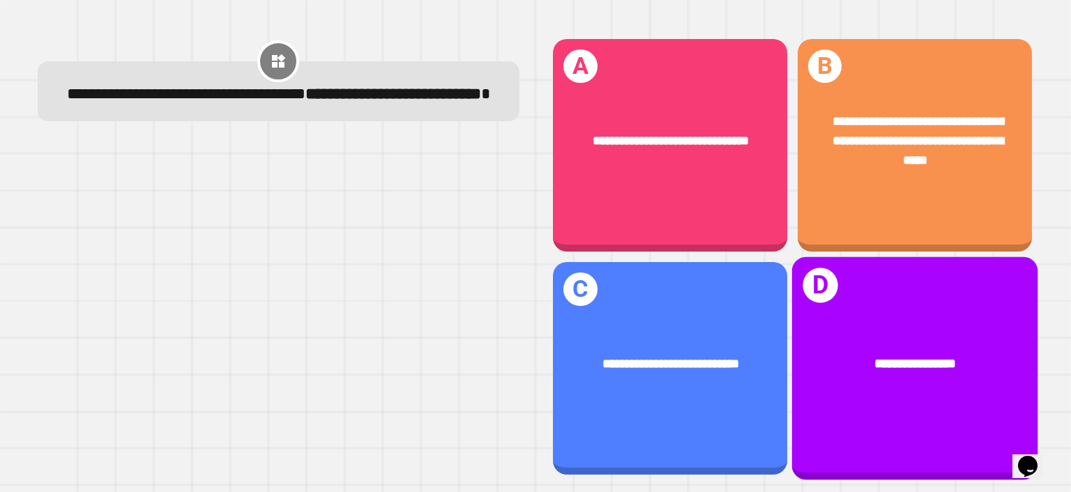
click at [851, 386] on div "**********" at bounding box center [915, 368] width 246 height 223
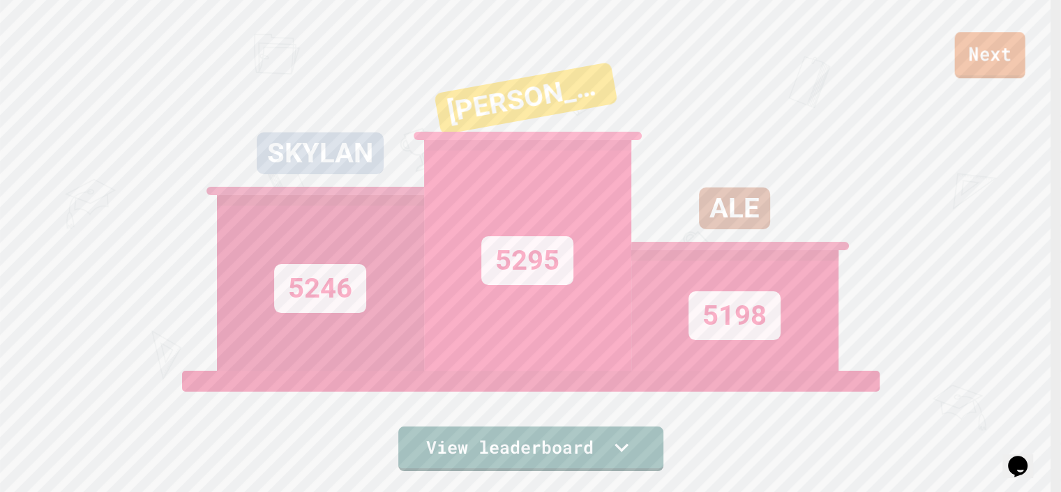
click at [975, 41] on link "Next" at bounding box center [989, 55] width 70 height 46
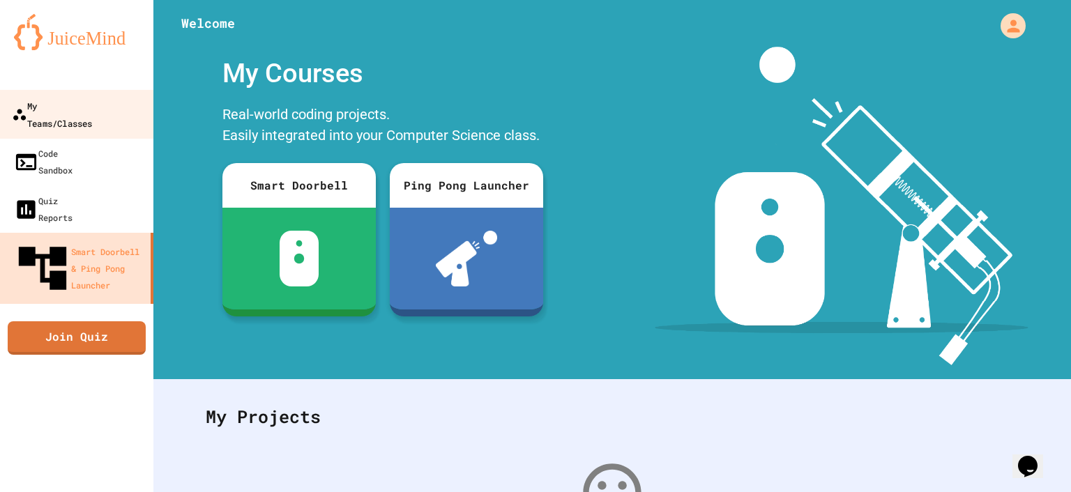
click at [92, 99] on div "My Teams/Classes" at bounding box center [52, 114] width 80 height 34
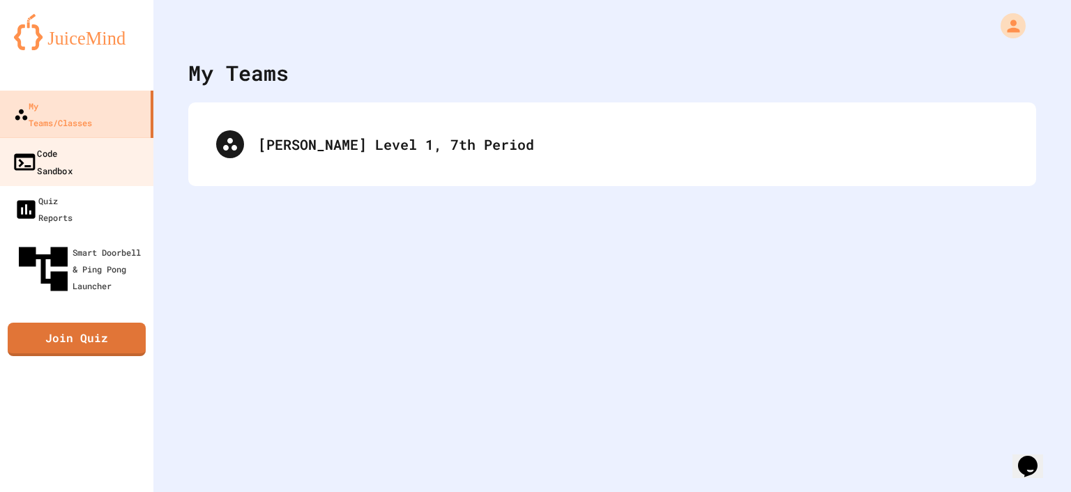
click at [84, 137] on link "Code Sandbox" at bounding box center [77, 161] width 158 height 49
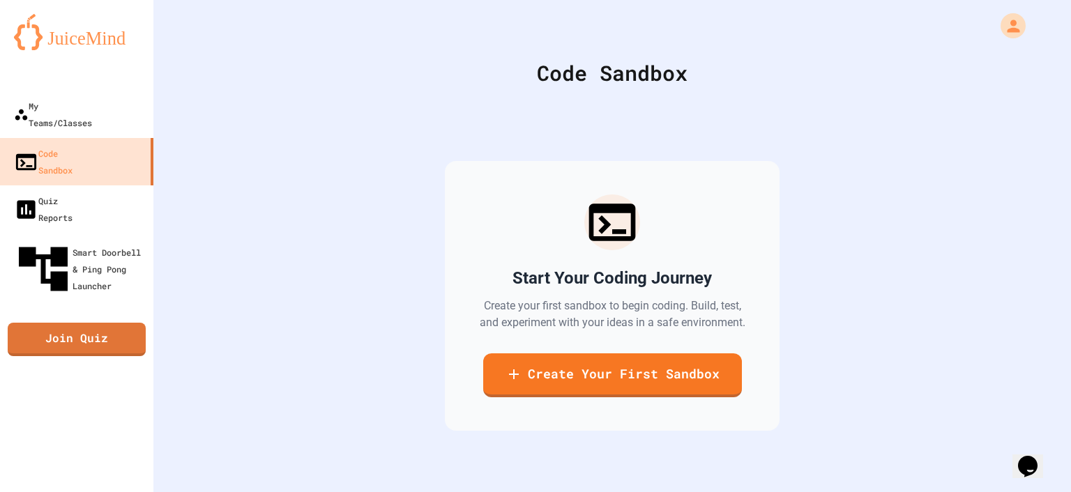
click at [50, 80] on div at bounding box center [76, 77] width 153 height 28
drag, startPoint x: 54, startPoint y: 89, endPoint x: 64, endPoint y: 99, distance: 14.3
click at [53, 93] on div "My Teams/Classes Code Sandbox Quiz Reports Smart Doorbell & Ping Pong Launcher …" at bounding box center [76, 246] width 153 height 492
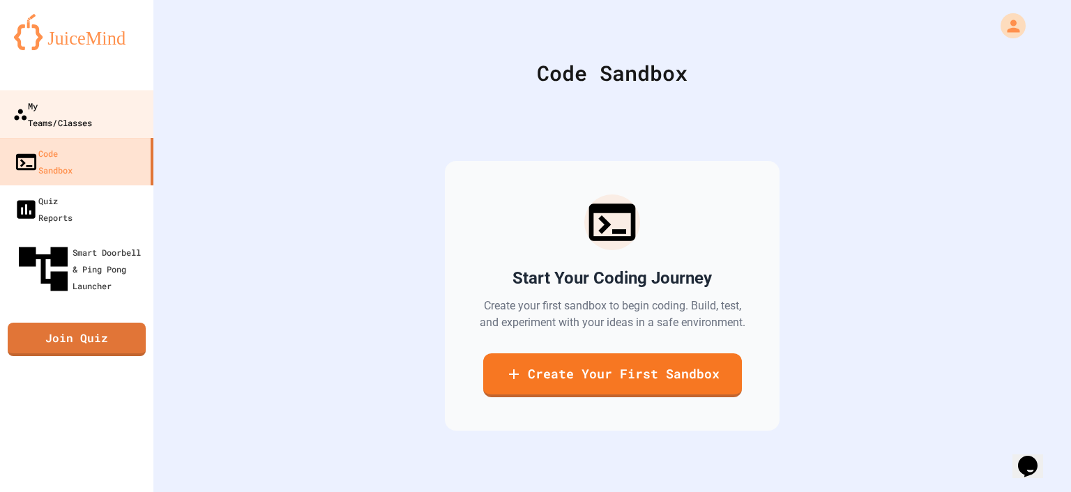
click at [3, 91] on link "My Teams/Classes" at bounding box center [77, 114] width 156 height 48
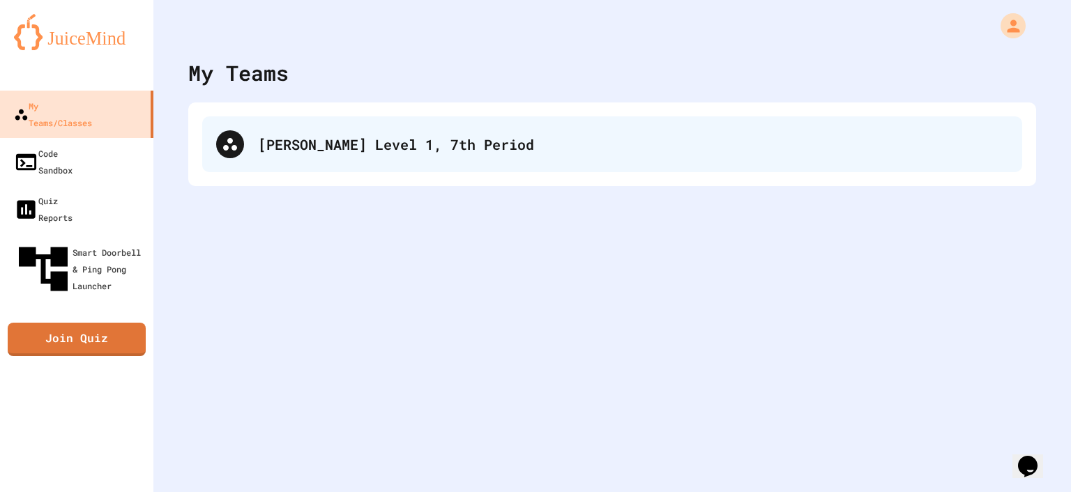
click at [343, 156] on div "[PERSON_NAME] Level 1, 7th Period" at bounding box center [612, 144] width 820 height 56
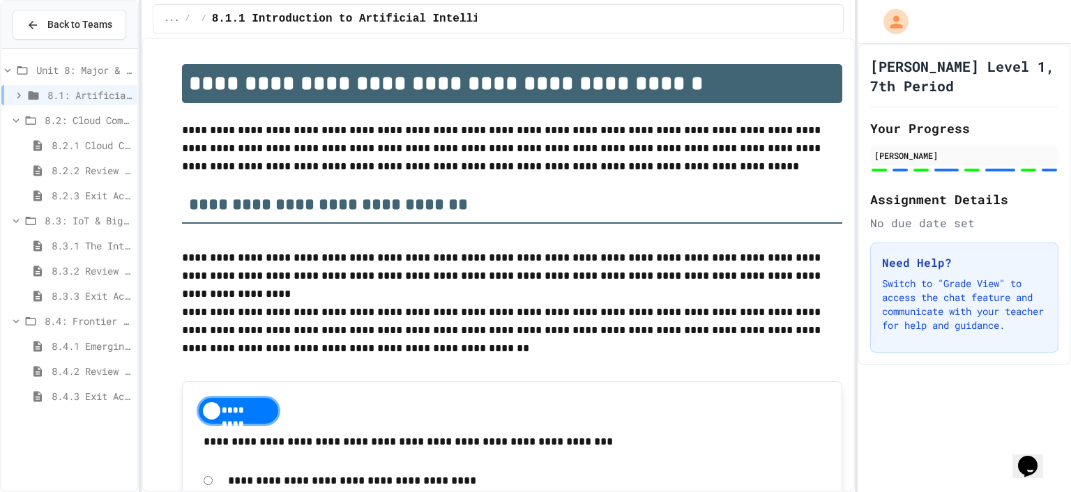
click at [70, 163] on span "8.2.2 Review - Cloud Computing" at bounding box center [92, 170] width 80 height 15
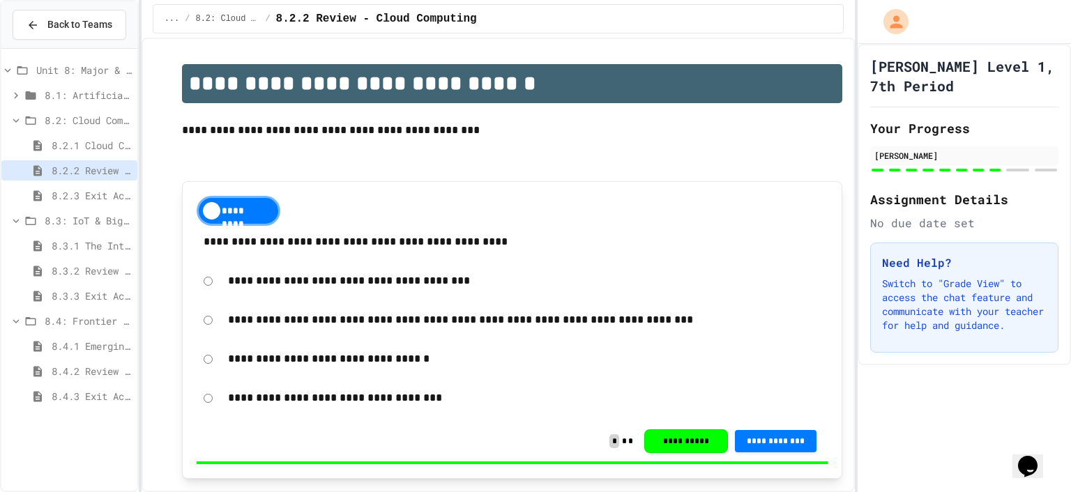
click at [64, 193] on span "8.2.3 Exit Activity - Cloud Service Detective" at bounding box center [92, 195] width 80 height 15
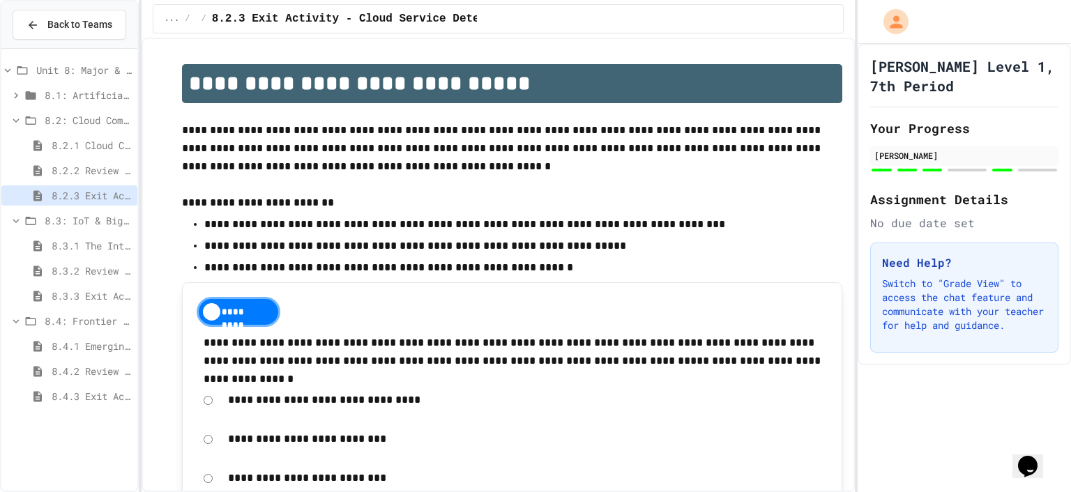
click at [76, 133] on div "8.2: Cloud Computing" at bounding box center [69, 122] width 136 height 25
click at [73, 144] on span "8.2.1 Cloud Computing: Transforming the Digital World" at bounding box center [92, 145] width 80 height 15
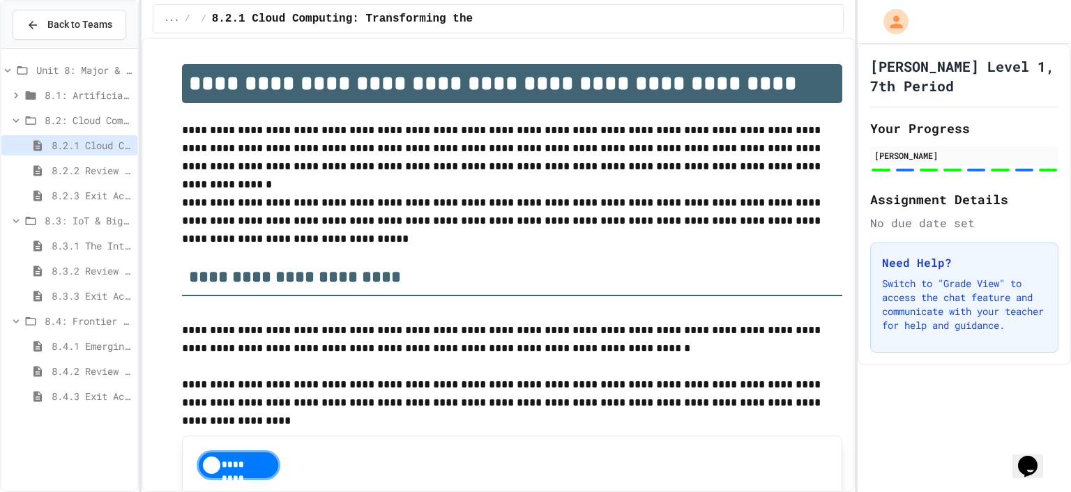
click at [61, 180] on div "8.2.2 Review - Cloud Computing" at bounding box center [69, 172] width 136 height 25
click at [66, 172] on span "8.2.2 Review - Cloud Computing" at bounding box center [92, 170] width 80 height 15
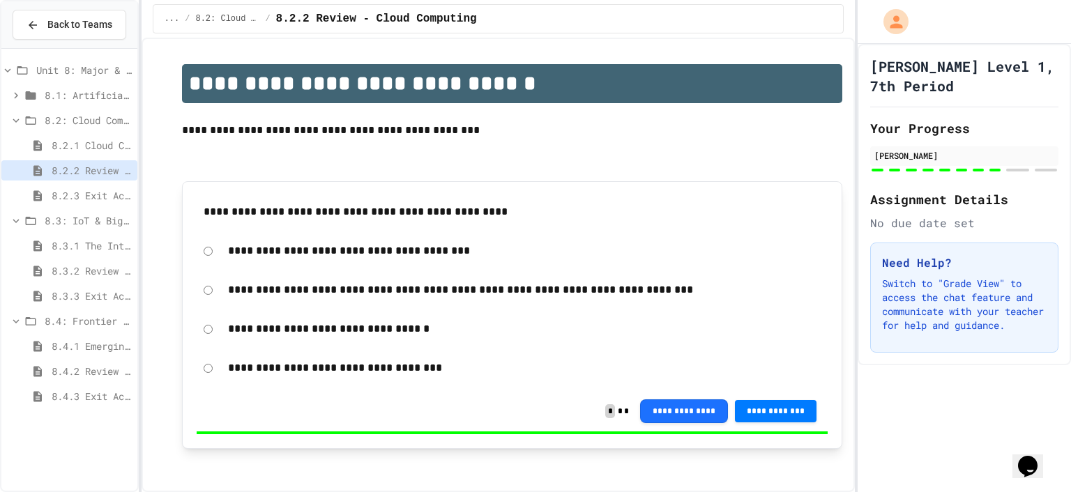
click at [66, 188] on span "8.2.3 Exit Activity - Cloud Service Detective" at bounding box center [92, 195] width 80 height 15
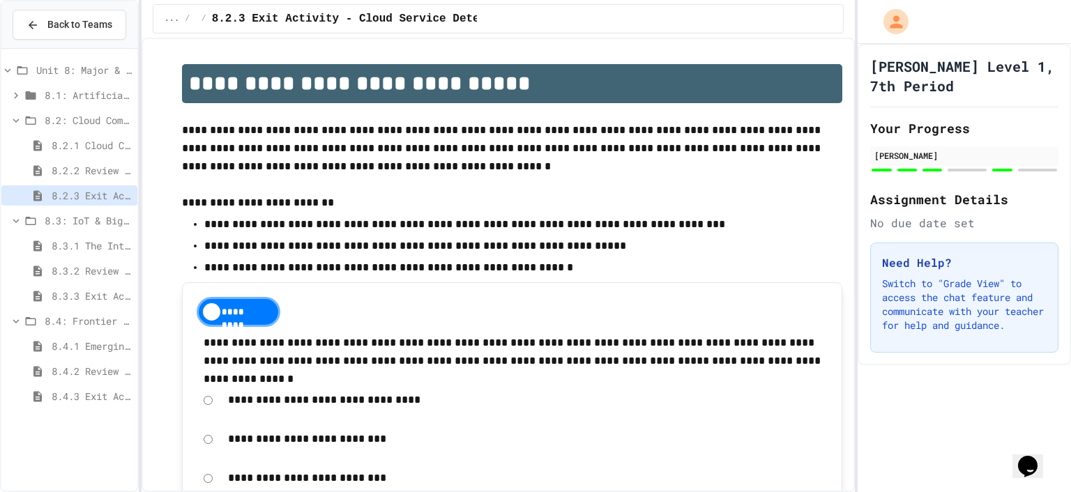
click at [73, 241] on span "8.3.1 The Internet of Things and Big Data: Our Connected Digital World" at bounding box center [92, 246] width 80 height 15
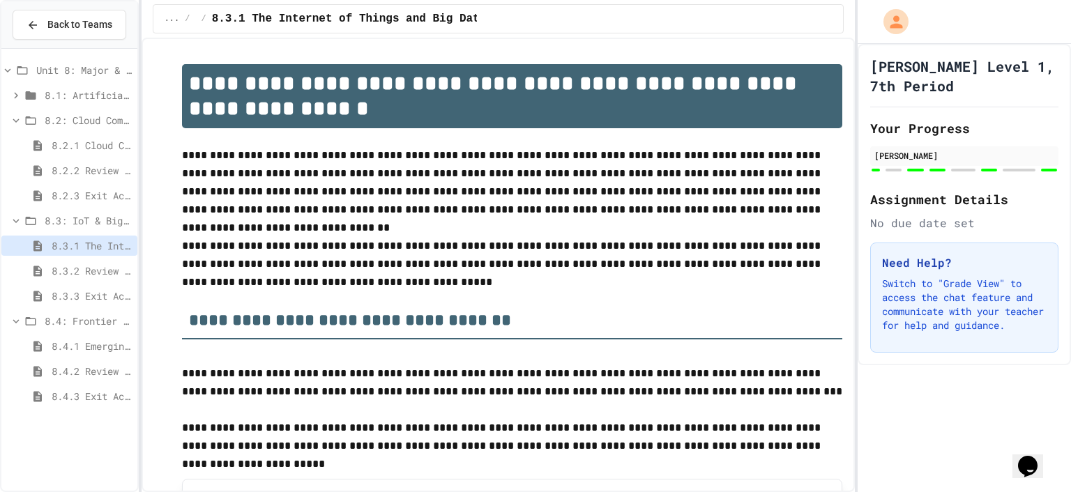
click at [74, 271] on span "8.3.2 Review - The Internet of Things and Big Data" at bounding box center [92, 271] width 80 height 15
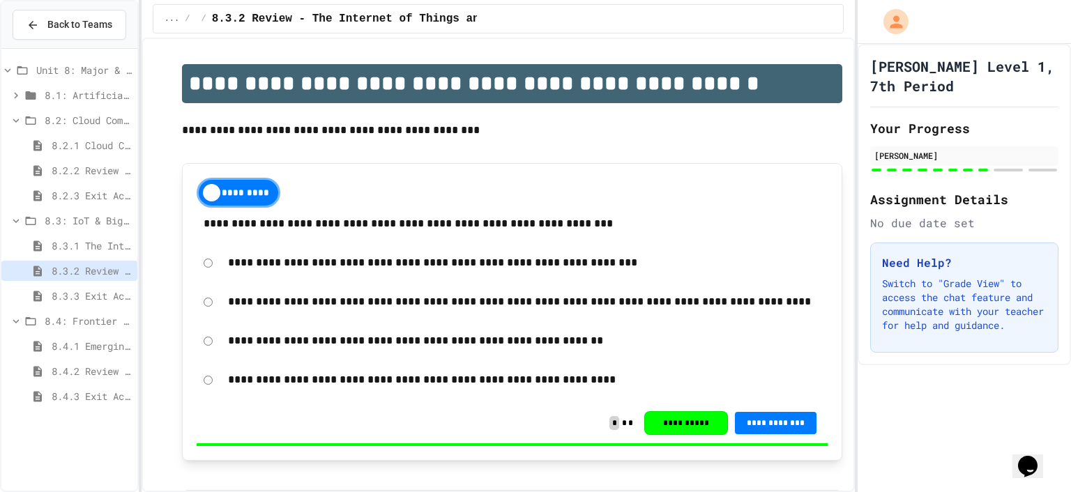
click at [77, 281] on div "8.3.2 Review - The Internet of Things and Big Data" at bounding box center [69, 273] width 136 height 25
click at [81, 298] on span "8.3.3 Exit Activity - IoT Data Detective Challenge" at bounding box center [92, 296] width 80 height 15
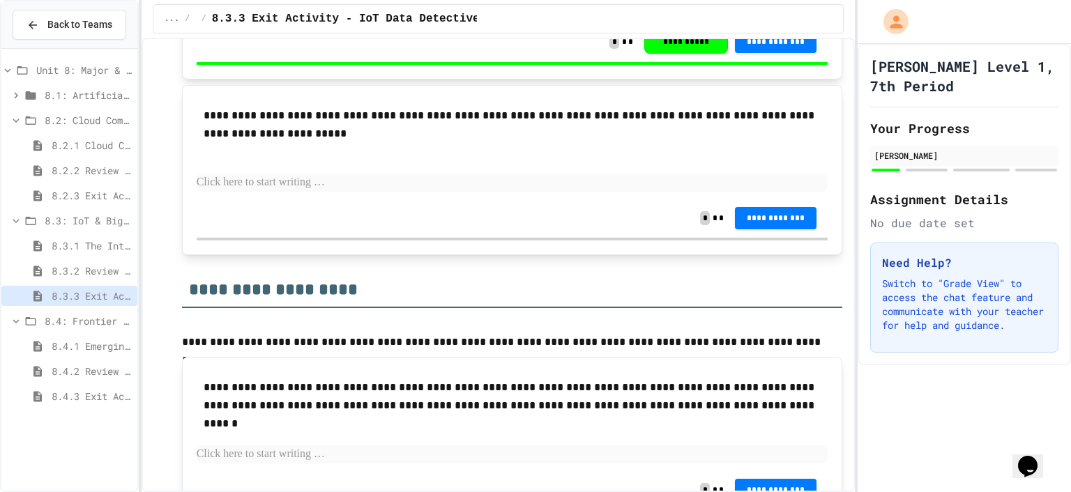
scroll to position [896, 0]
